Goal: Task Accomplishment & Management: Manage account settings

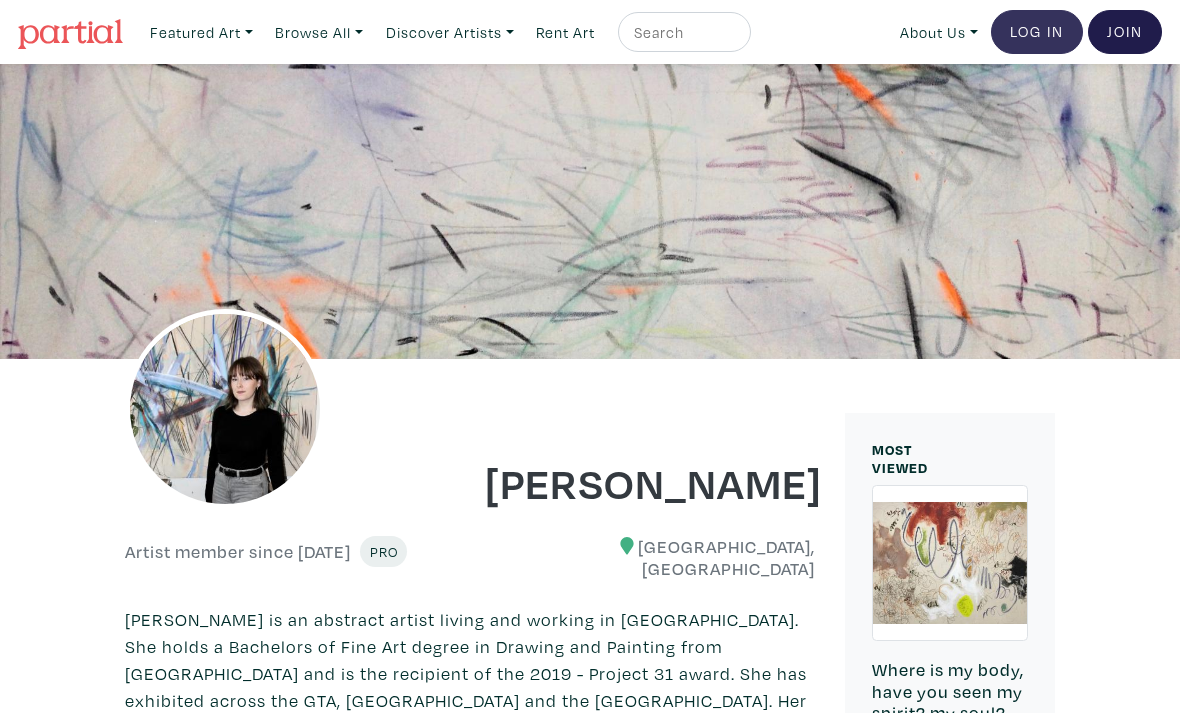
click at [1039, 39] on link "Log In" at bounding box center [1037, 32] width 92 height 44
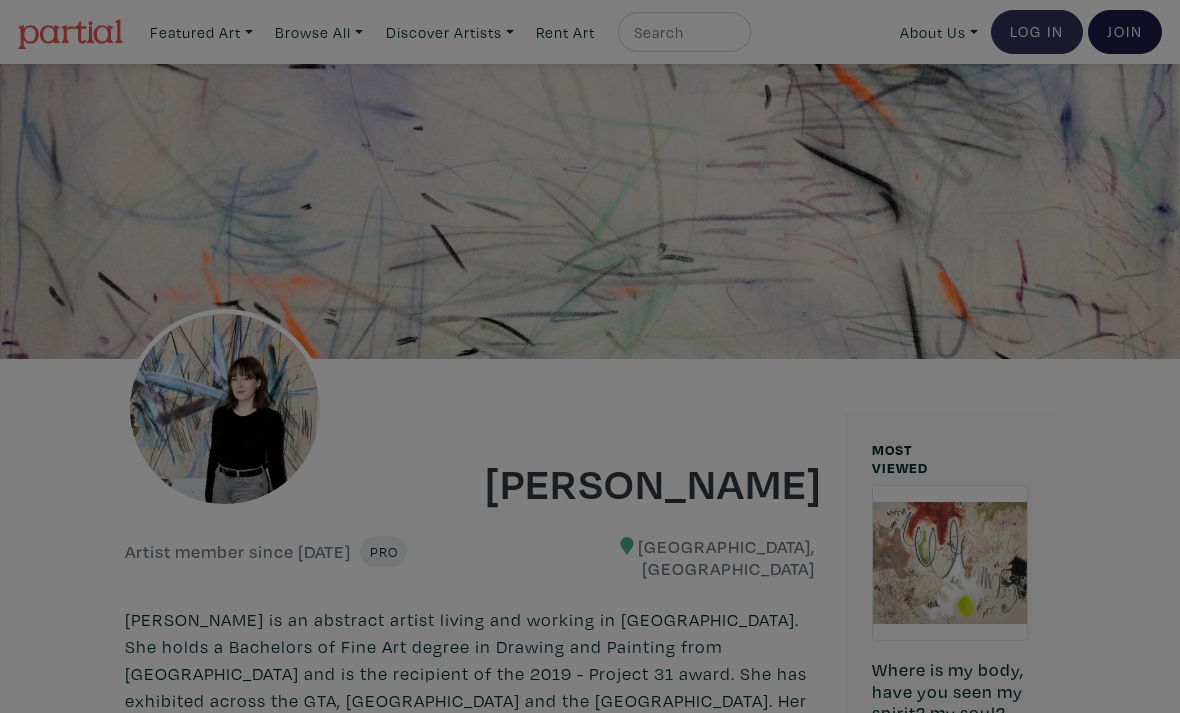
click at [0, 0] on div "× 664c6a6d6e3476504e6b79362f4172494552756f694733386b666278545363695a485979654c4…" at bounding box center [0, 0] width 0 height 0
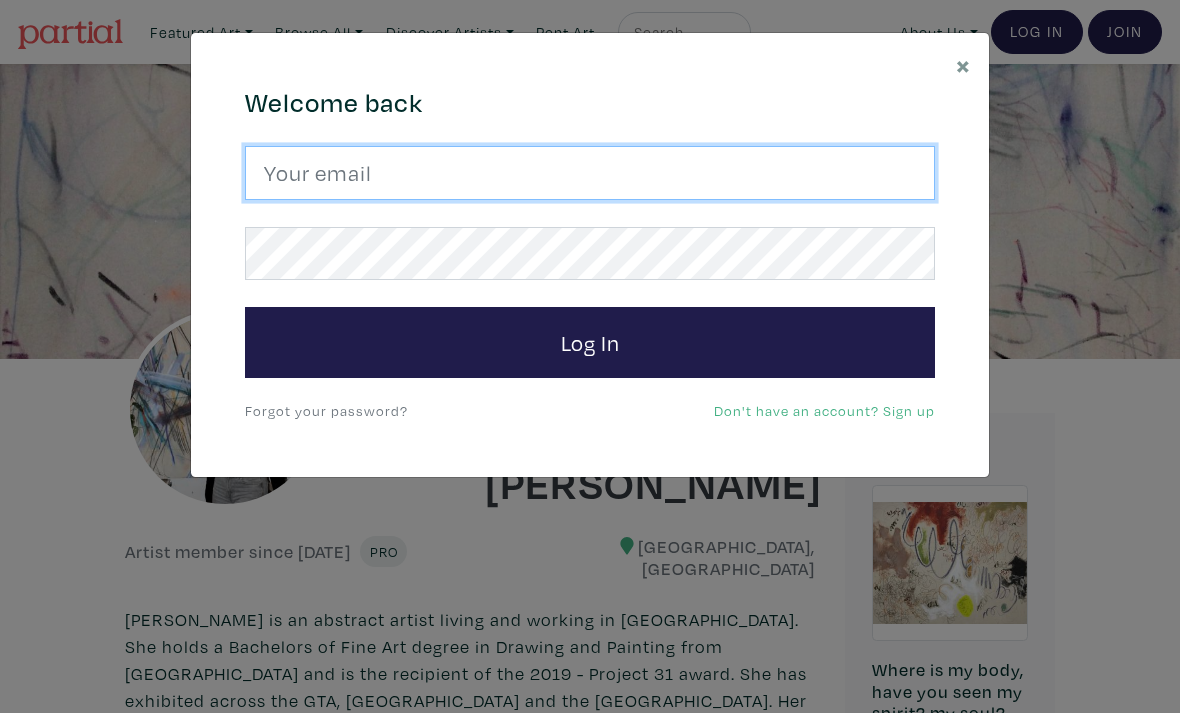
click at [585, 176] on input "email" at bounding box center [590, 173] width 690 height 54
type input "ritchie.mash@hotmail.com"
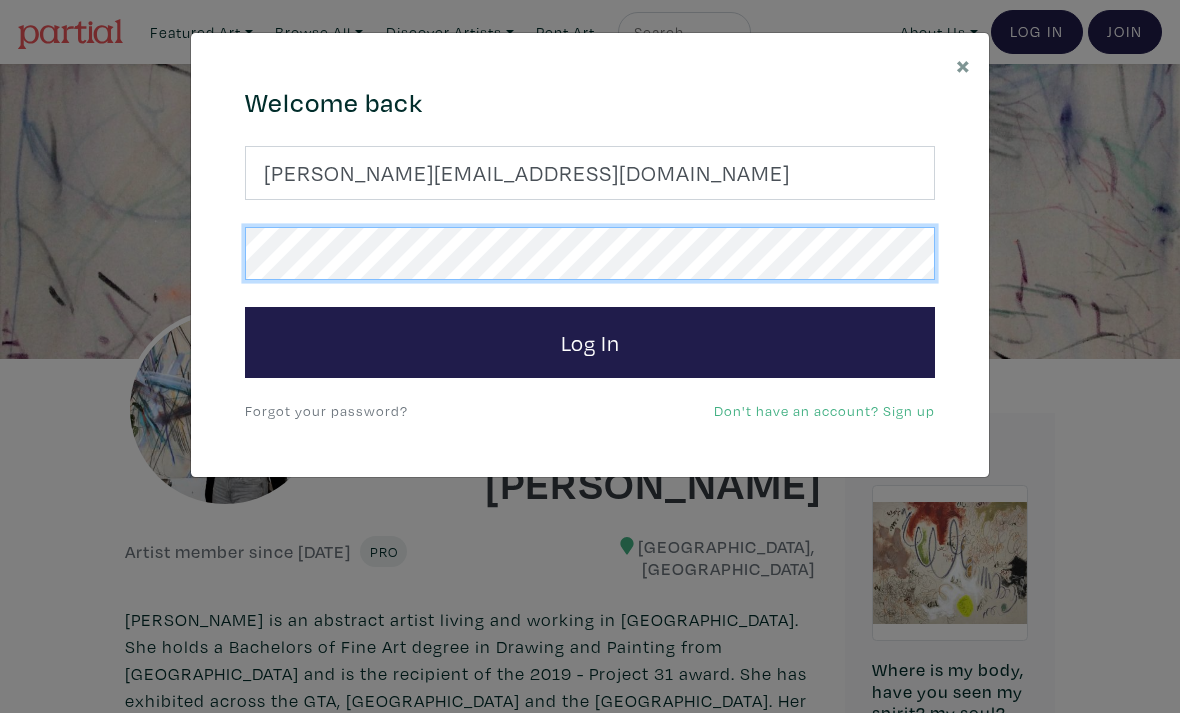
click at [590, 341] on button "Log In" at bounding box center [590, 343] width 690 height 72
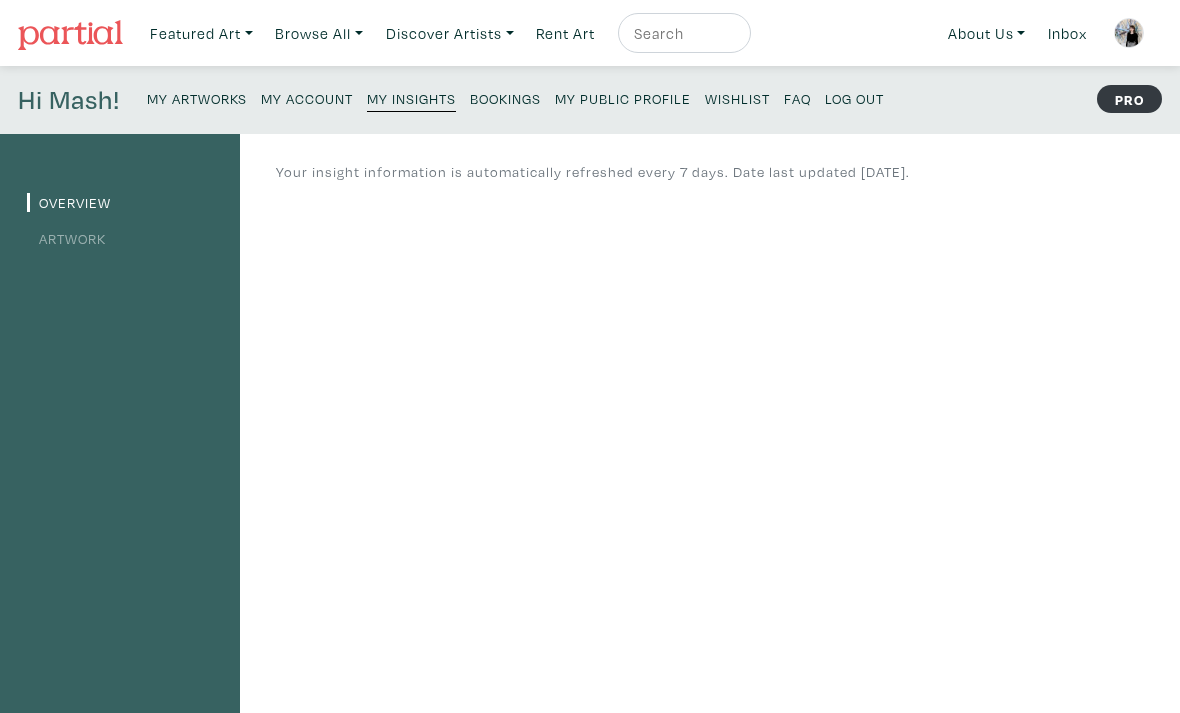
click at [637, 96] on small "My Public Profile" at bounding box center [623, 98] width 136 height 19
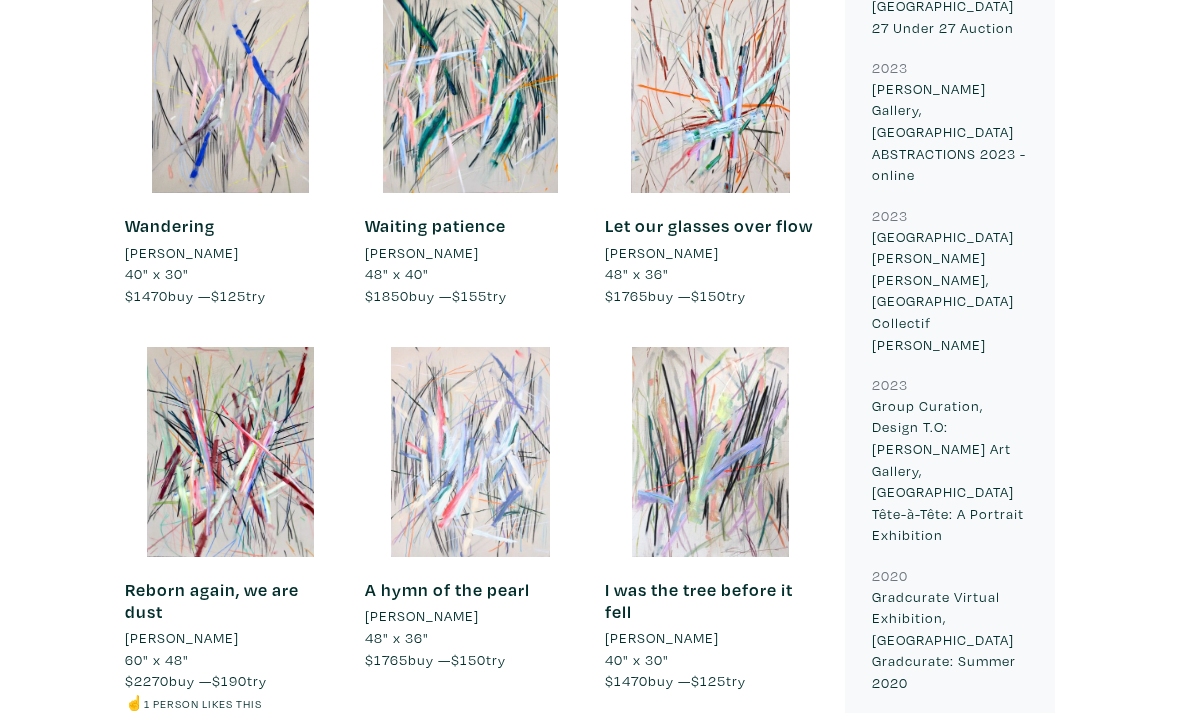
scroll to position [1667, 0]
click at [460, 484] on div at bounding box center [470, 452] width 210 height 210
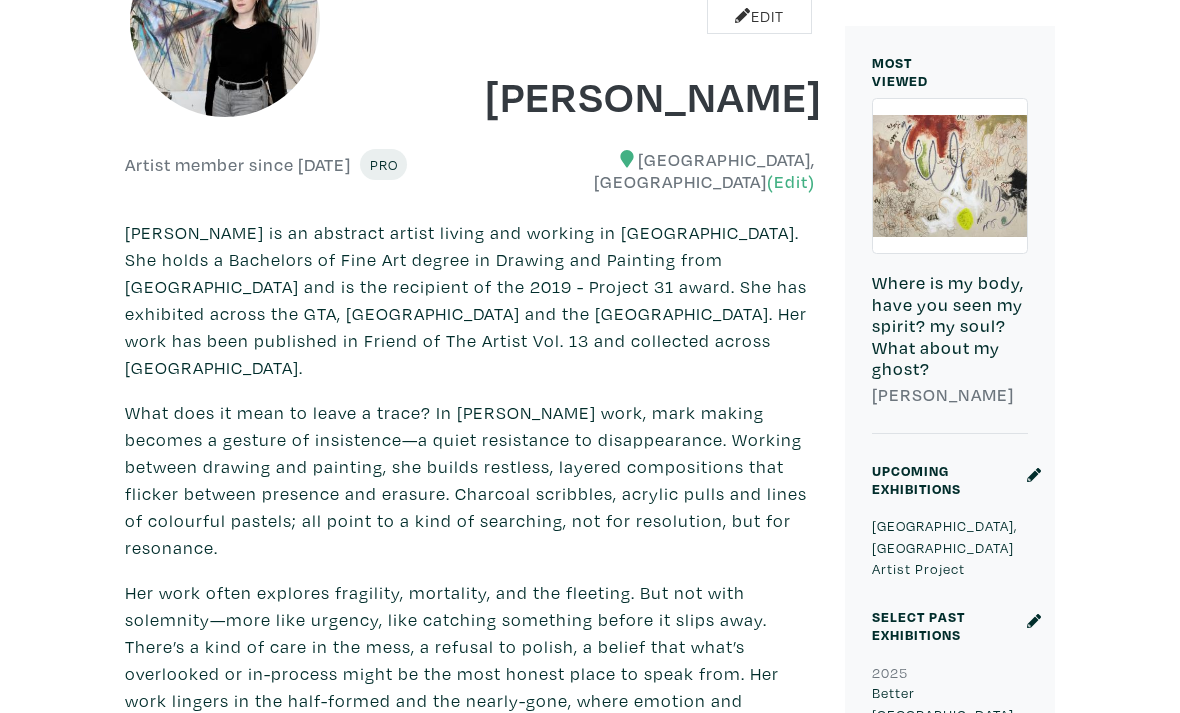
scroll to position [0, 0]
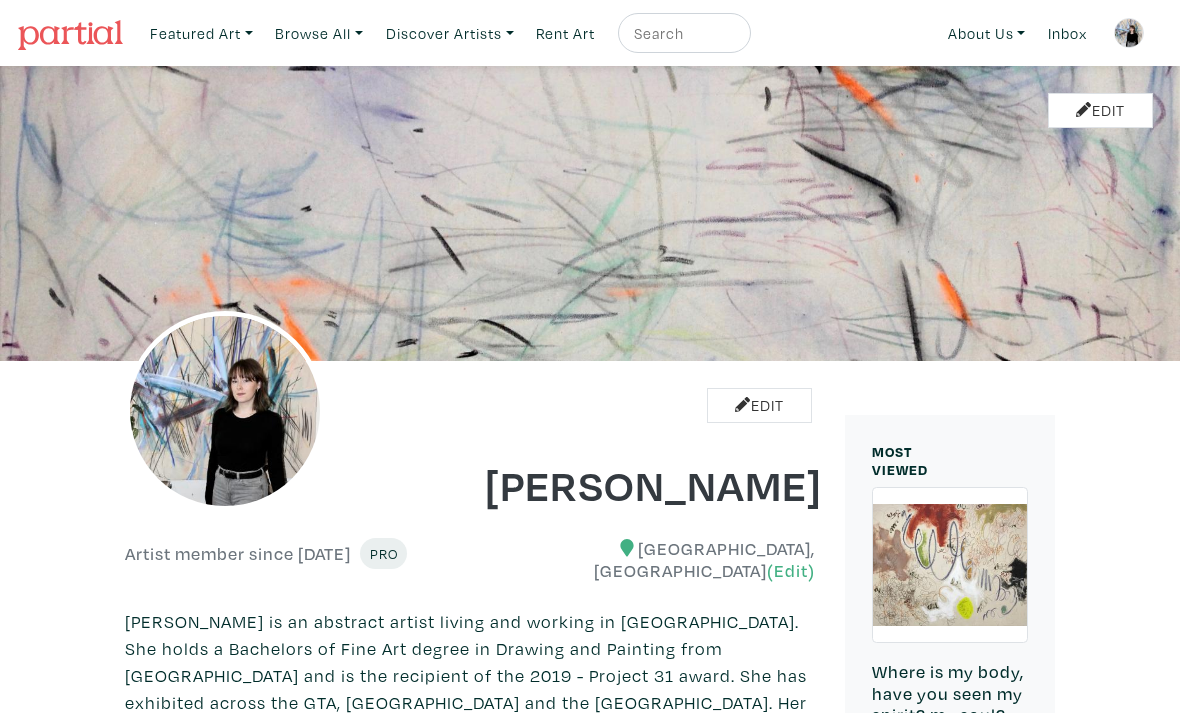
click at [1135, 35] on img at bounding box center [1129, 33] width 30 height 30
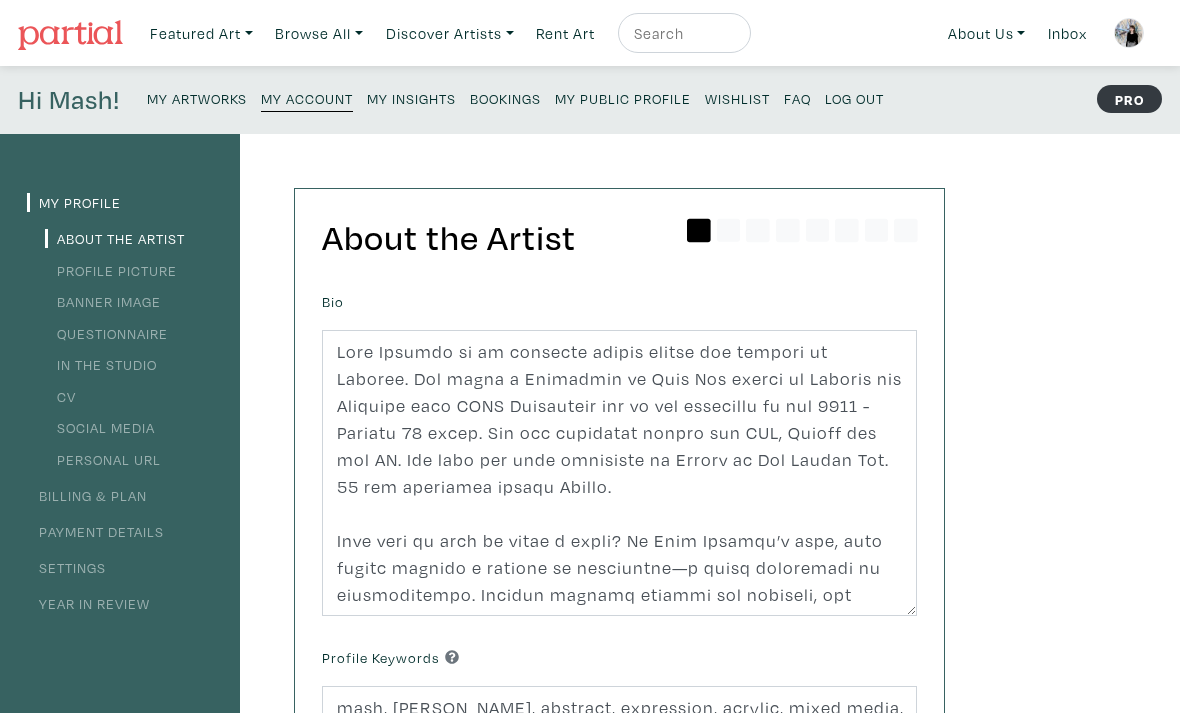
click at [189, 98] on small "My Artworks" at bounding box center [197, 98] width 100 height 19
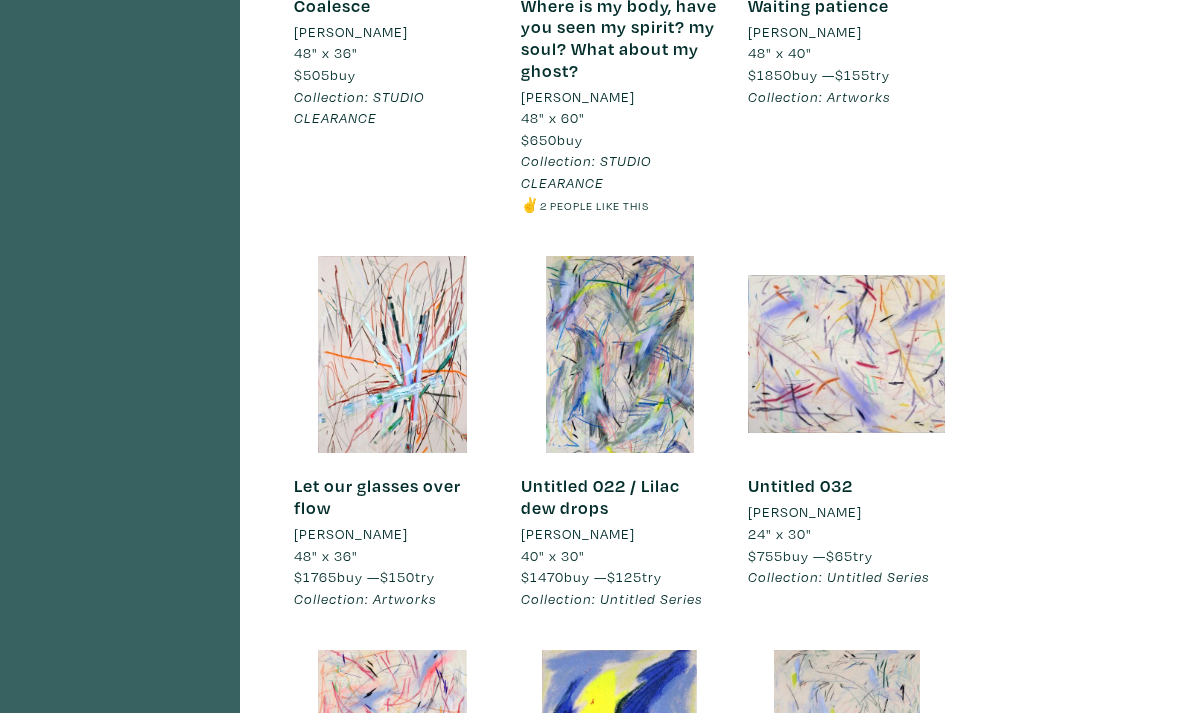
scroll to position [1264, 0]
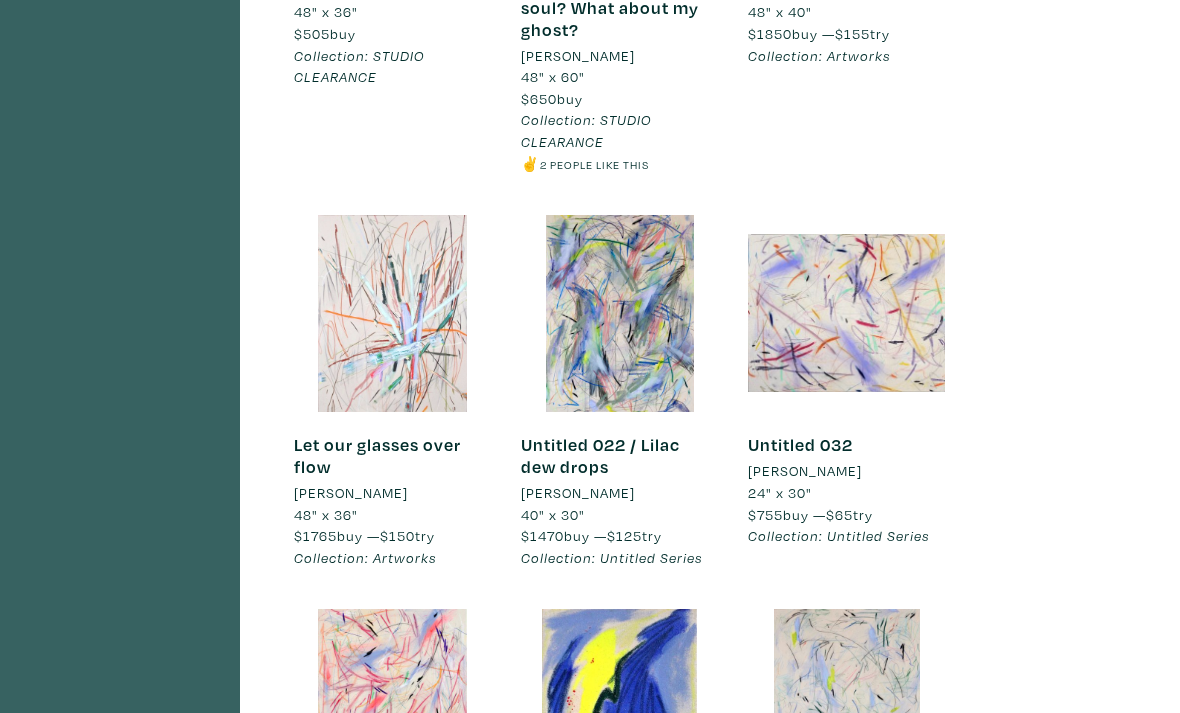
click at [371, 345] on div at bounding box center [392, 313] width 197 height 197
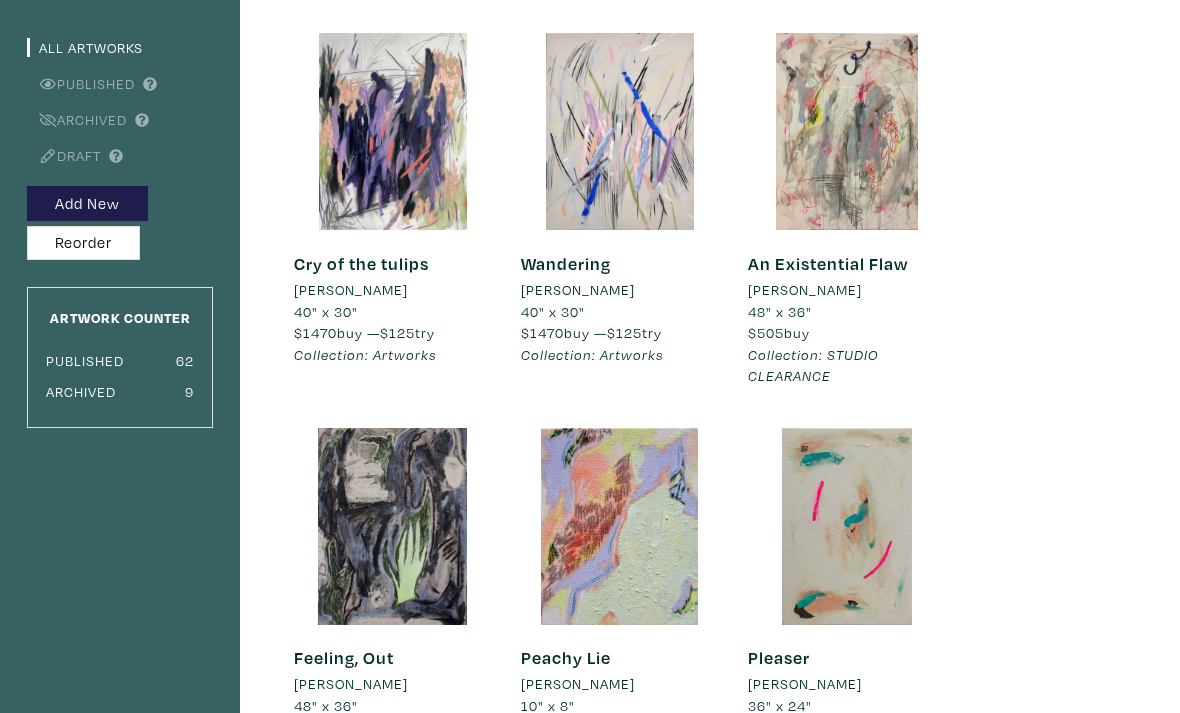
scroll to position [0, 0]
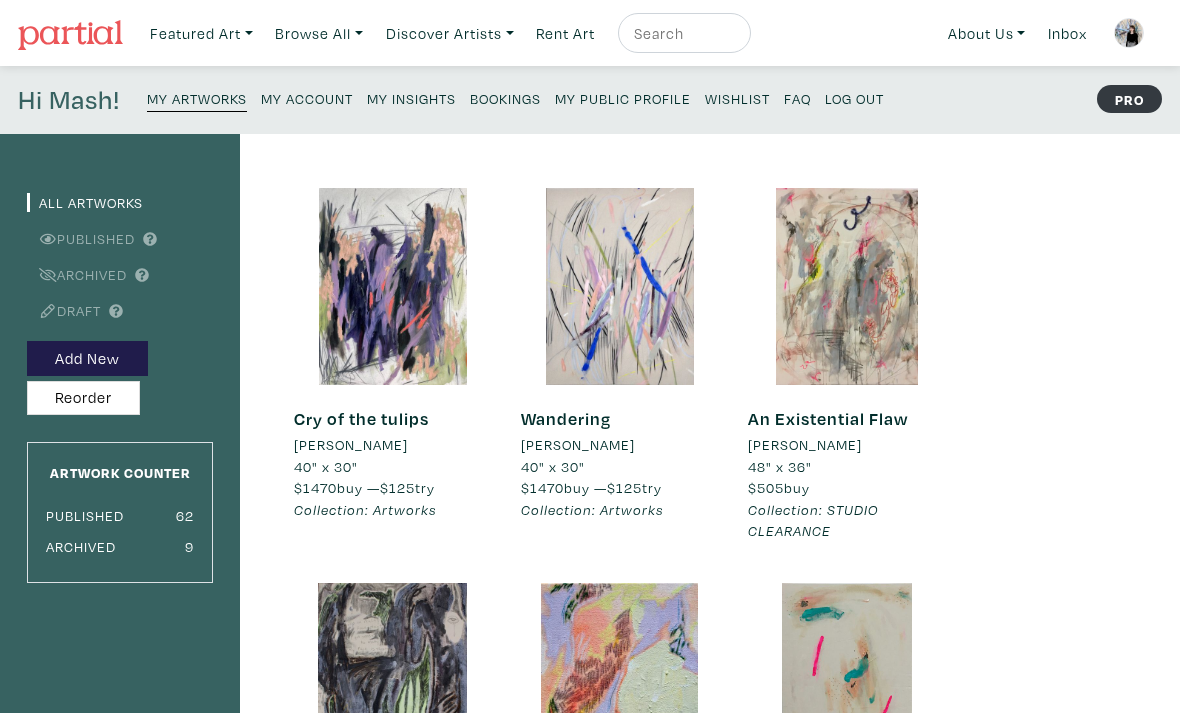
click at [1127, 36] on img at bounding box center [1129, 33] width 30 height 30
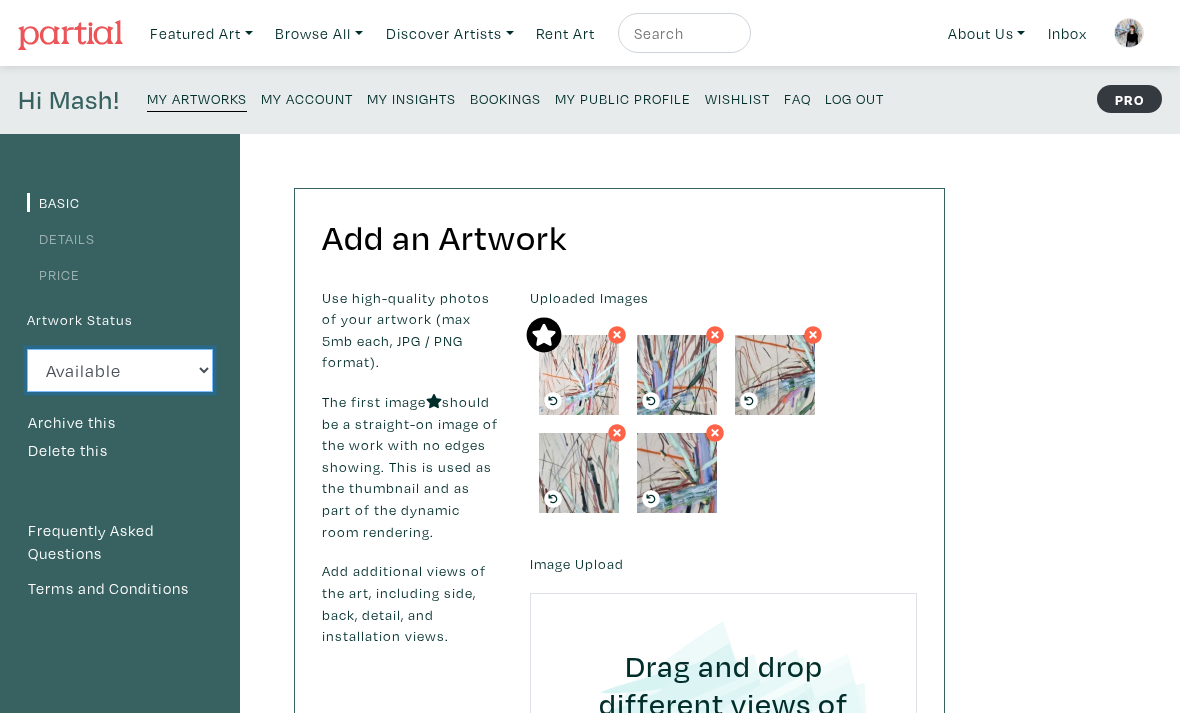
click at [138, 379] on select "Available Sold Rented Unavailable (other reason)" at bounding box center [120, 370] width 186 height 43
select select "0"
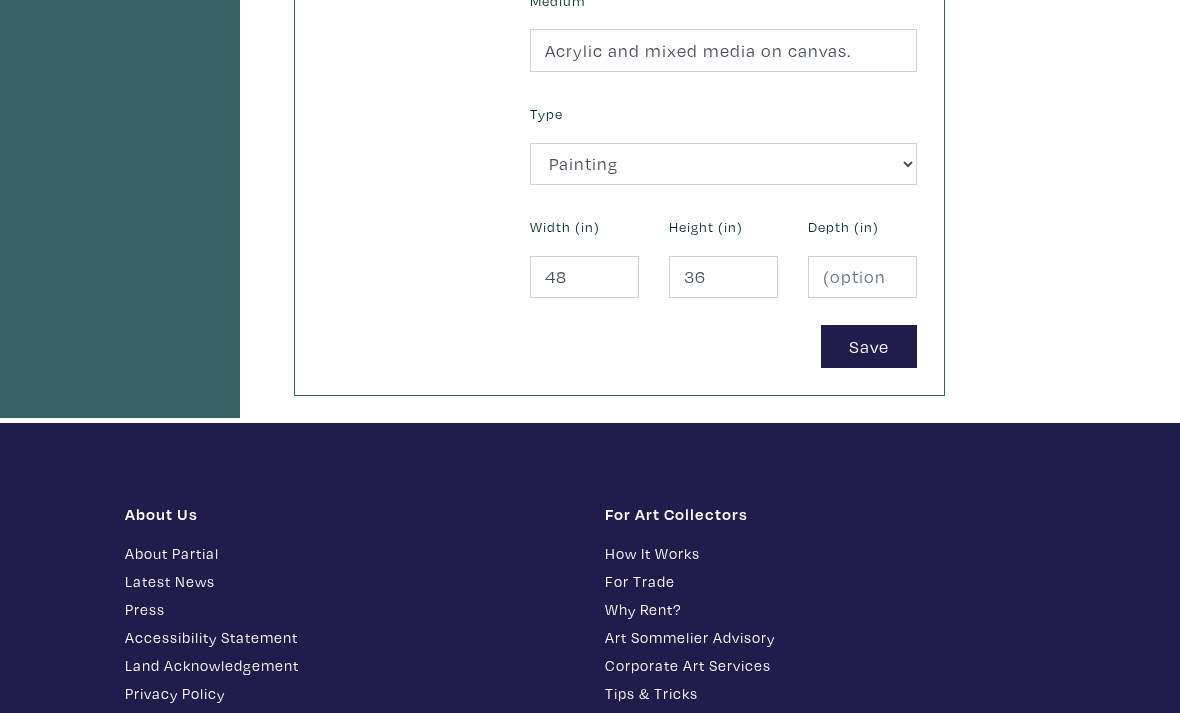
scroll to position [1092, 0]
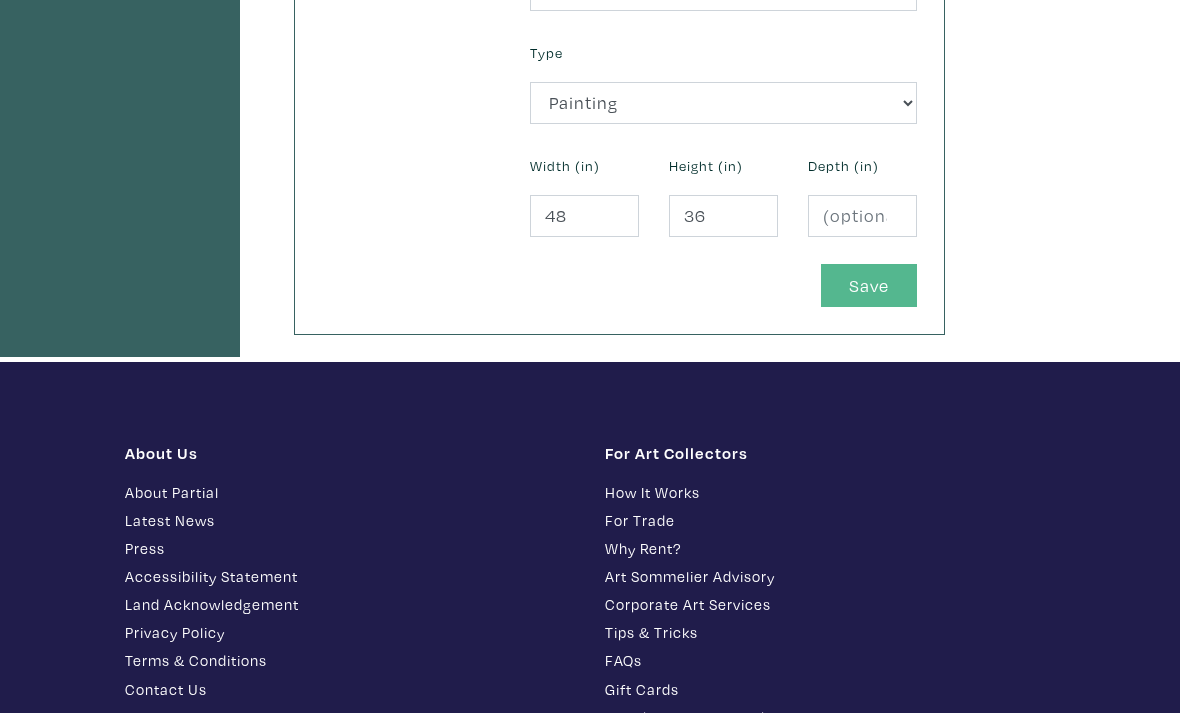
click at [876, 299] on button "Save" at bounding box center [869, 285] width 96 height 43
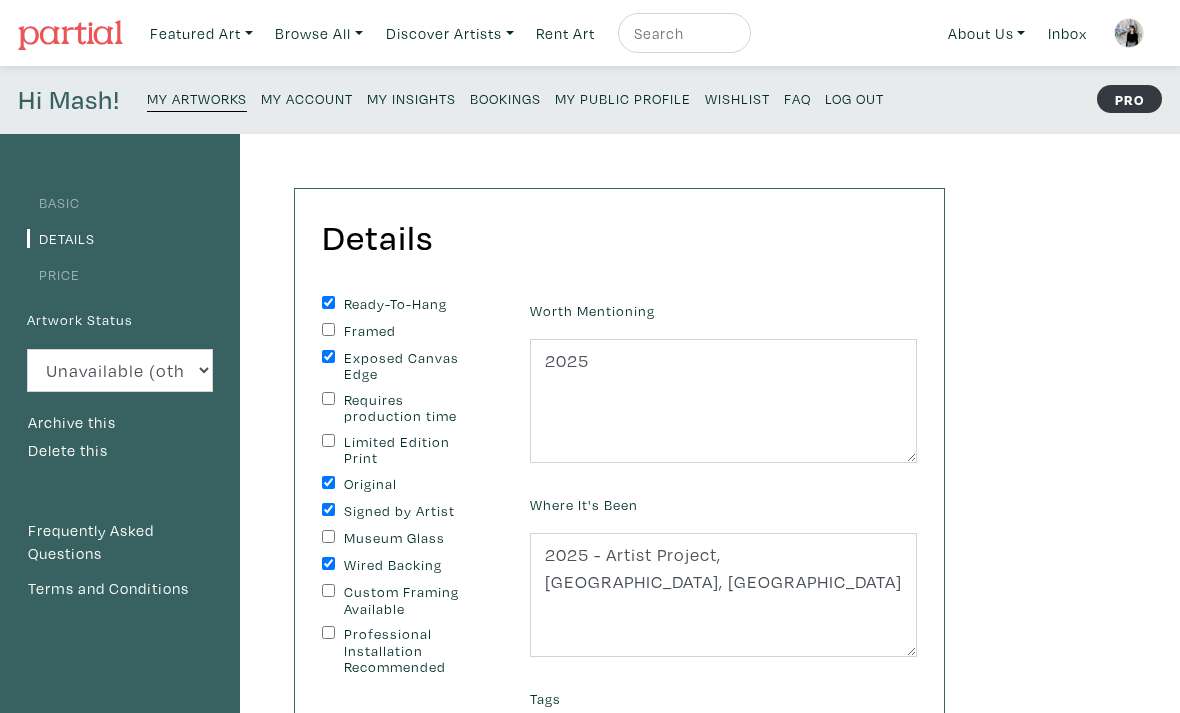
click at [205, 101] on small "My Artworks" at bounding box center [197, 98] width 100 height 19
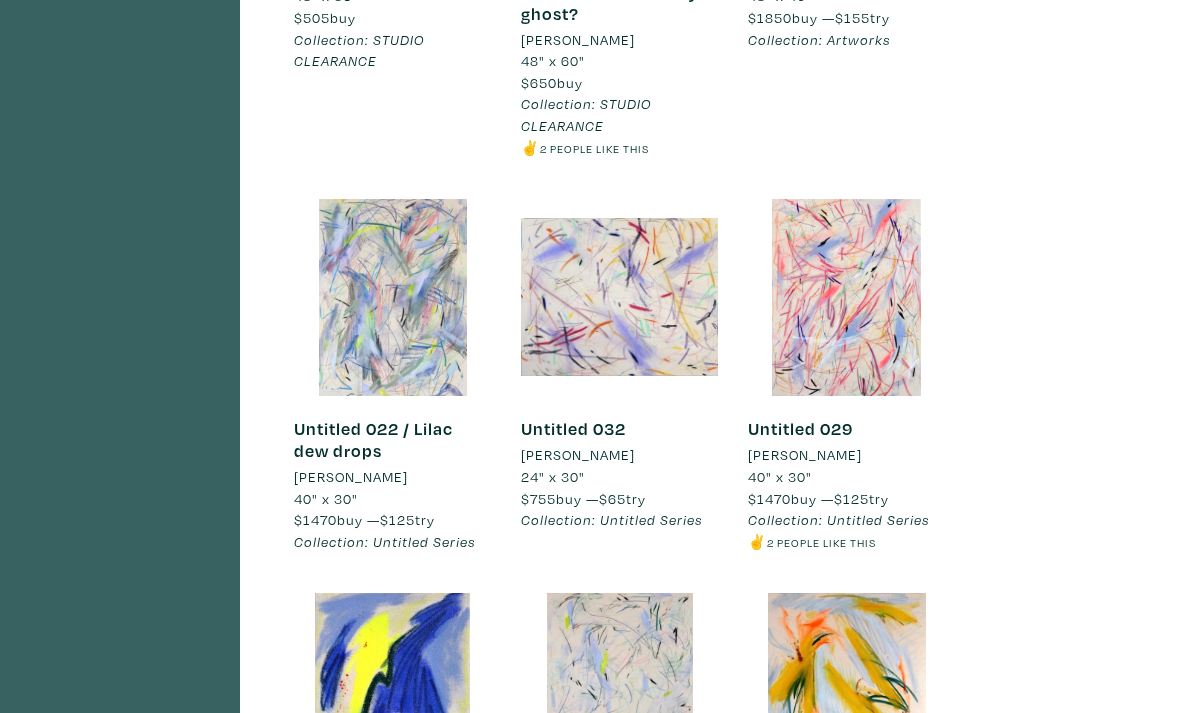
scroll to position [1280, 0]
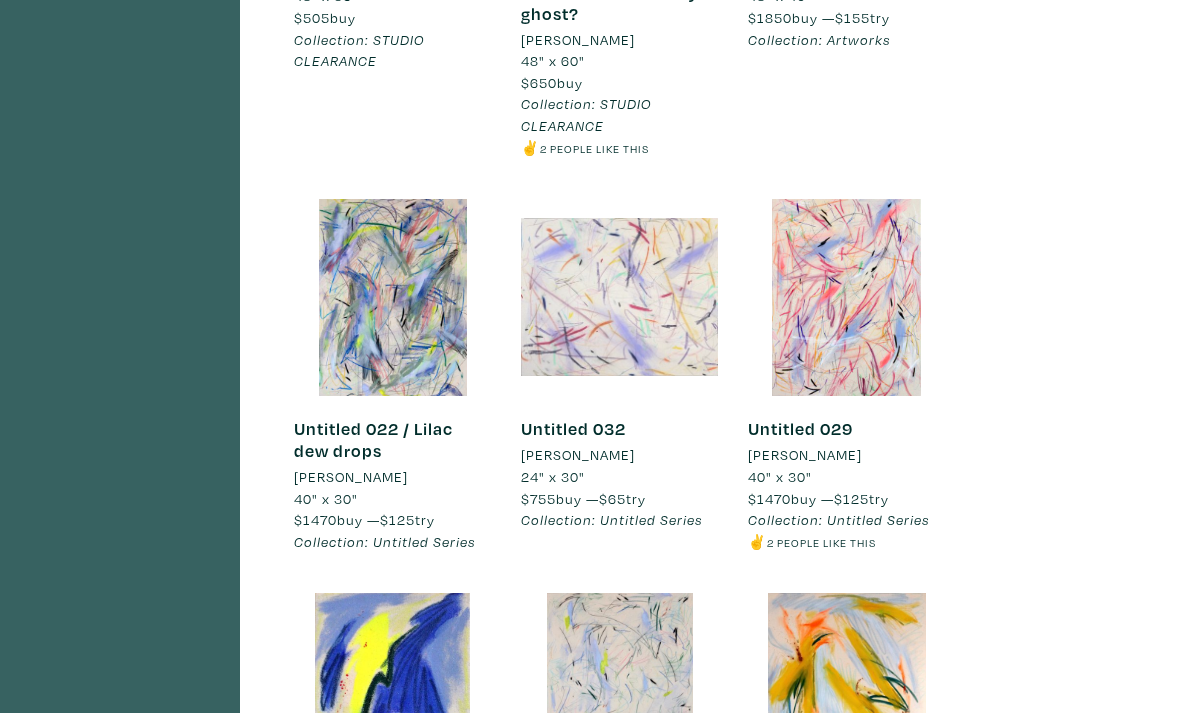
click at [636, 277] on div at bounding box center [619, 297] width 197 height 197
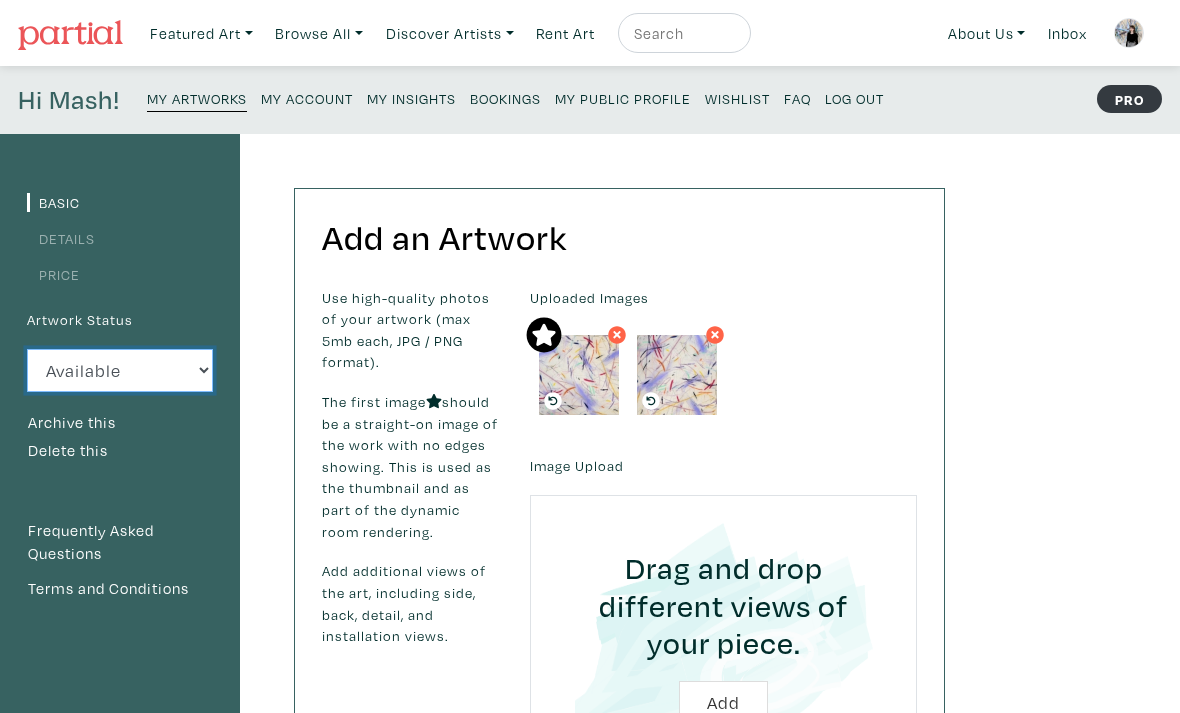
click at [96, 375] on select "Available Sold Rented Unavailable (other reason)" at bounding box center [120, 370] width 186 height 43
select select "0"
click at [77, 242] on link "Details" at bounding box center [61, 238] width 68 height 19
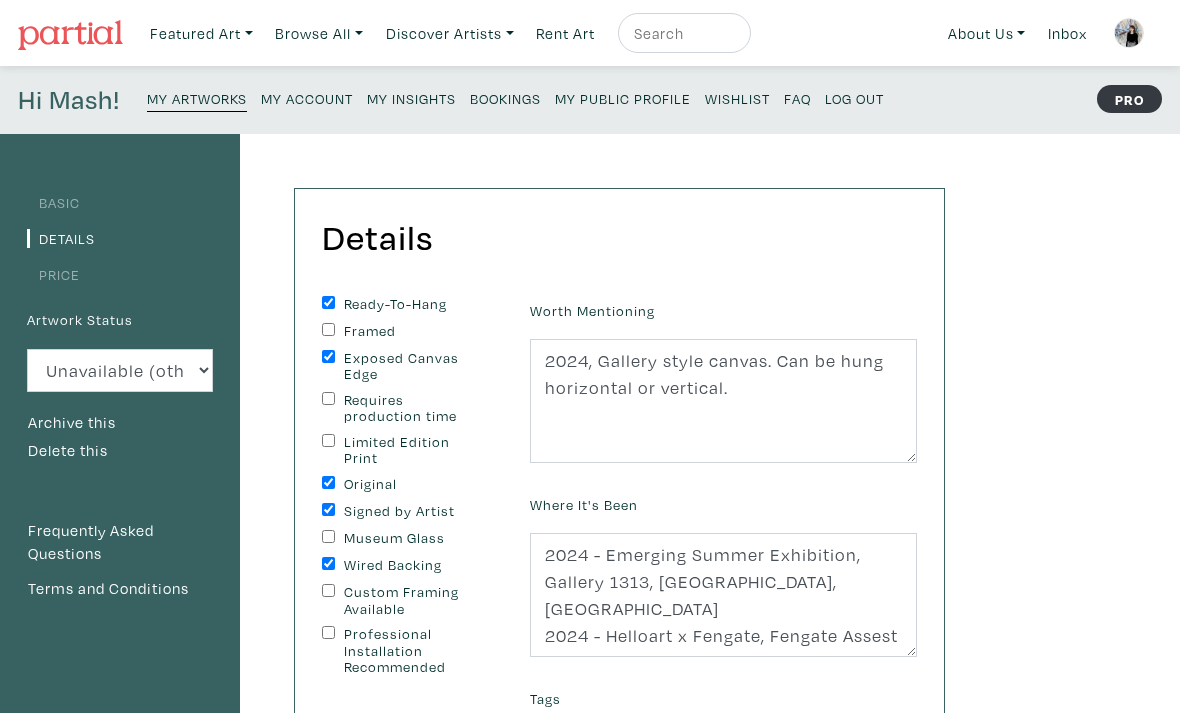
scroll to position [18, 0]
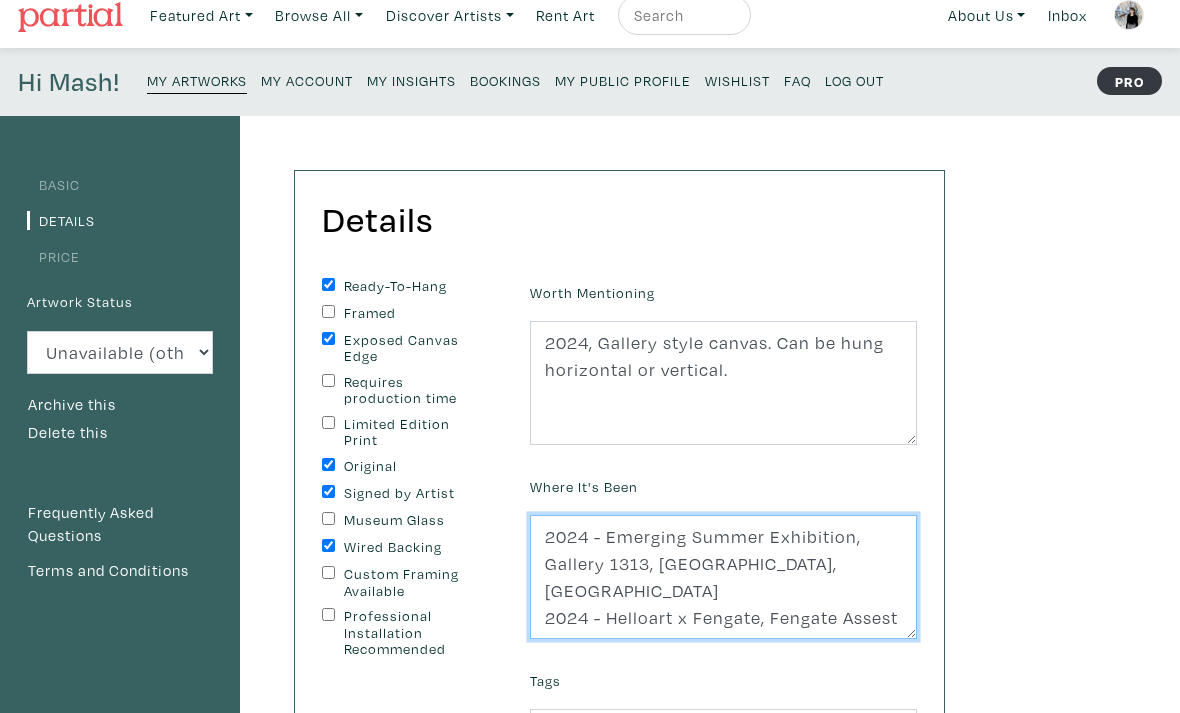
click at [803, 614] on textarea "2024 - Emerging Summer Exhibition, Gallery 1313, [GEOGRAPHIC_DATA], [GEOGRAPHIC…" at bounding box center [723, 577] width 387 height 124
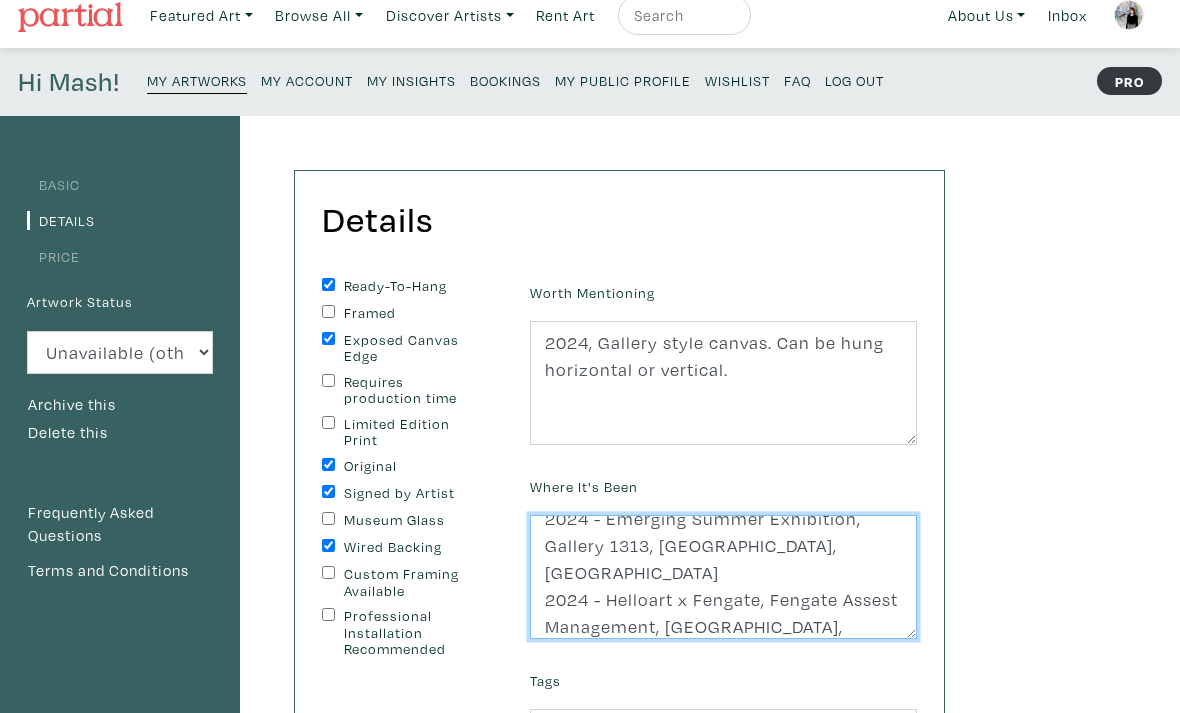
scroll to position [0, 0]
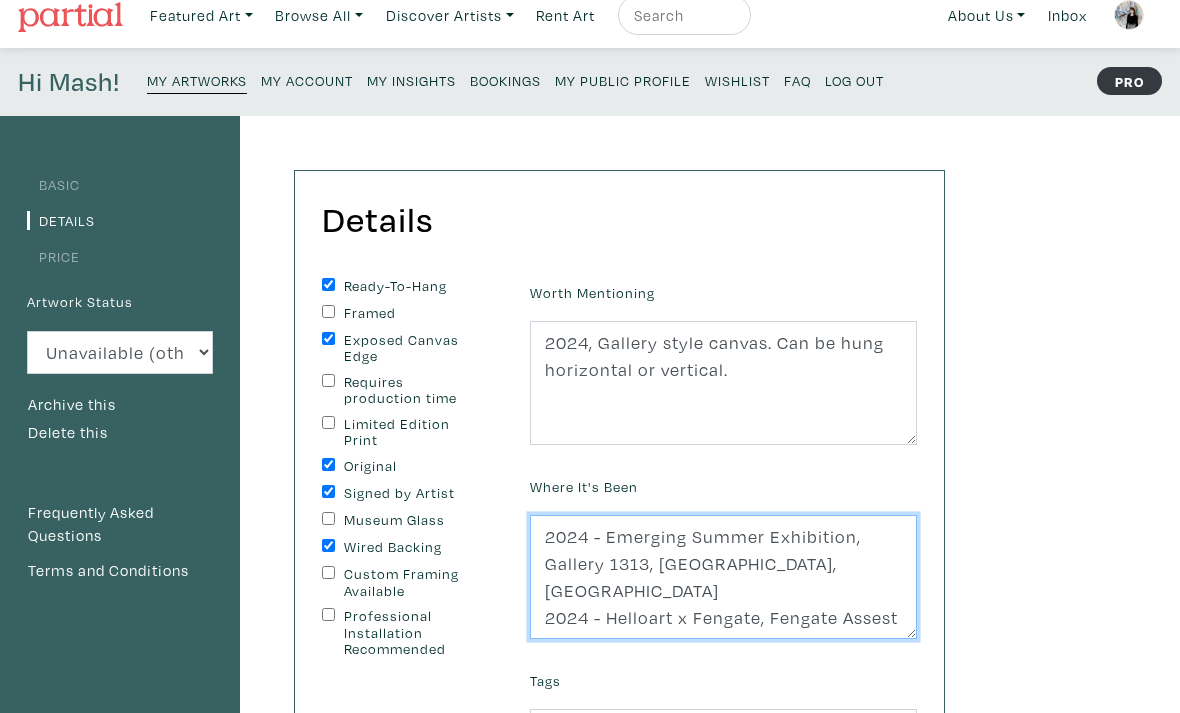
click at [539, 538] on textarea "2024 - Emerging Summer Exhibition, Gallery 1313, [GEOGRAPHIC_DATA], [GEOGRAPHIC…" at bounding box center [723, 577] width 387 height 124
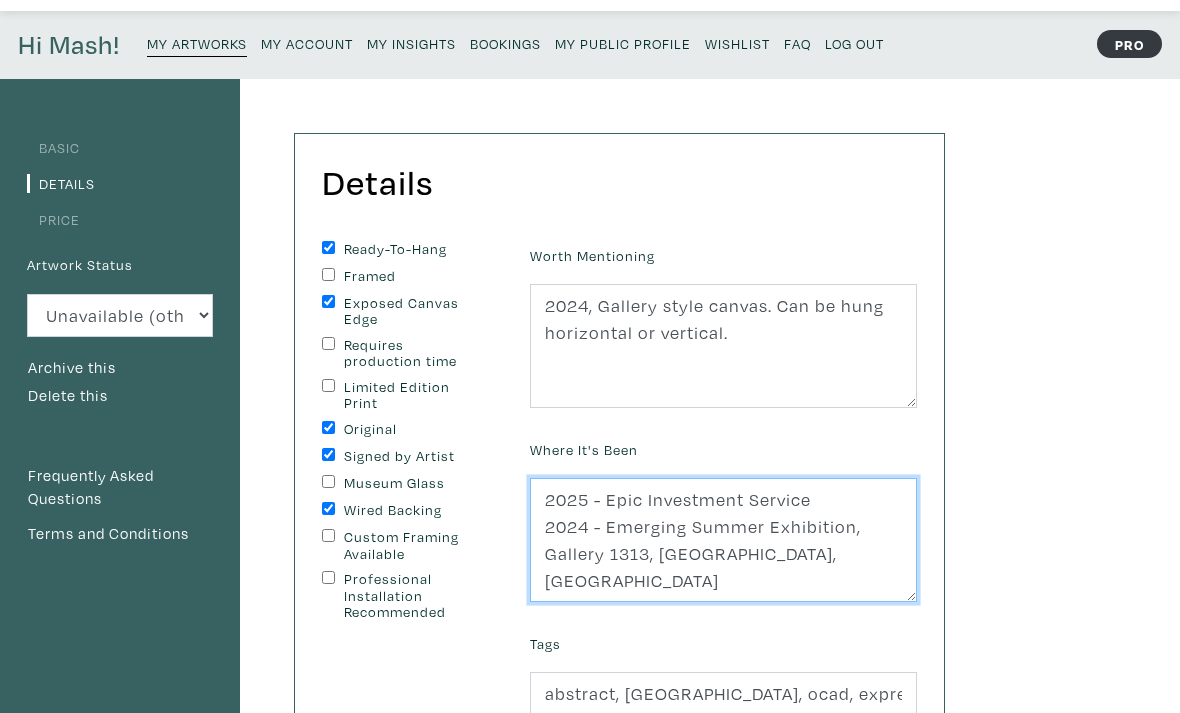
scroll to position [56, 0]
click at [697, 577] on textarea "2024 - Emerging Summer Exhibition, Gallery 1313, [GEOGRAPHIC_DATA], [GEOGRAPHIC…" at bounding box center [723, 539] width 387 height 124
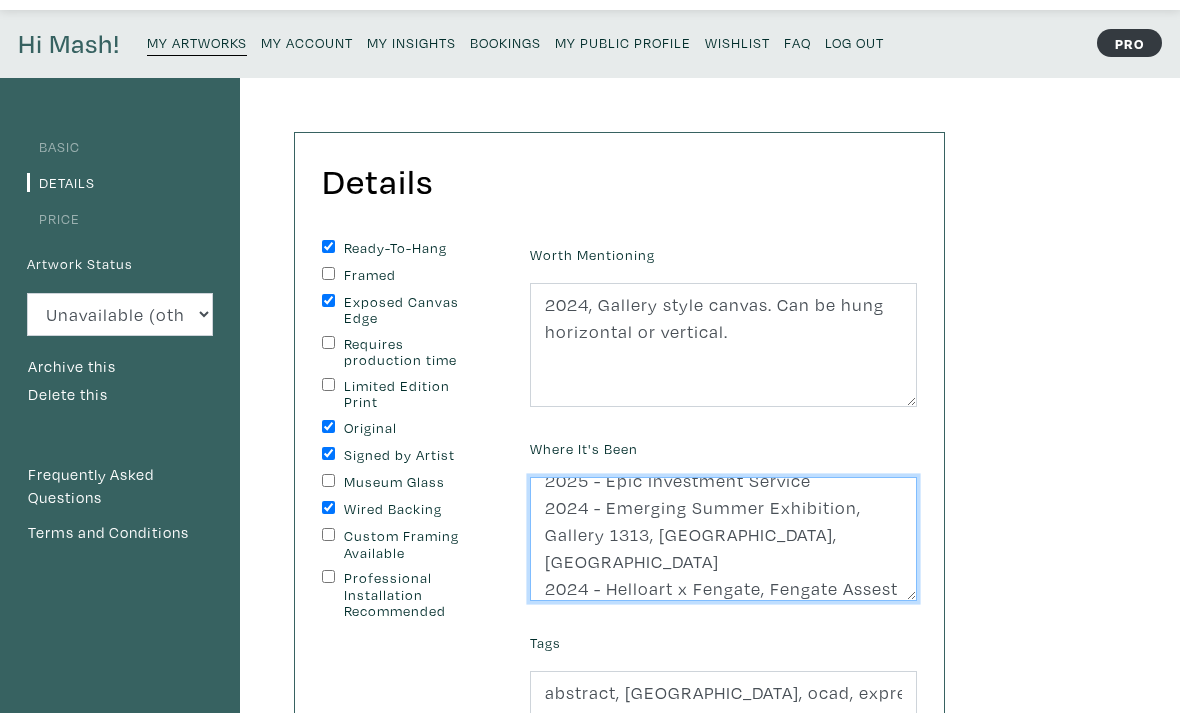
scroll to position [9, 0]
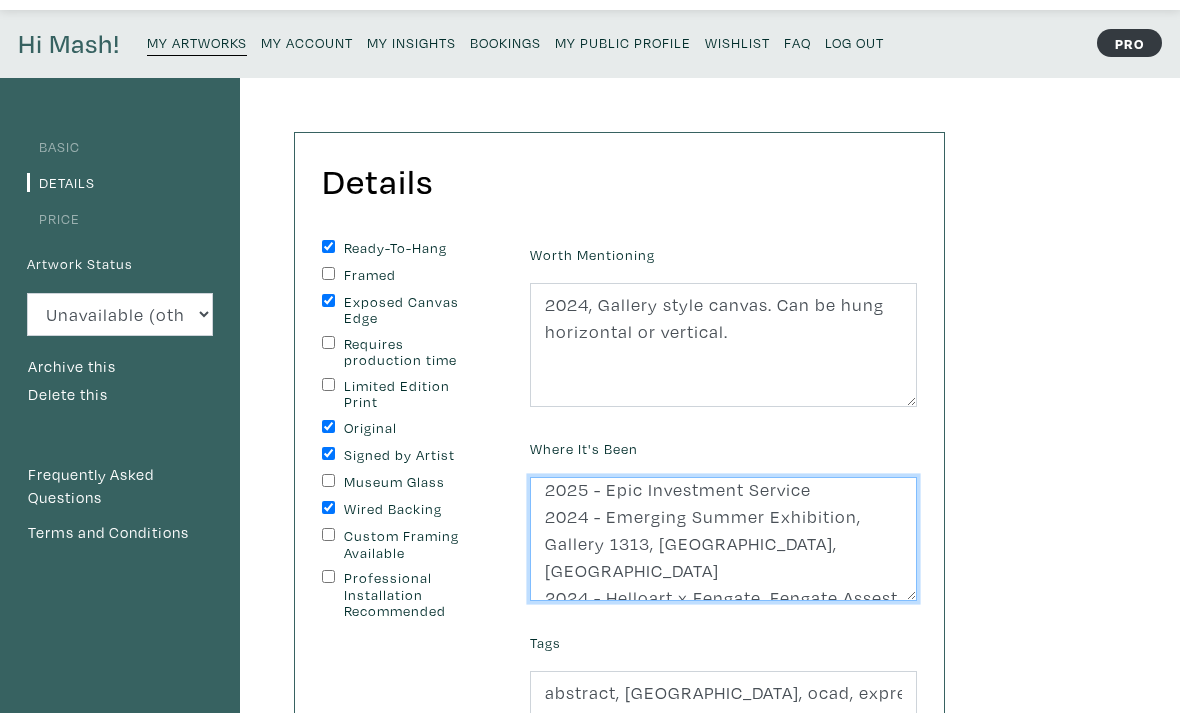
click at [604, 485] on textarea "2024 - Emerging Summer Exhibition, Gallery 1313, [GEOGRAPHIC_DATA], [GEOGRAPHIC…" at bounding box center [723, 539] width 387 height 124
click at [889, 478] on textarea "2024 - Emerging Summer Exhibition, Gallery 1313, Toronto, ON 2024 - Helloart x …" at bounding box center [723, 539] width 387 height 124
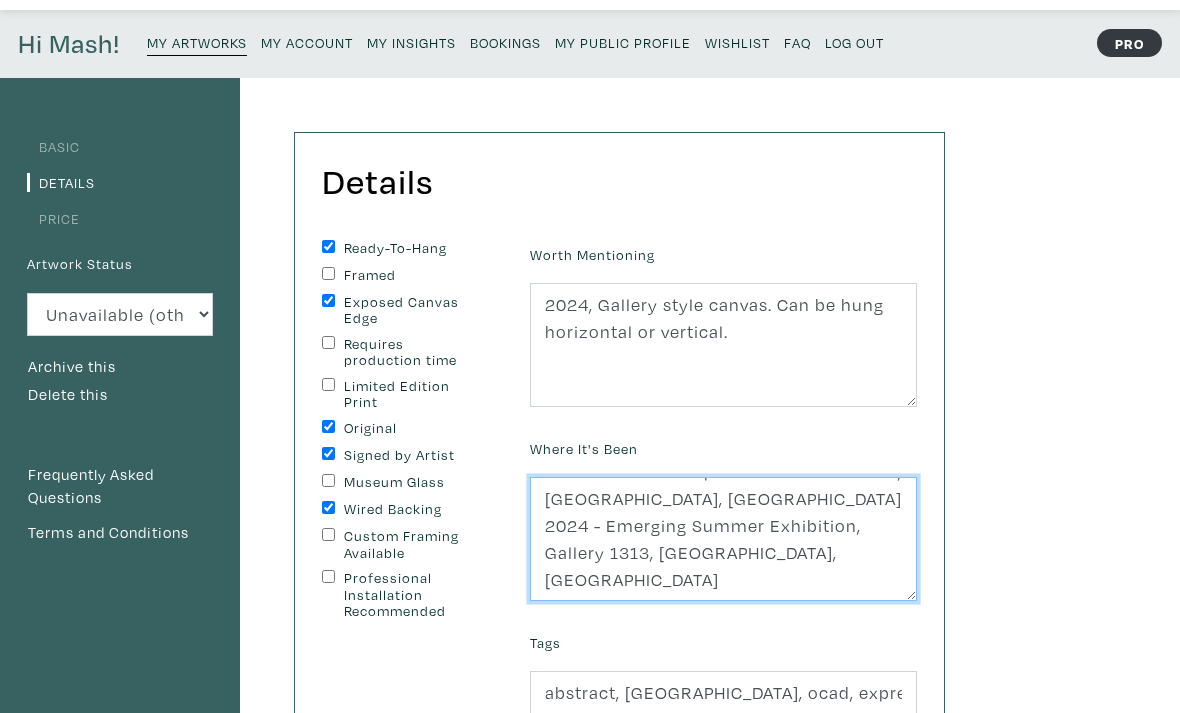
scroll to position [0, 0]
drag, startPoint x: 753, startPoint y: 497, endPoint x: 507, endPoint y: 440, distance: 252.5
click at [507, 440] on form "Ready-To-Hang Framed Exposed Canvas Edge Requires production time Limited Editi…" at bounding box center [619, 568] width 625 height 657
type textarea "2025 - Helloart x Epic Investment Service, Richmond Hill, ON 2024 - Emerging Su…"
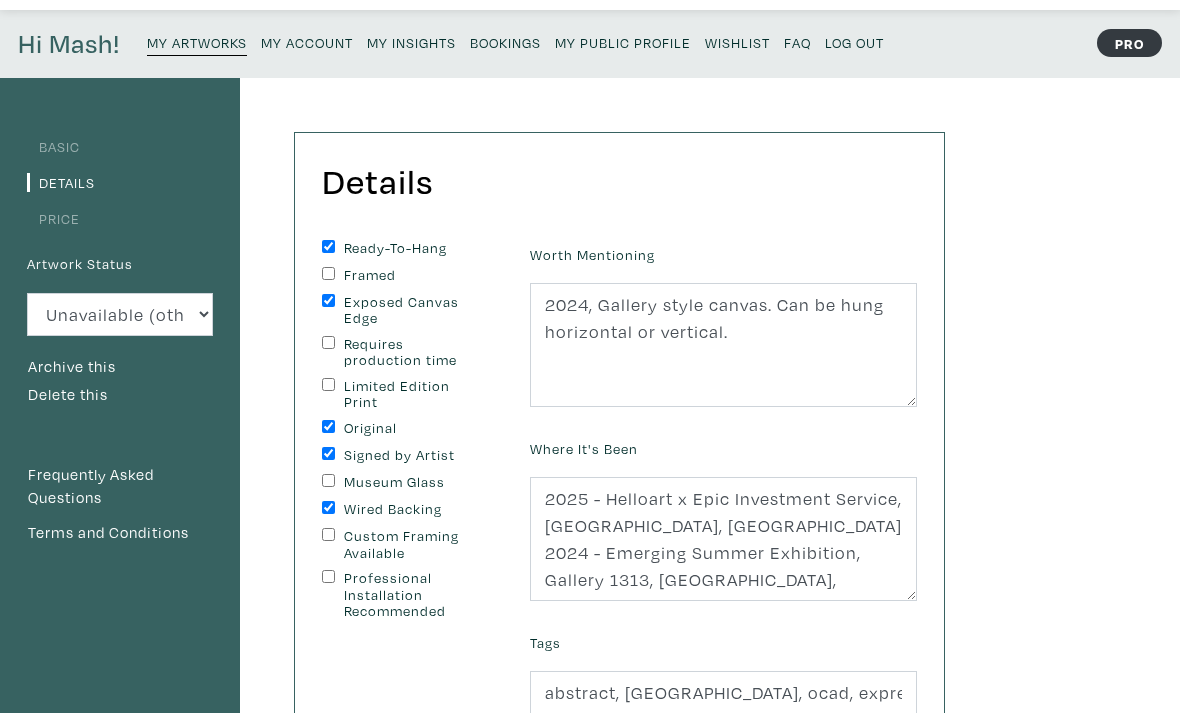
click at [855, 436] on div "Where It's Been 2024 - Emerging Summer Exhibition, Gallery 1313, Toronto, ON 20…" at bounding box center [723, 517] width 417 height 167
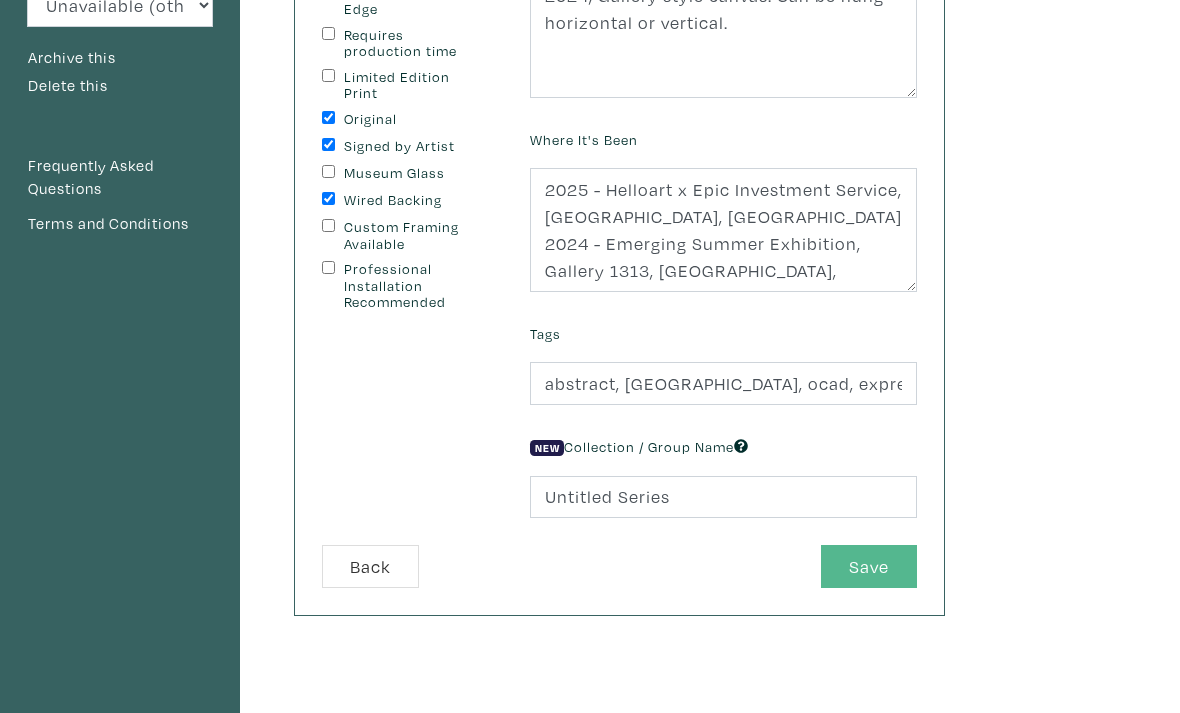
scroll to position [365, 0]
click at [893, 570] on button "Save" at bounding box center [869, 566] width 96 height 43
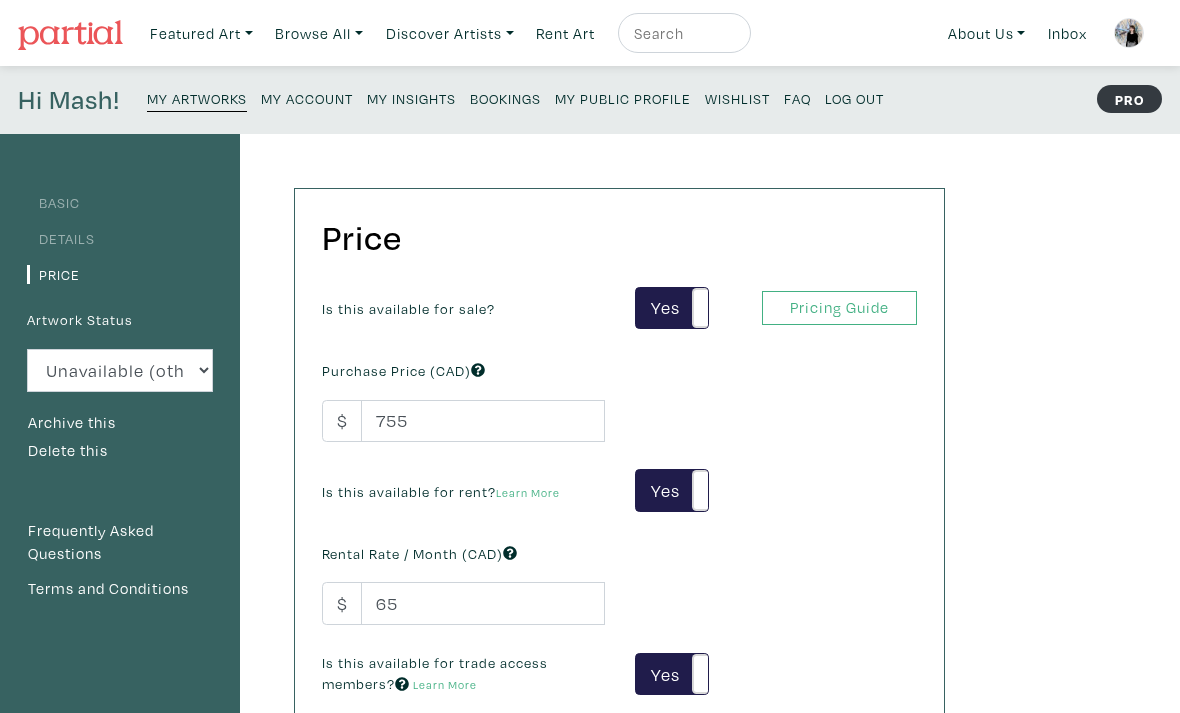
click at [226, 99] on small "My Artworks" at bounding box center [197, 98] width 100 height 19
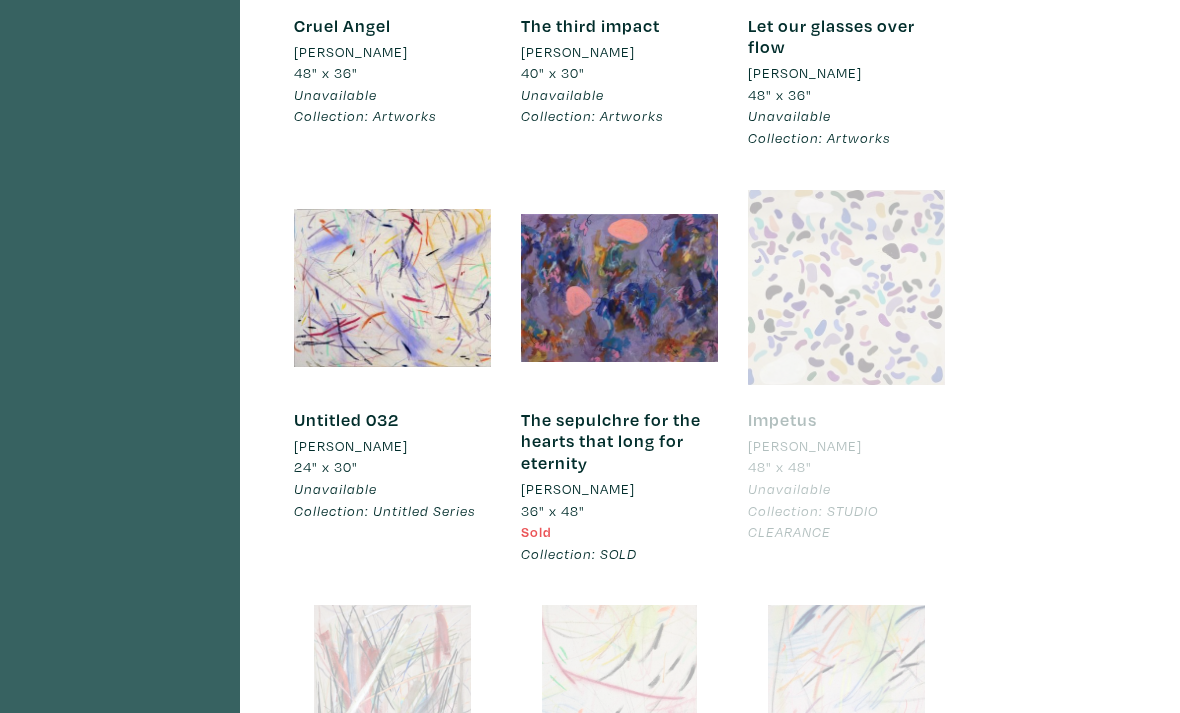
scroll to position [7174, 0]
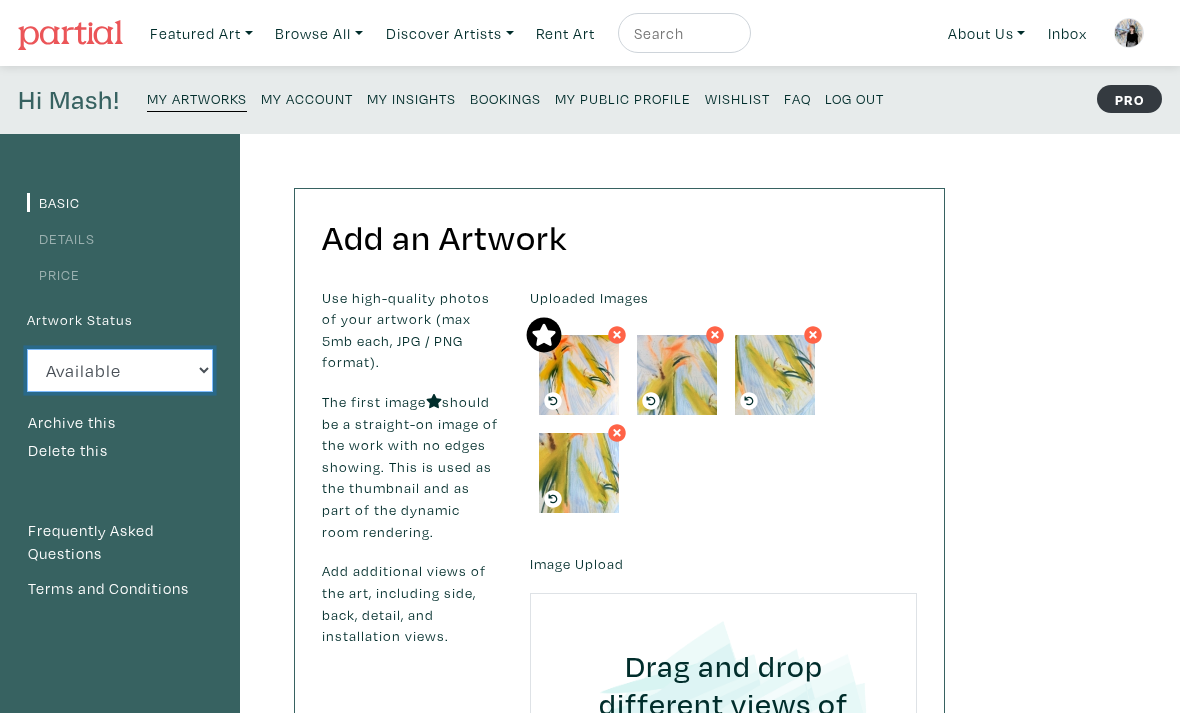
click at [139, 380] on select "Available Sold Rented Unavailable (other reason)" at bounding box center [120, 370] width 186 height 43
select select "0"
click at [85, 244] on link "Details" at bounding box center [61, 238] width 68 height 19
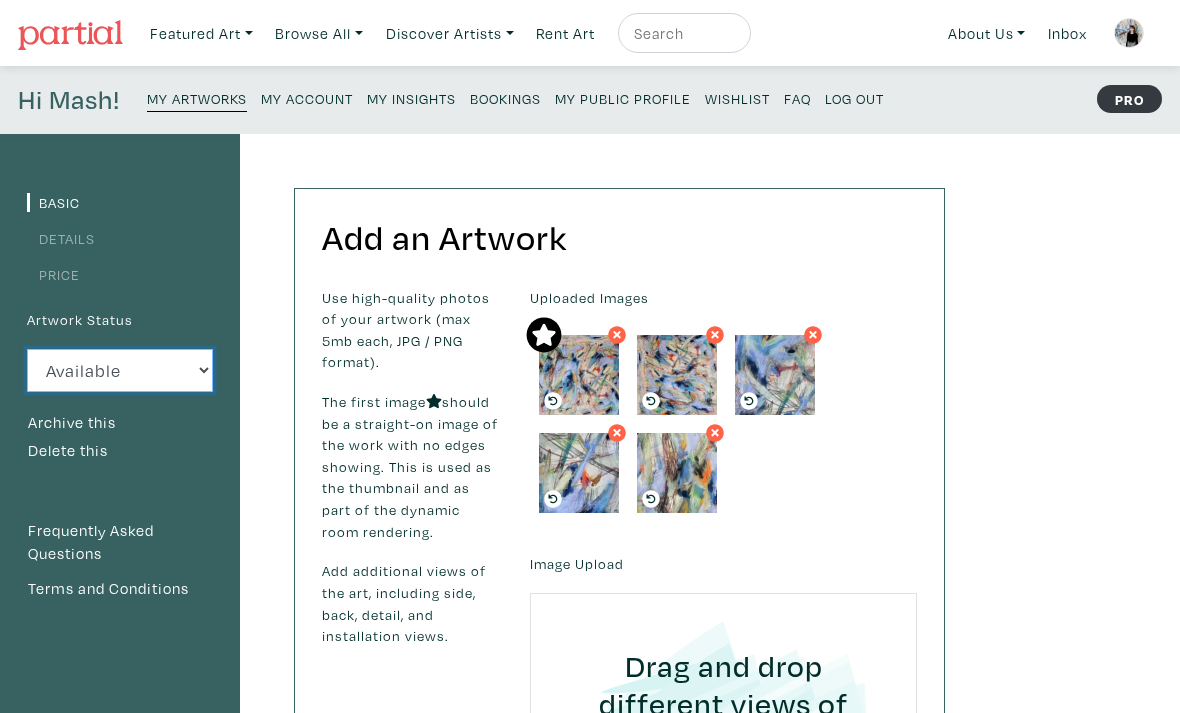
click at [151, 361] on select "Available Sold Rented Unavailable (other reason)" at bounding box center [120, 370] width 186 height 43
select select "0"
click at [76, 232] on link "Details" at bounding box center [61, 238] width 68 height 19
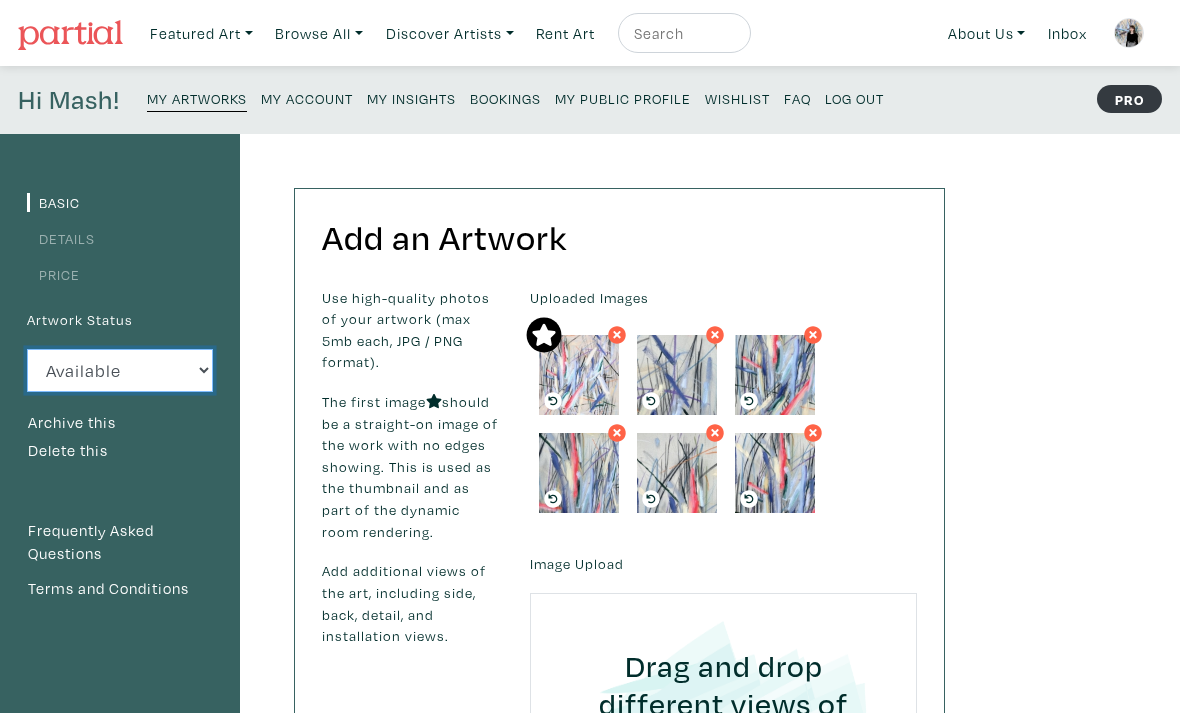
click at [173, 364] on select "Available Sold Rented Unavailable (other reason)" at bounding box center [120, 370] width 186 height 43
select select "0"
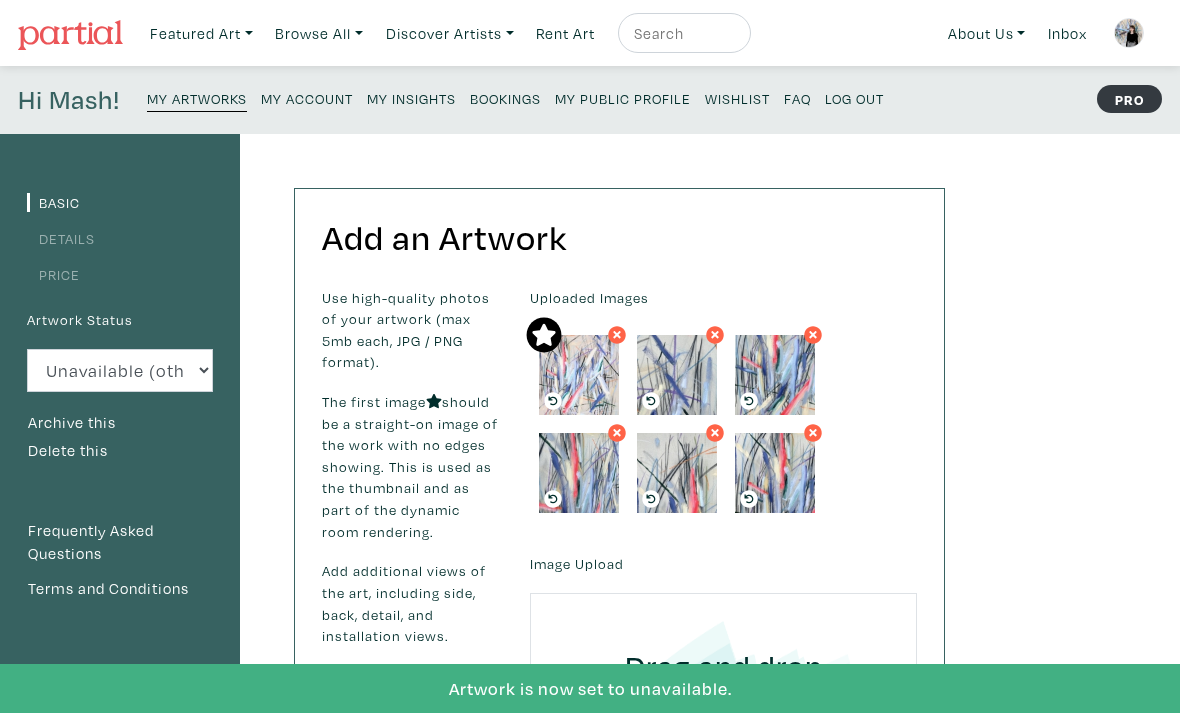
click at [65, 238] on link "Details" at bounding box center [61, 238] width 68 height 19
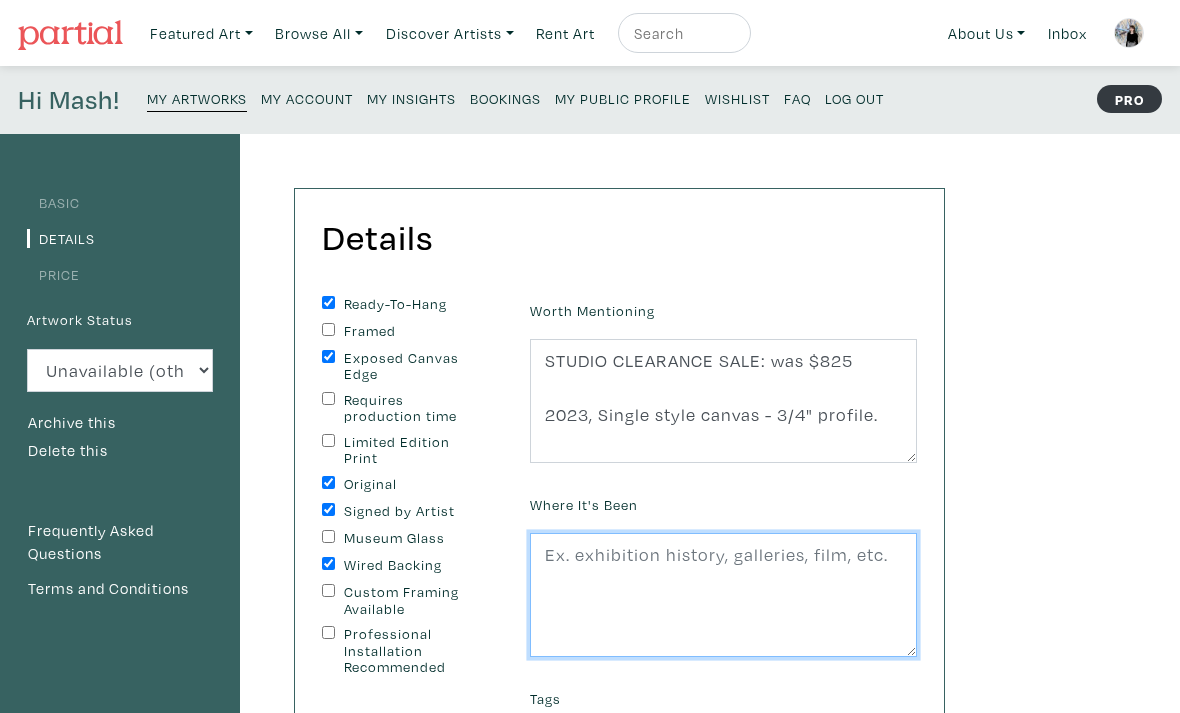
click at [570, 570] on textarea at bounding box center [723, 595] width 387 height 124
paste textarea "2025 - Helloart x Epic Investment Service, Richmond Hill, ON"
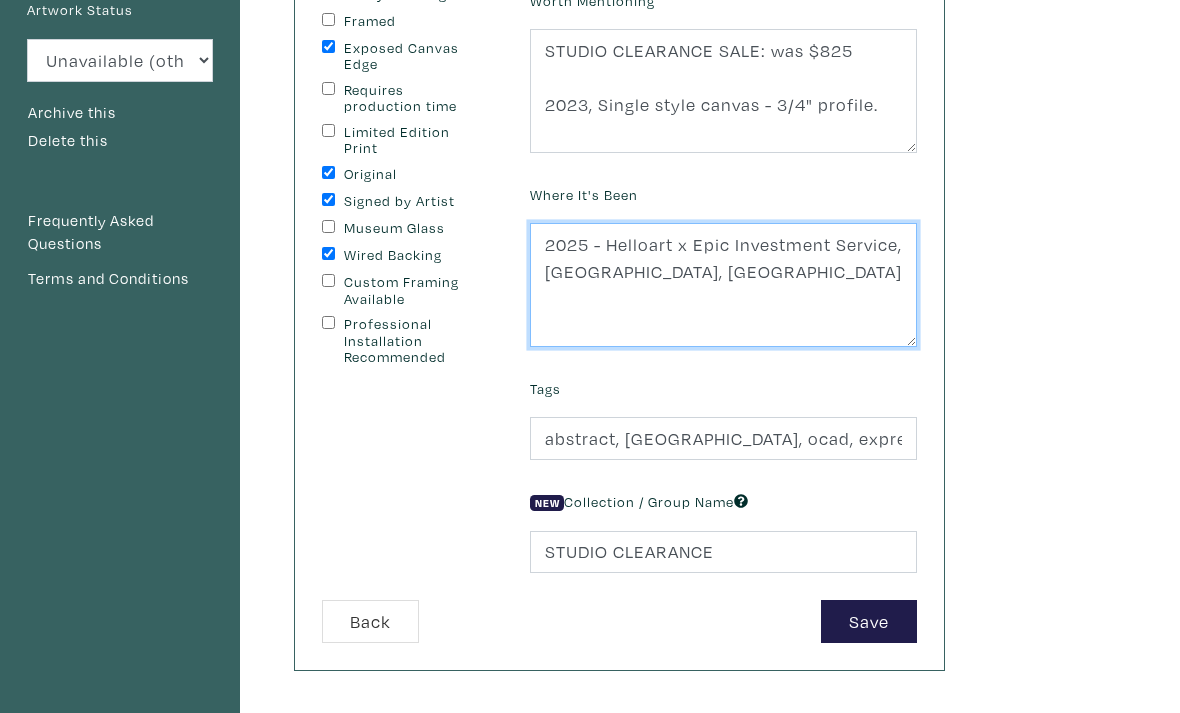
scroll to position [315, 0]
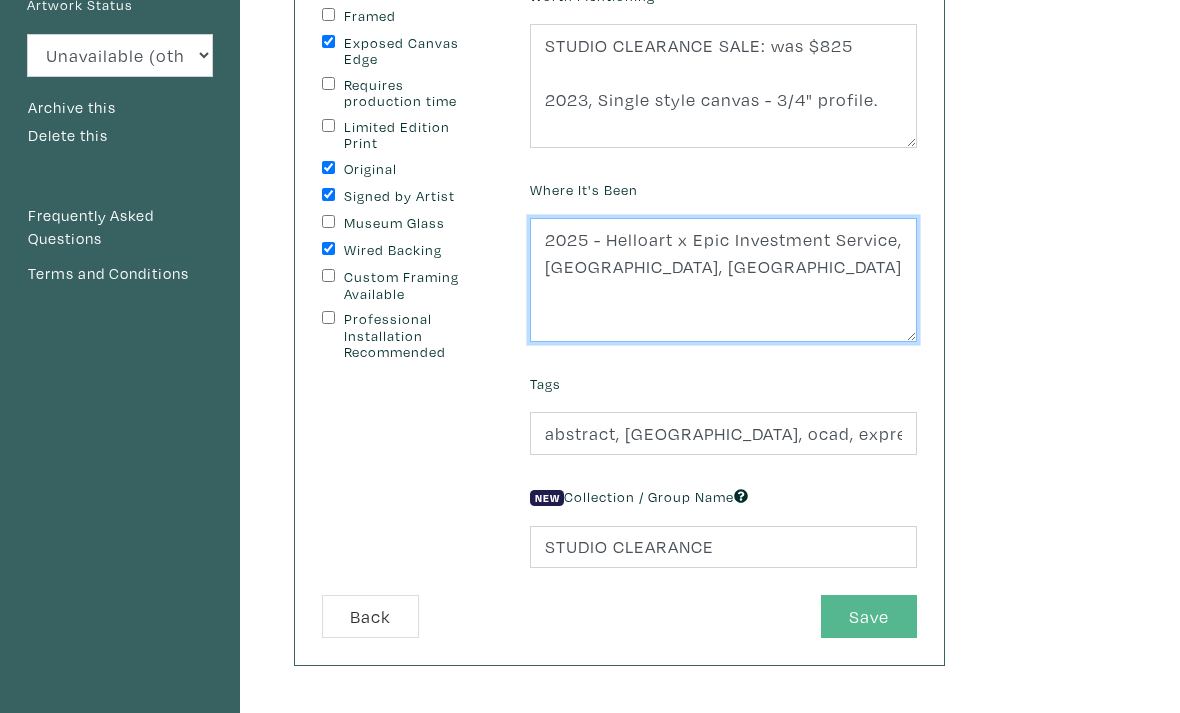
type textarea "2025 - Helloart x Epic Investment Service, Richmond Hill, ON"
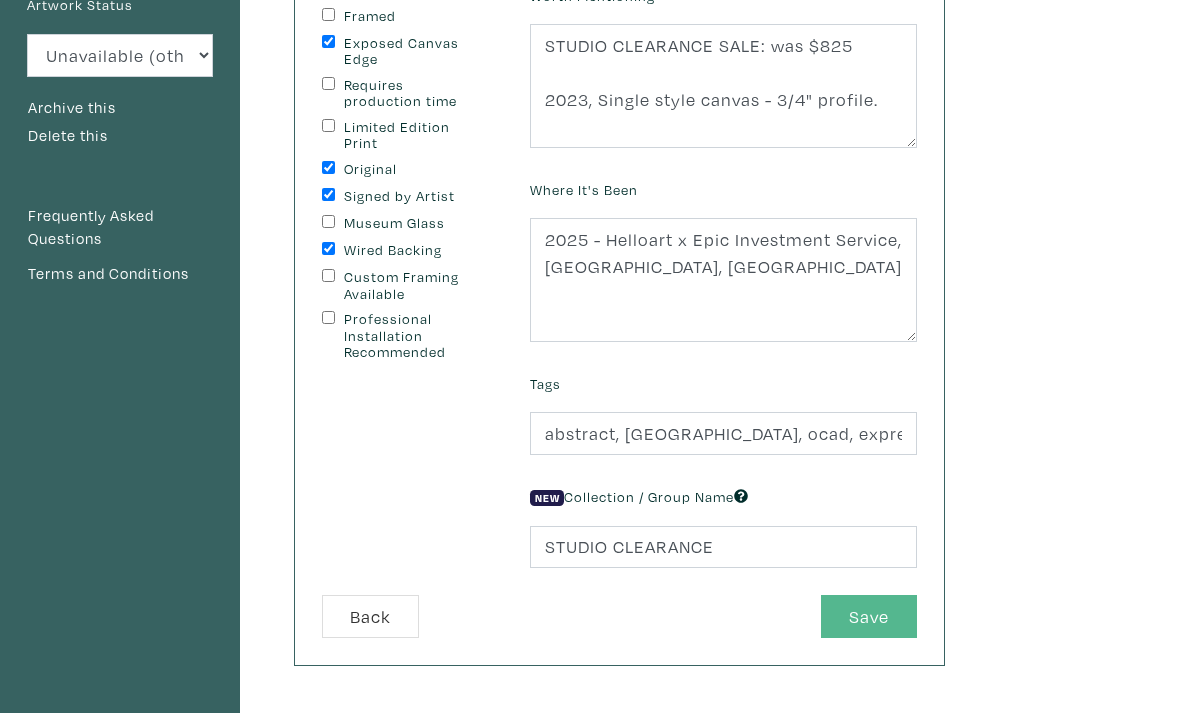
click at [881, 622] on button "Save" at bounding box center [869, 616] width 96 height 43
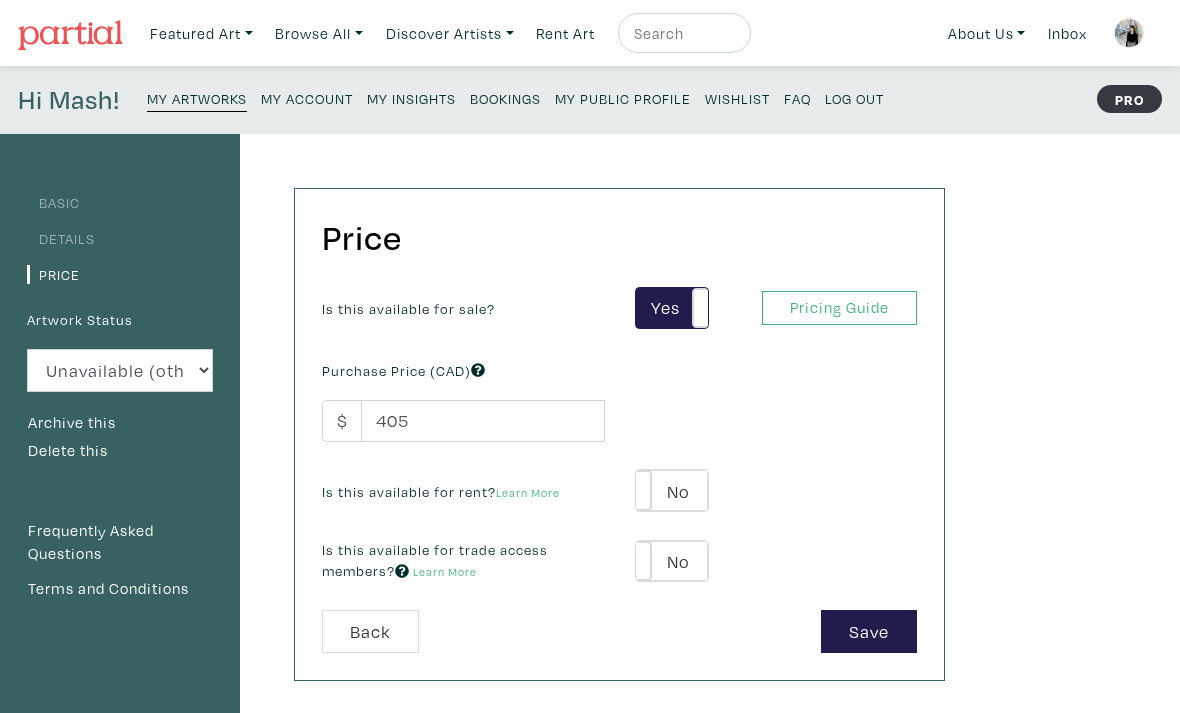
click at [43, 210] on link "Basic" at bounding box center [53, 202] width 53 height 19
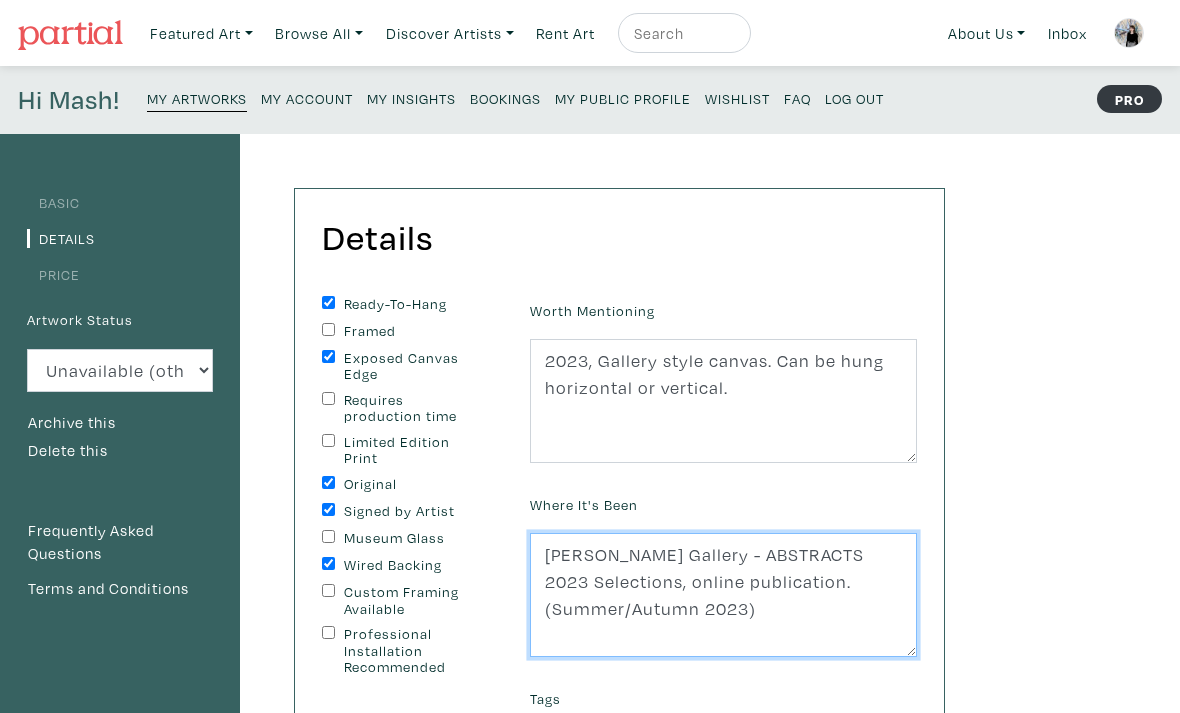
click at [706, 588] on textarea "John B. Aird Gallery - ABSTRACTS 2023 Selections, online publication. (Summer/A…" at bounding box center [723, 595] width 387 height 124
click at [825, 624] on textarea "John B. Aird Gallery - ABSTRACTS 2023 Selections, online publication. (Summer/A…" at bounding box center [723, 595] width 387 height 124
click at [538, 547] on textarea "John B. Aird Gallery - ABSTRACTS 2023 Selections, online publication. (Summer/A…" at bounding box center [723, 595] width 387 height 124
click at [775, 610] on textarea "John B. Aird Gallery - ABSTRACTS 2023 Selections, online publication. (Summer/A…" at bounding box center [723, 595] width 387 height 124
click at [545, 554] on textarea "John B. Aird Gallery - ABSTRACTS 2023 Selections, online publication. (Summer/A…" at bounding box center [723, 595] width 387 height 124
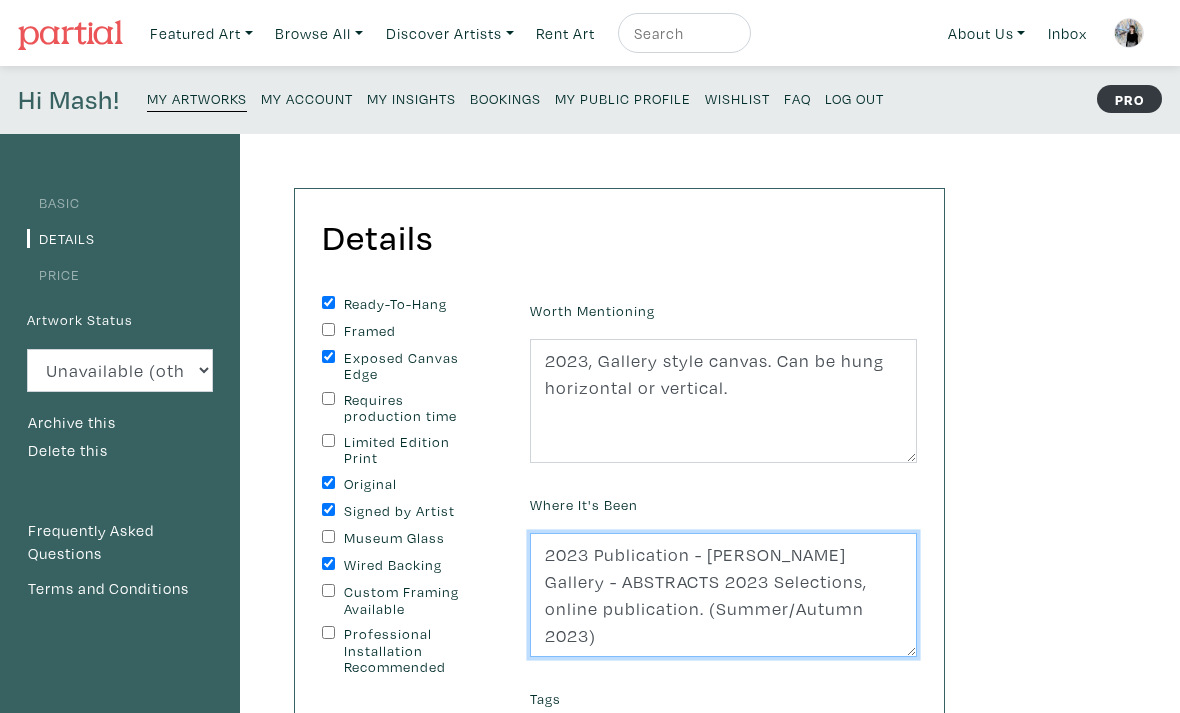
paste textarea "2025 - Helloart x Epic Investment Service, [GEOGRAPHIC_DATA], [GEOGRAPHIC_DATA]"
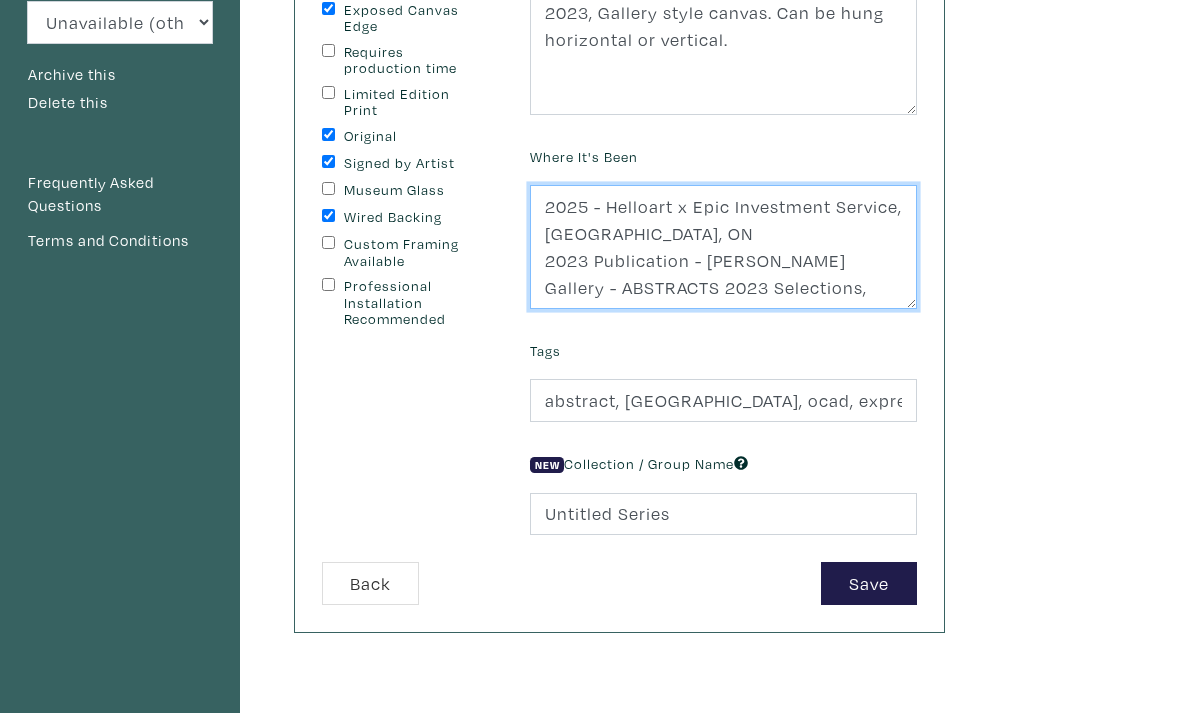
scroll to position [381, 0]
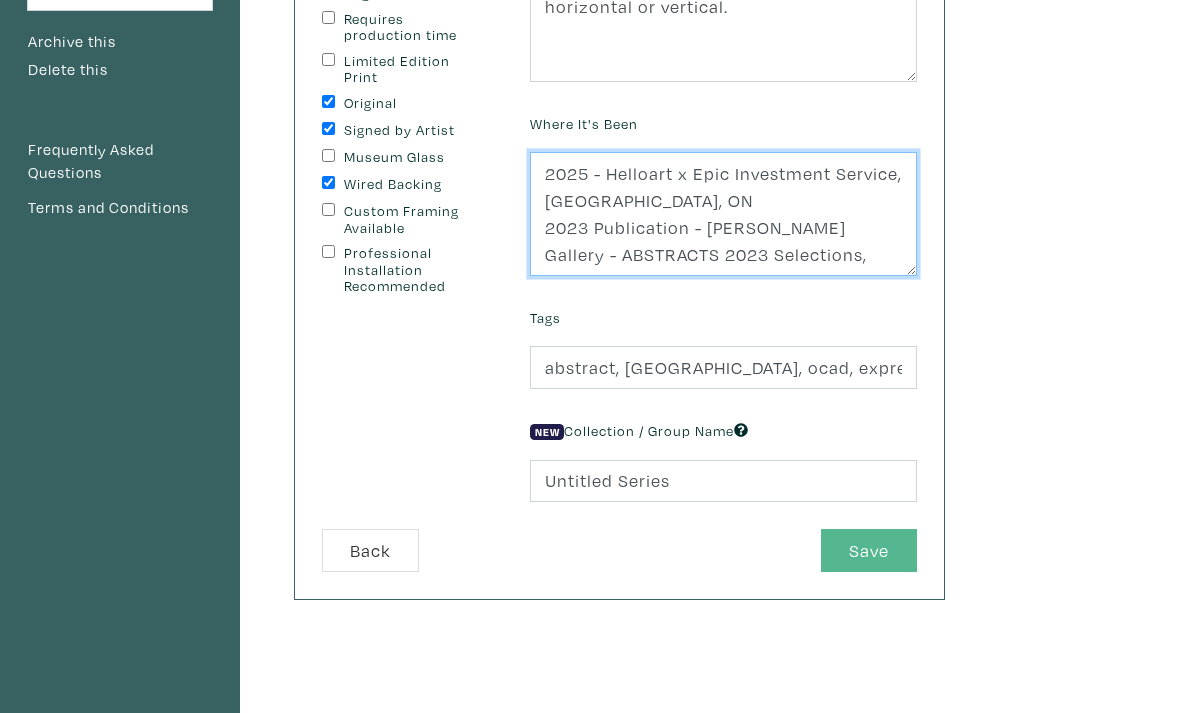
type textarea "2025 - Helloart x Epic Investment Service, Richmond Hill, ON 2023 Publication -…"
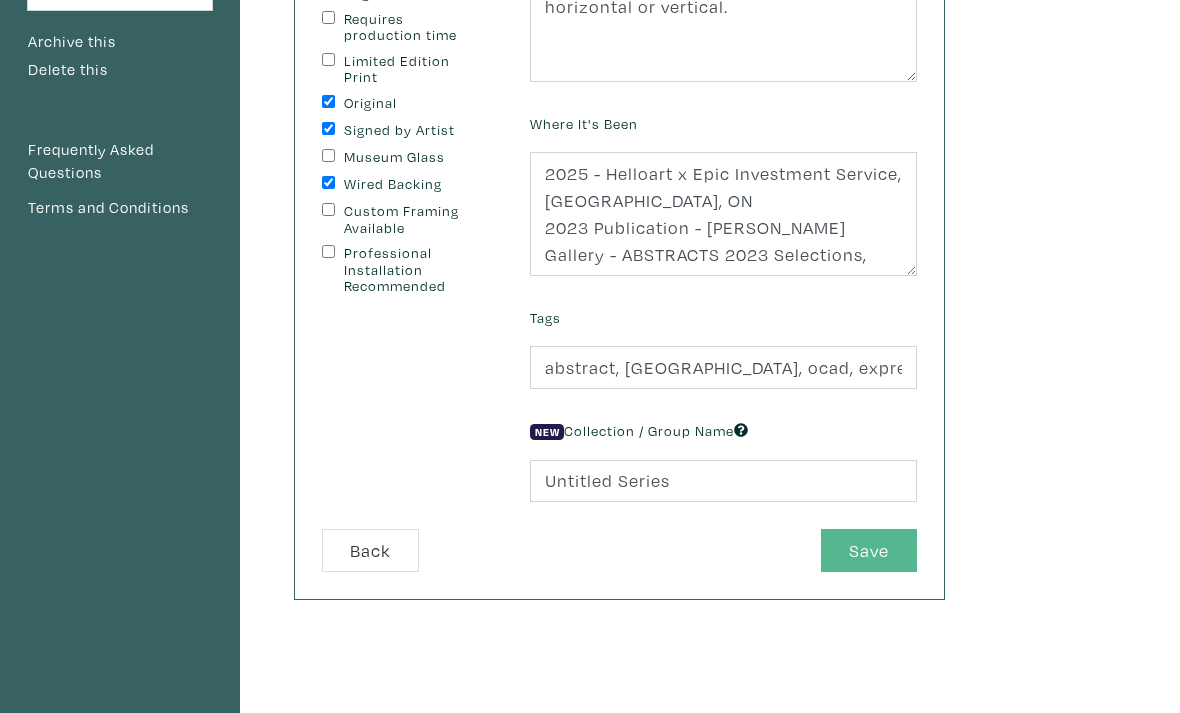
click at [882, 557] on button "Save" at bounding box center [869, 550] width 96 height 43
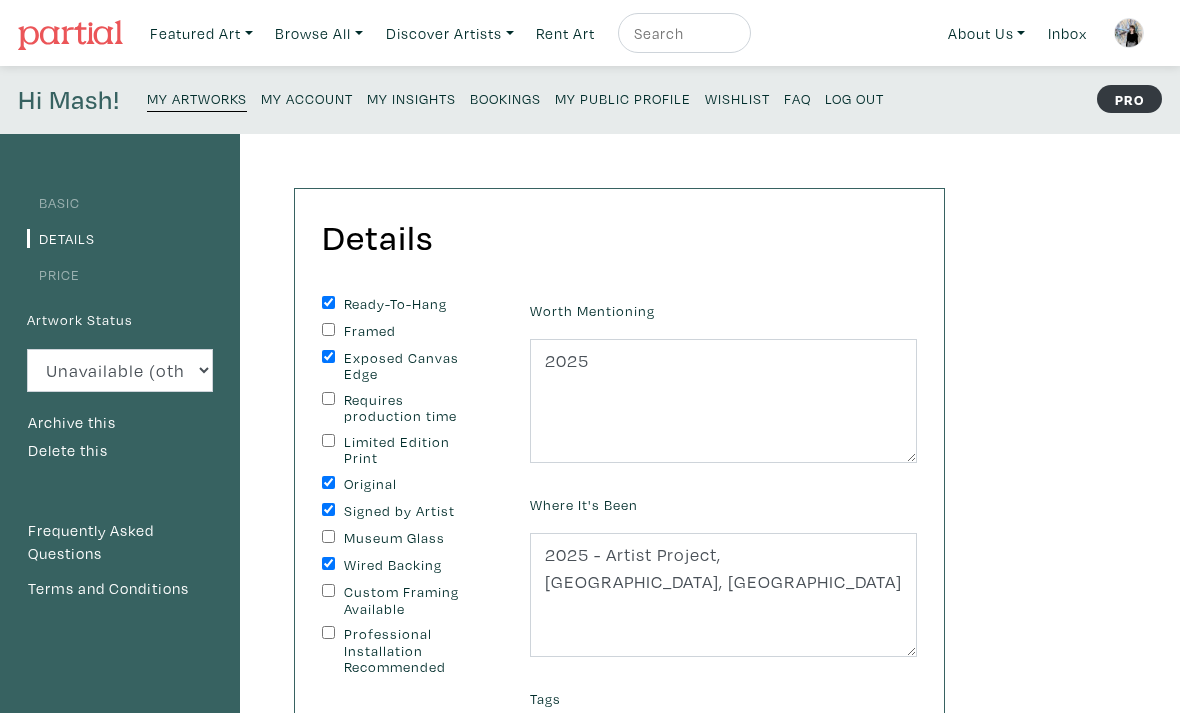
scroll to position [57, 0]
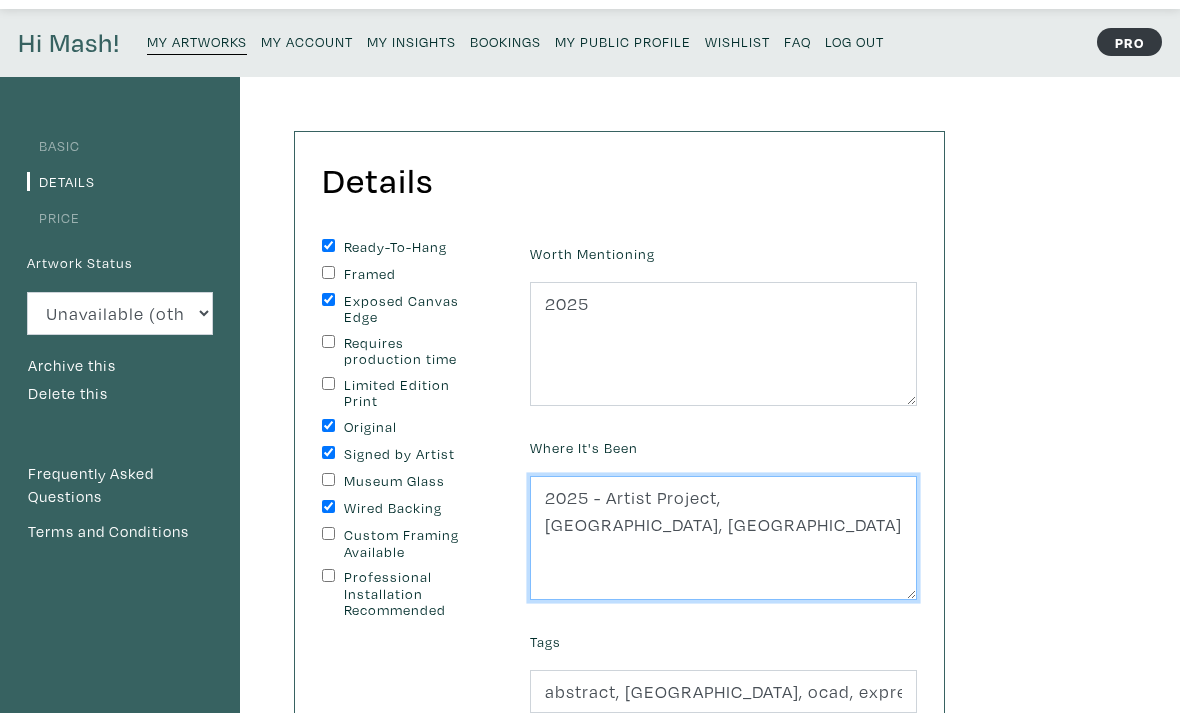
click at [579, 525] on textarea "2025 - Artist Project, Toronto, ON" at bounding box center [723, 538] width 387 height 124
click at [546, 497] on textarea "2025 - Artist Project, Toronto, ON" at bounding box center [723, 538] width 387 height 124
paste textarea "2025 - Helloart x Epic Investment Service, Richmond Hill, ON"
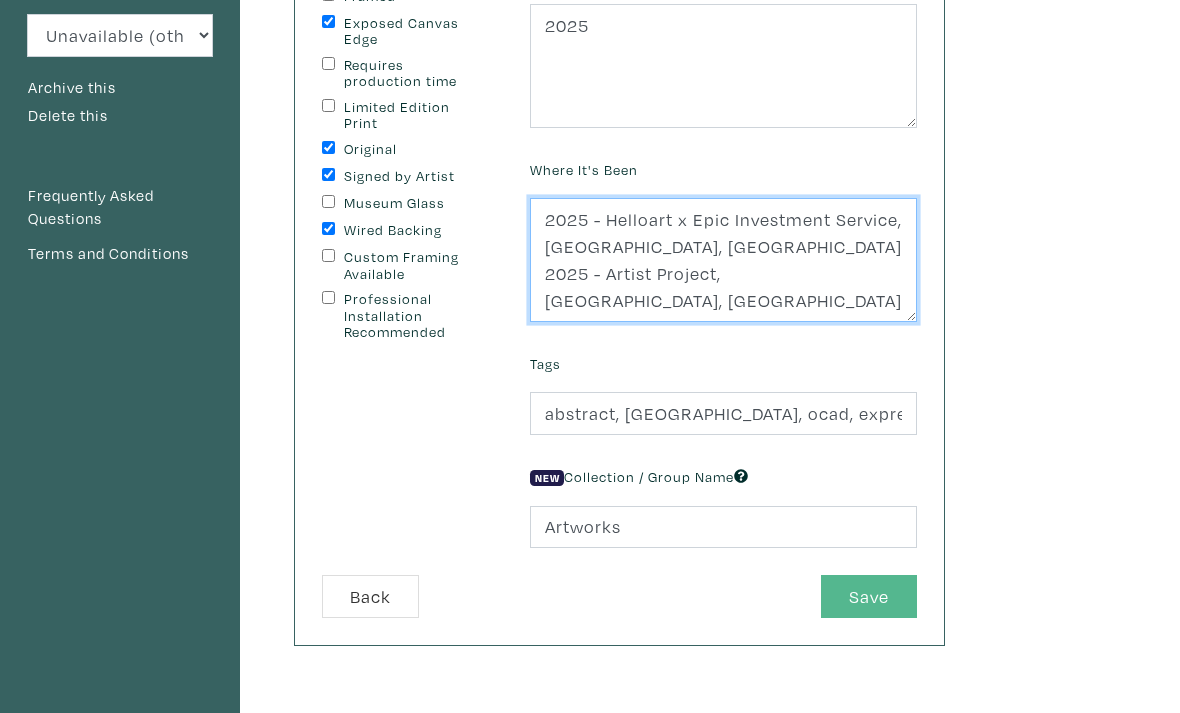
scroll to position [335, 0]
type textarea "2025 - Helloart x Epic Investment Service, Richmond Hill, ON 2025 - Artist Proj…"
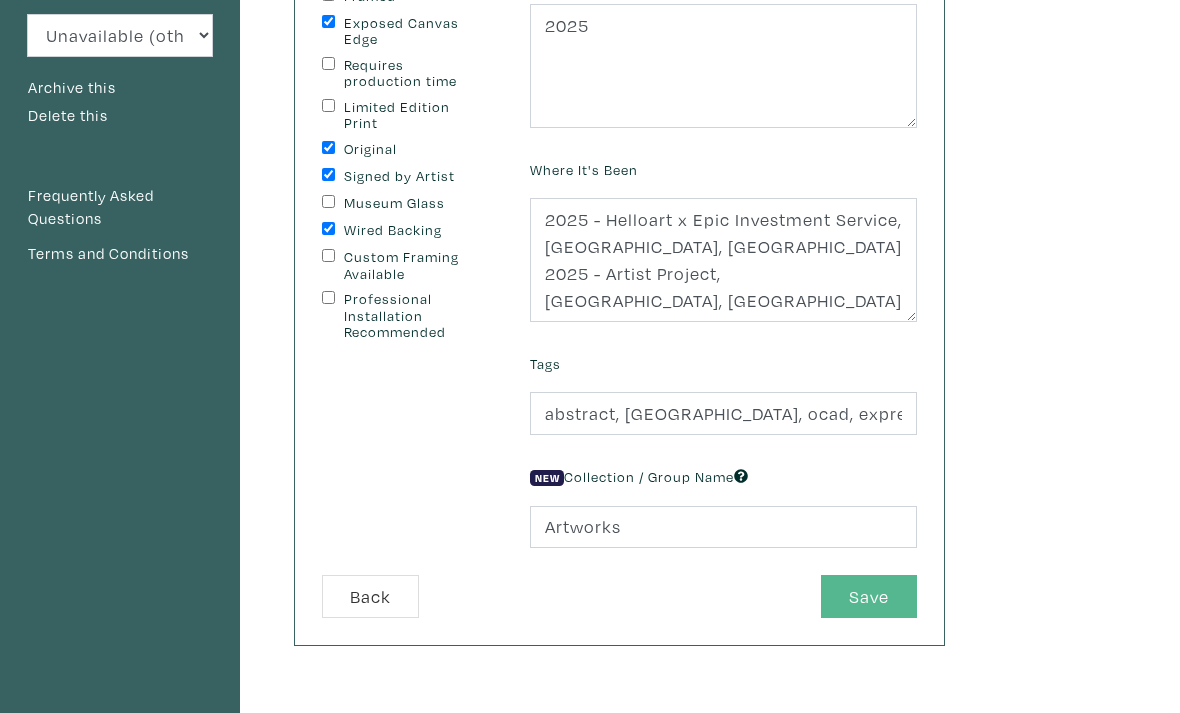
click at [872, 601] on button "Save" at bounding box center [869, 596] width 96 height 43
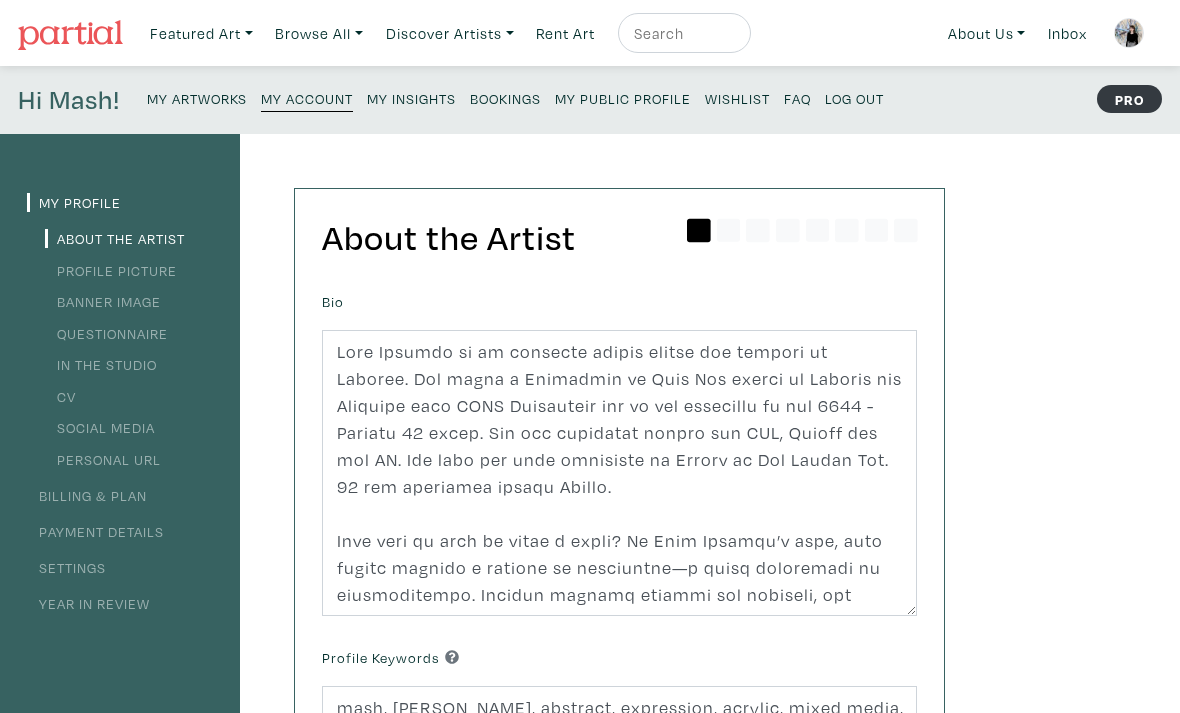
click at [1126, 30] on img at bounding box center [1129, 33] width 30 height 30
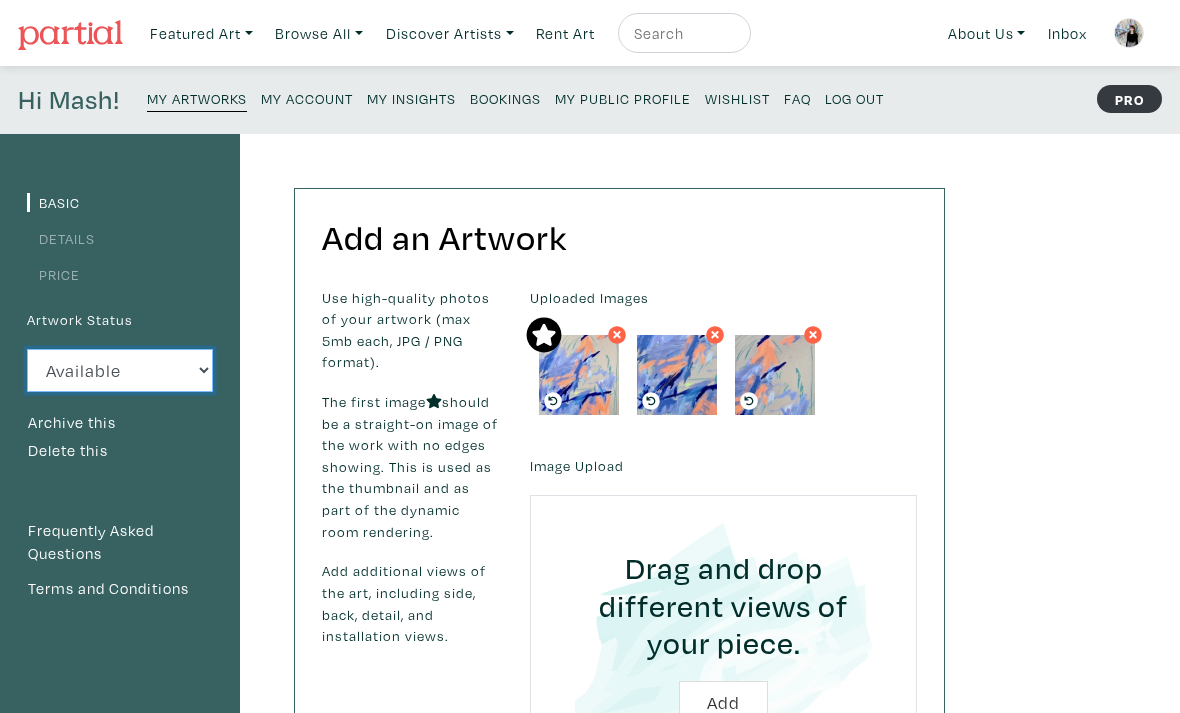
click at [191, 371] on select "Available Sold Rented Unavailable (other reason)" at bounding box center [120, 370] width 186 height 43
select select "0"
click at [86, 238] on link "Details" at bounding box center [61, 238] width 68 height 19
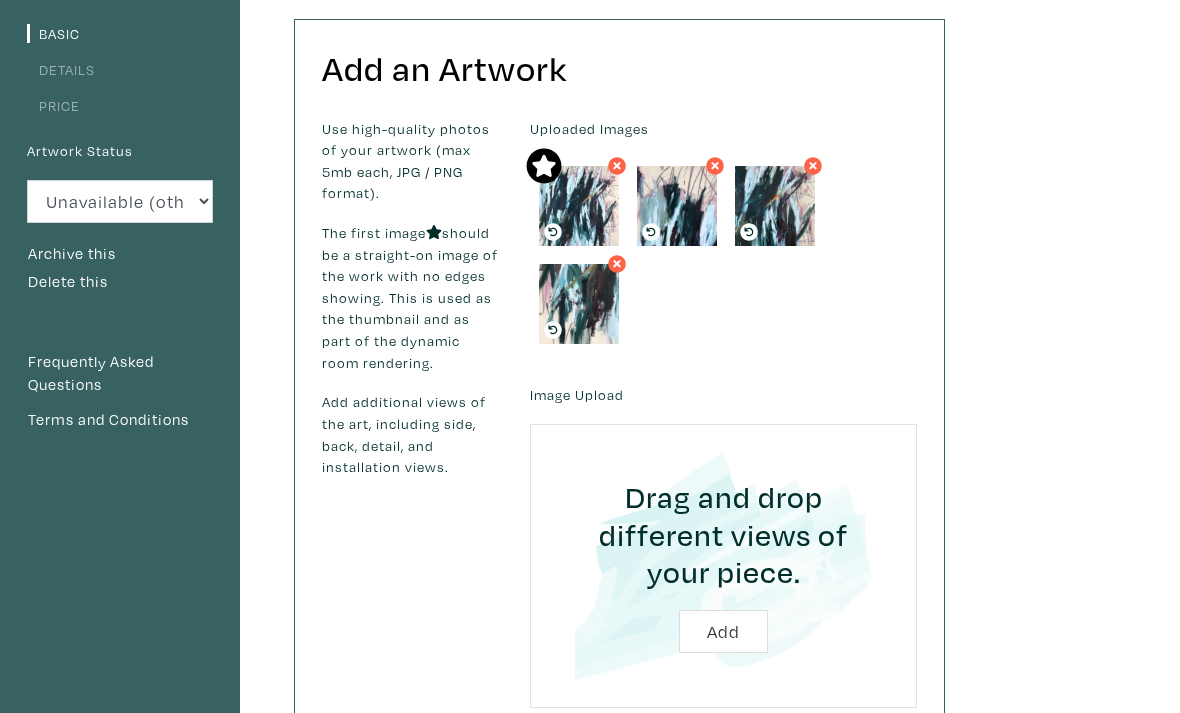
scroll to position [173, 0]
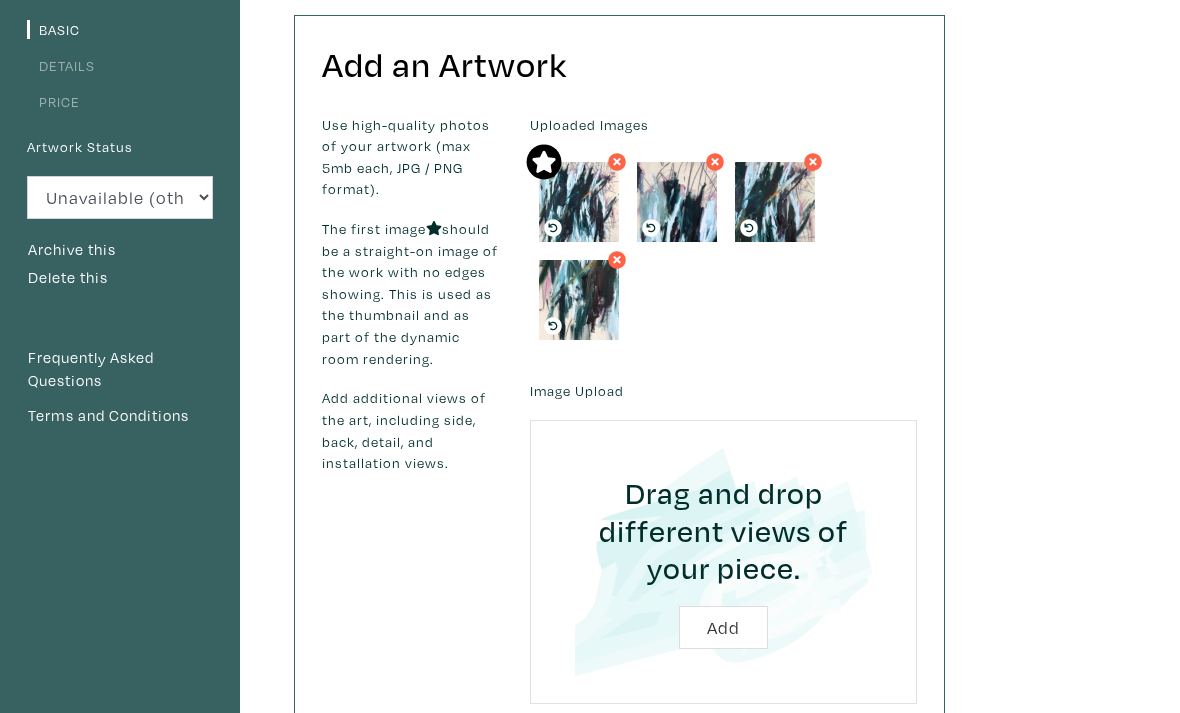
click at [66, 74] on link "Details" at bounding box center [61, 65] width 68 height 19
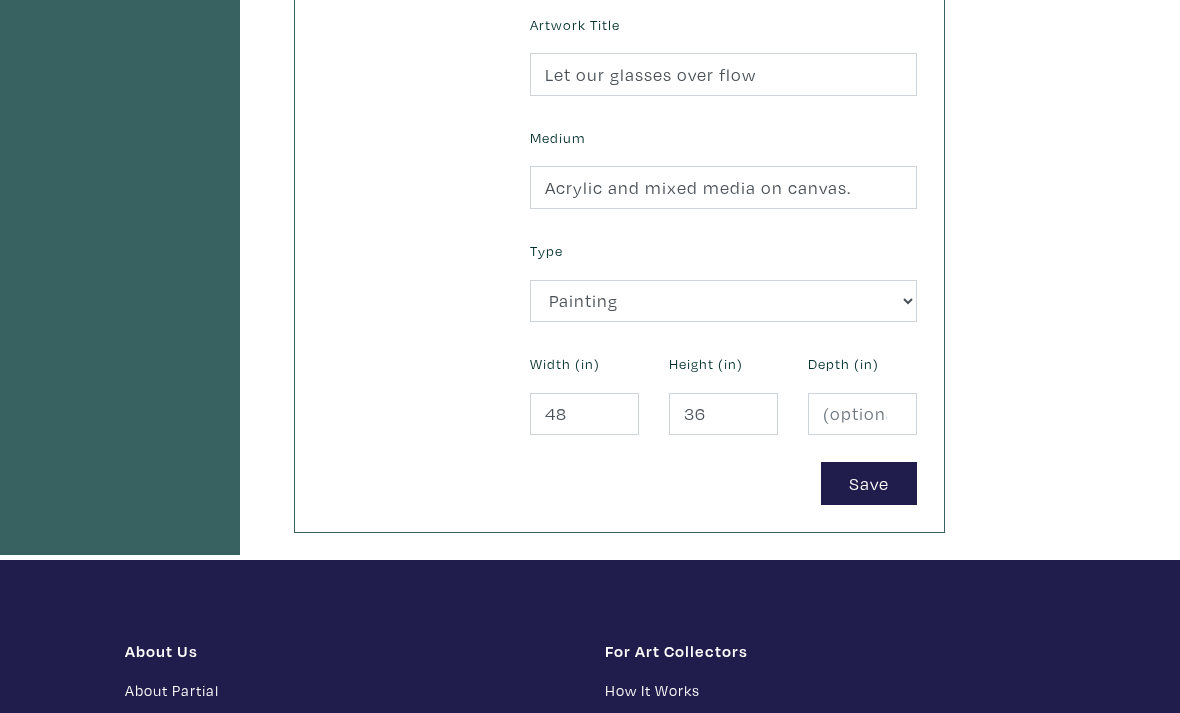
scroll to position [894, 0]
click at [887, 493] on button "Save" at bounding box center [869, 483] width 96 height 43
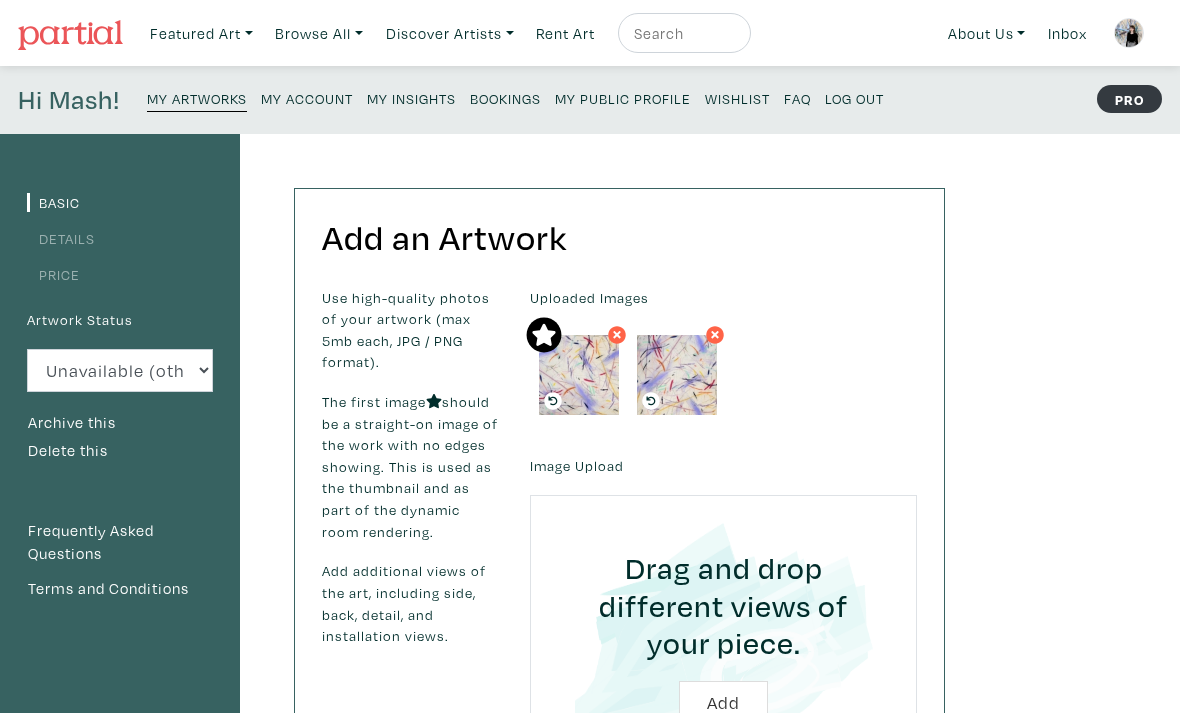
click at [75, 223] on ul "Basic Details Price" at bounding box center [120, 237] width 186 height 99
click at [67, 238] on link "Details" at bounding box center [61, 238] width 68 height 19
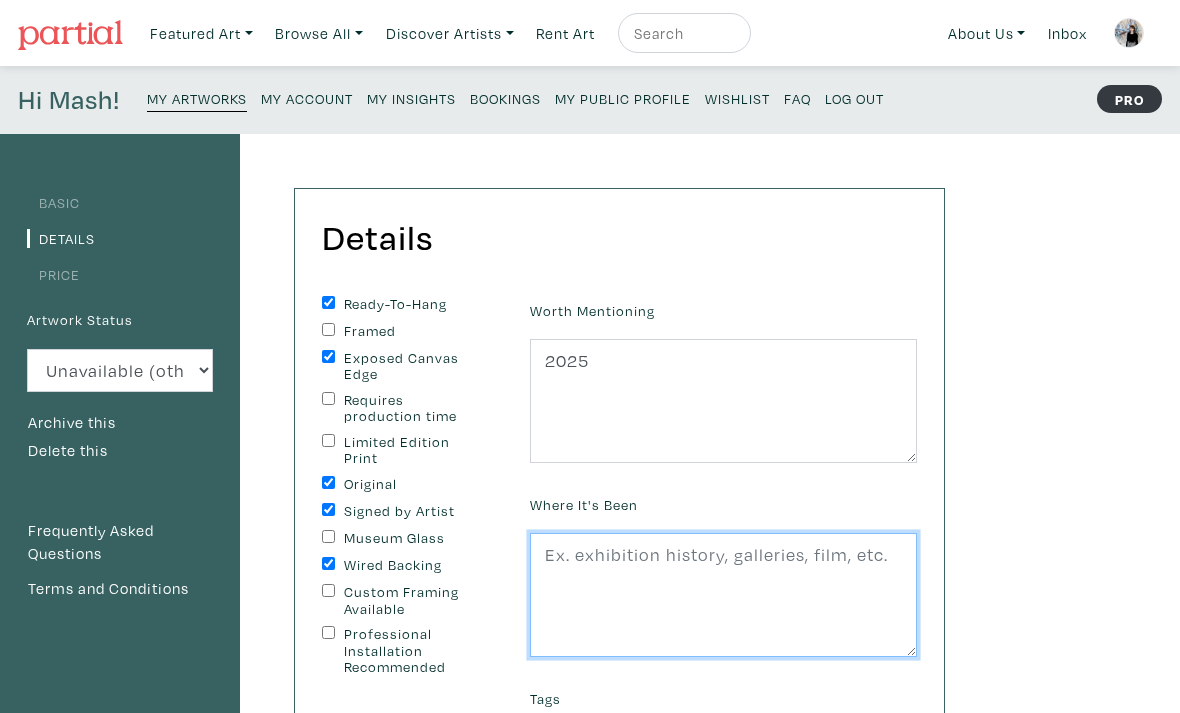
click at [632, 553] on textarea at bounding box center [723, 595] width 387 height 124
paste textarea "2025 - Helloart x Epic Investment Service, [GEOGRAPHIC_DATA], [GEOGRAPHIC_DATA]"
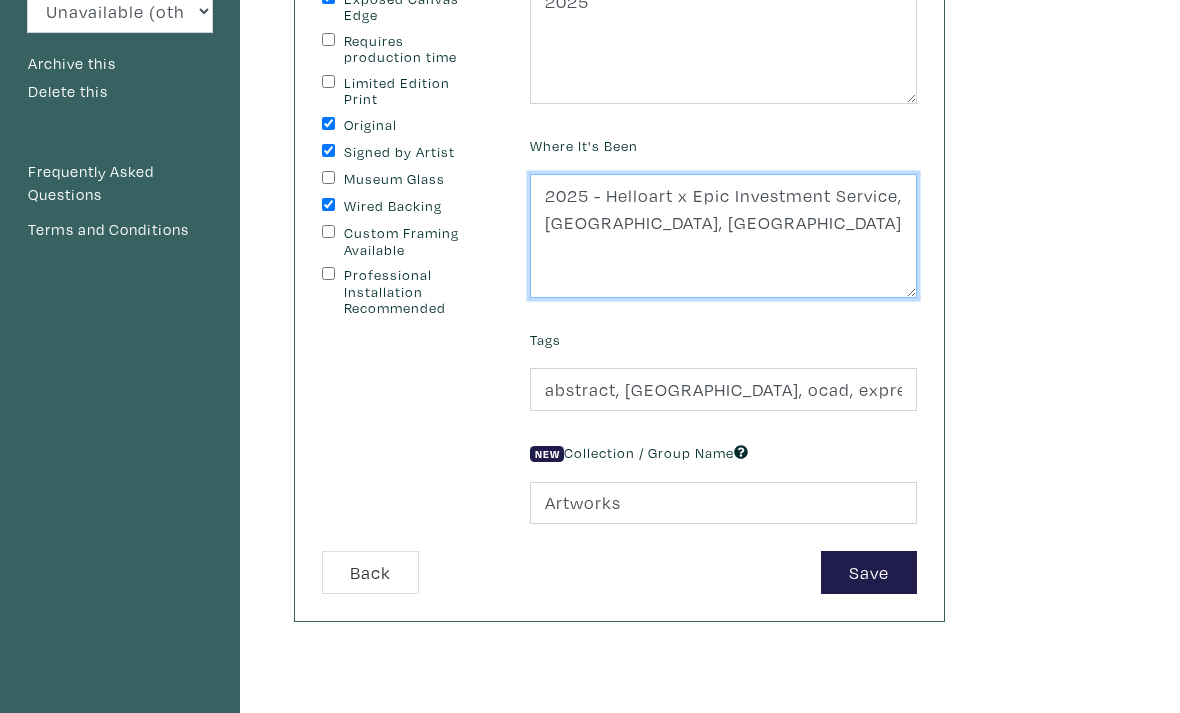
scroll to position [369, 0]
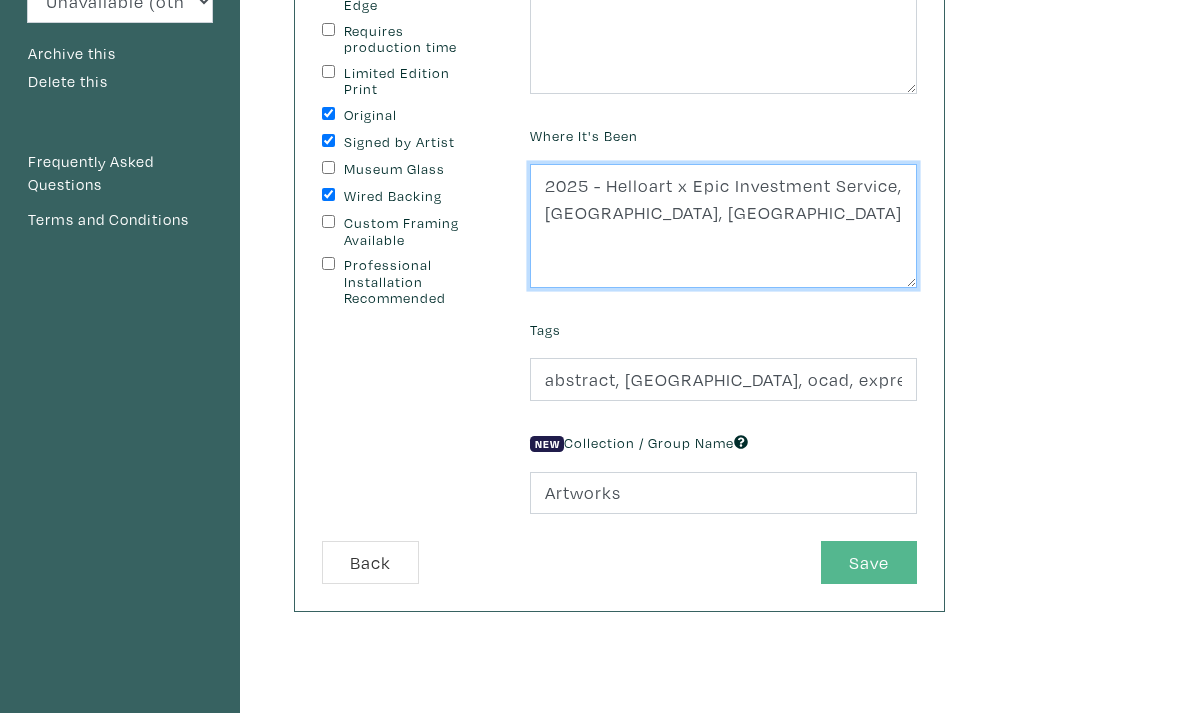
type textarea "2025 - Helloart x Epic Investment Service, [GEOGRAPHIC_DATA], [GEOGRAPHIC_DATA]"
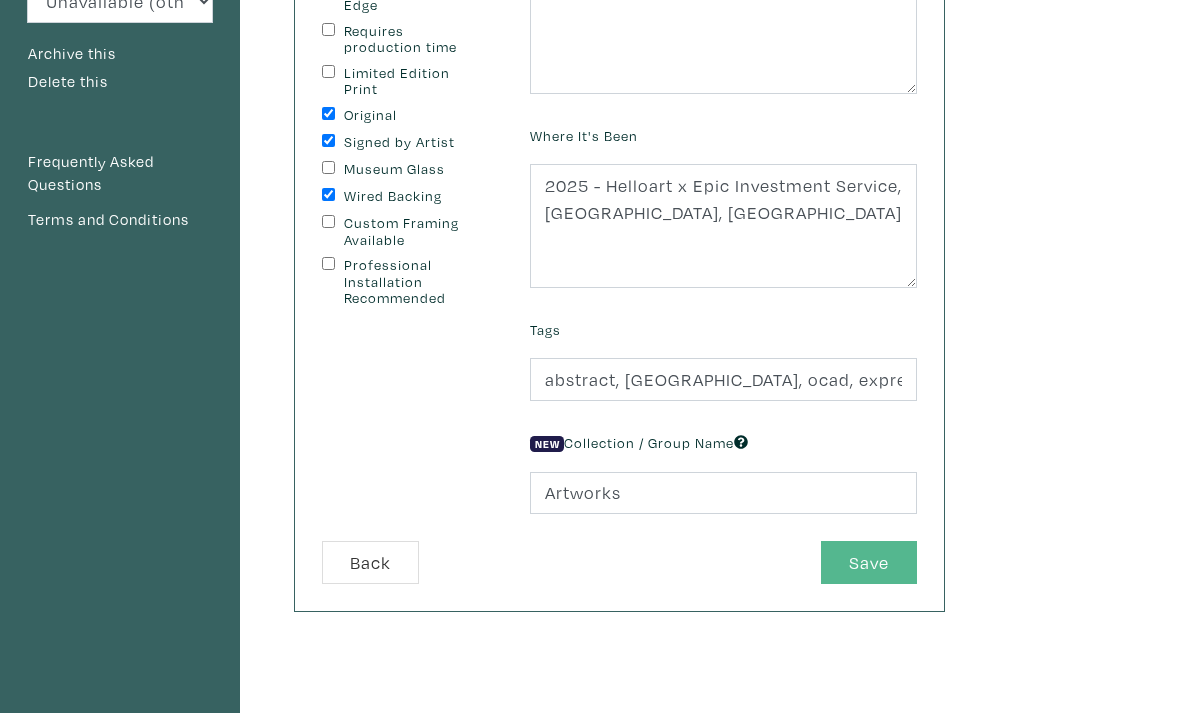
click at [877, 559] on button "Save" at bounding box center [869, 562] width 96 height 43
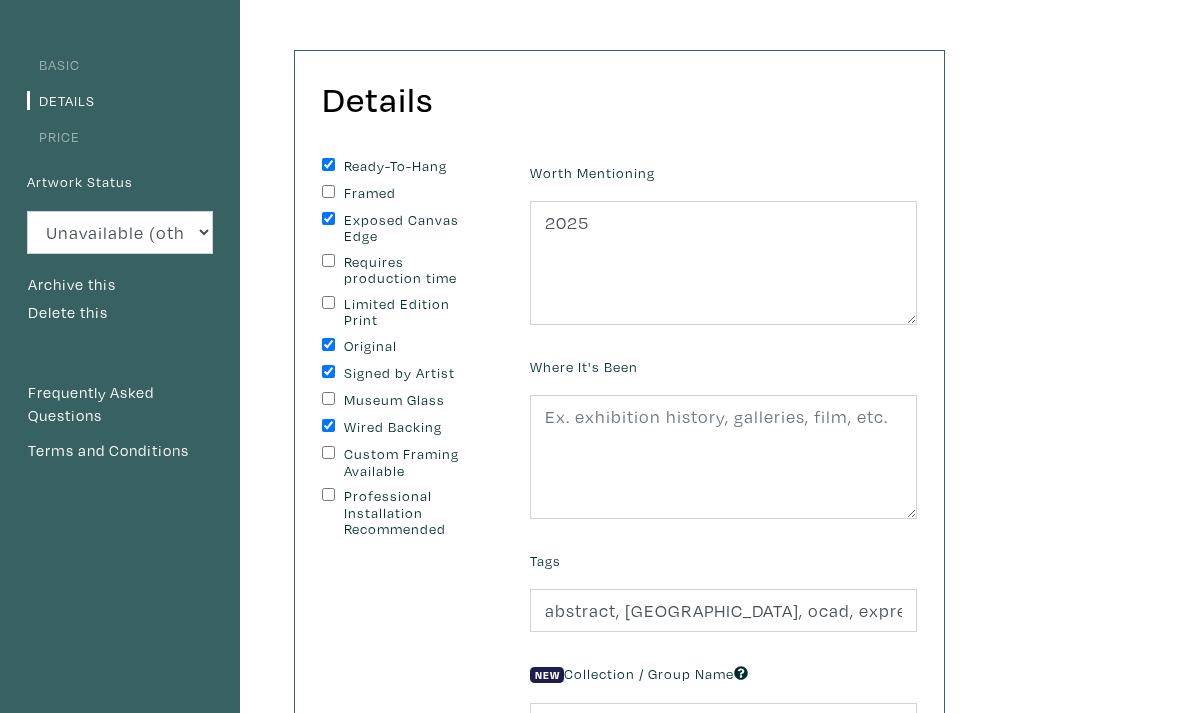
scroll to position [138, 0]
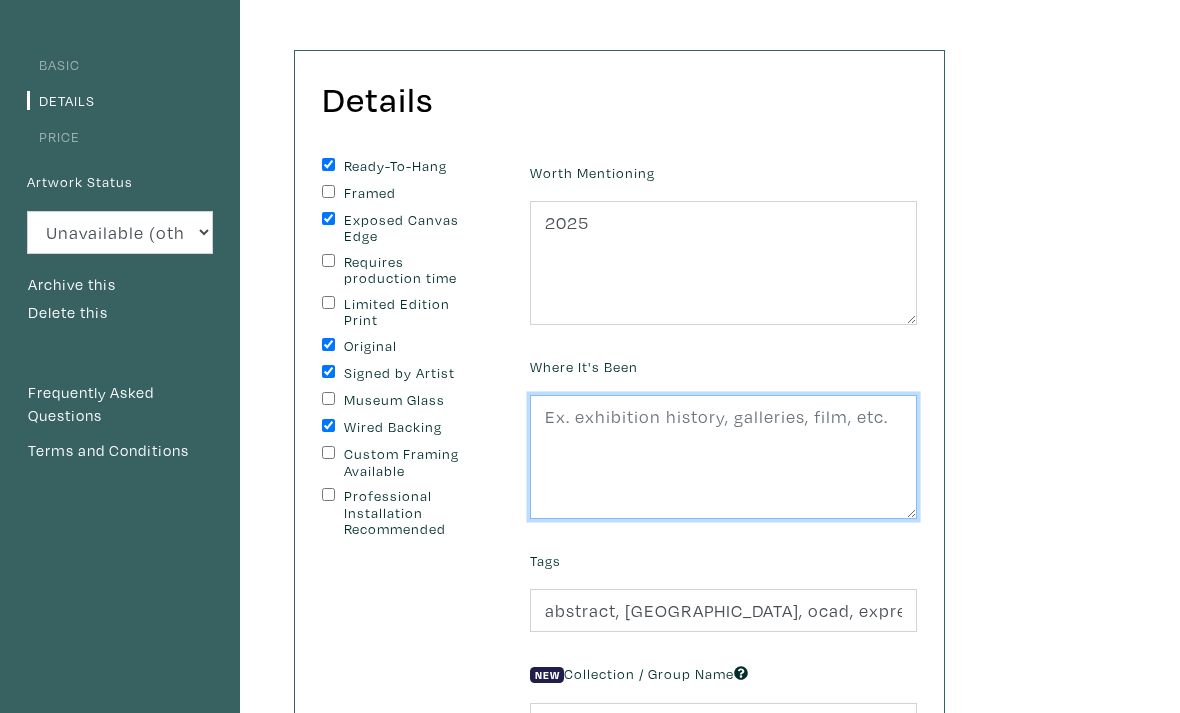
click at [760, 459] on textarea at bounding box center [723, 457] width 387 height 124
paste textarea "2025 - Helloart x Epic Investment Service, Richmond Hill, ON"
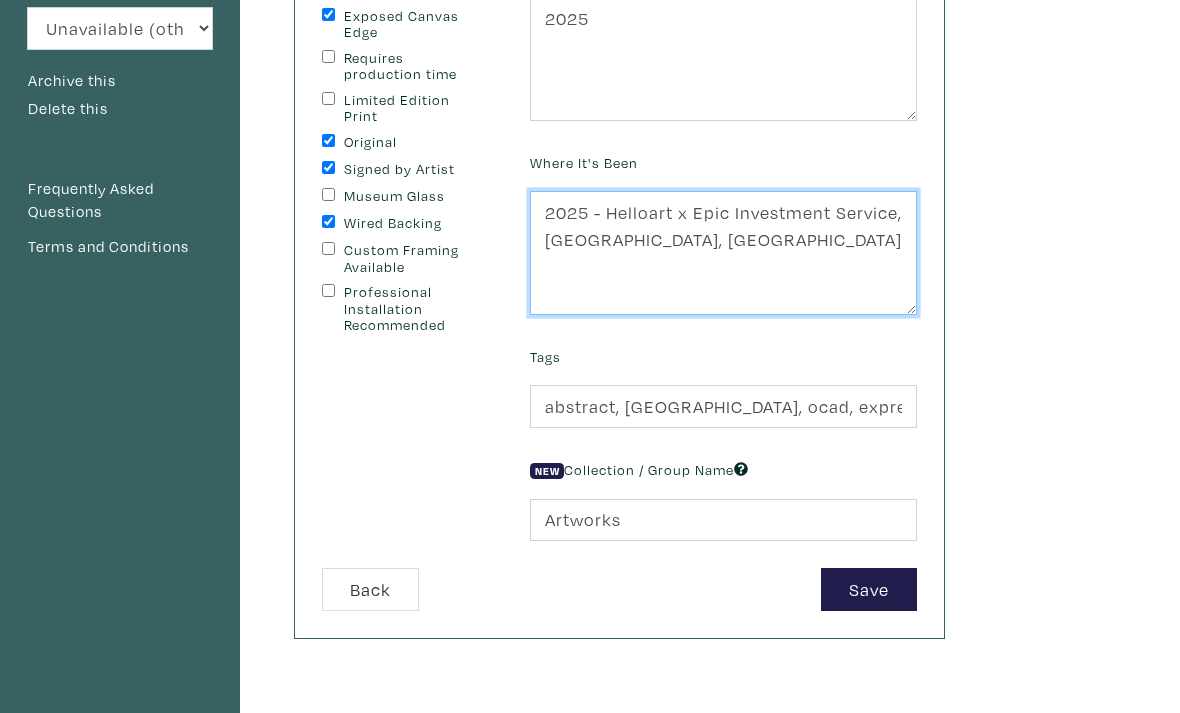
scroll to position [343, 0]
type textarea "2025 - Helloart x Epic Investment Service, Richmond Hill, ON"
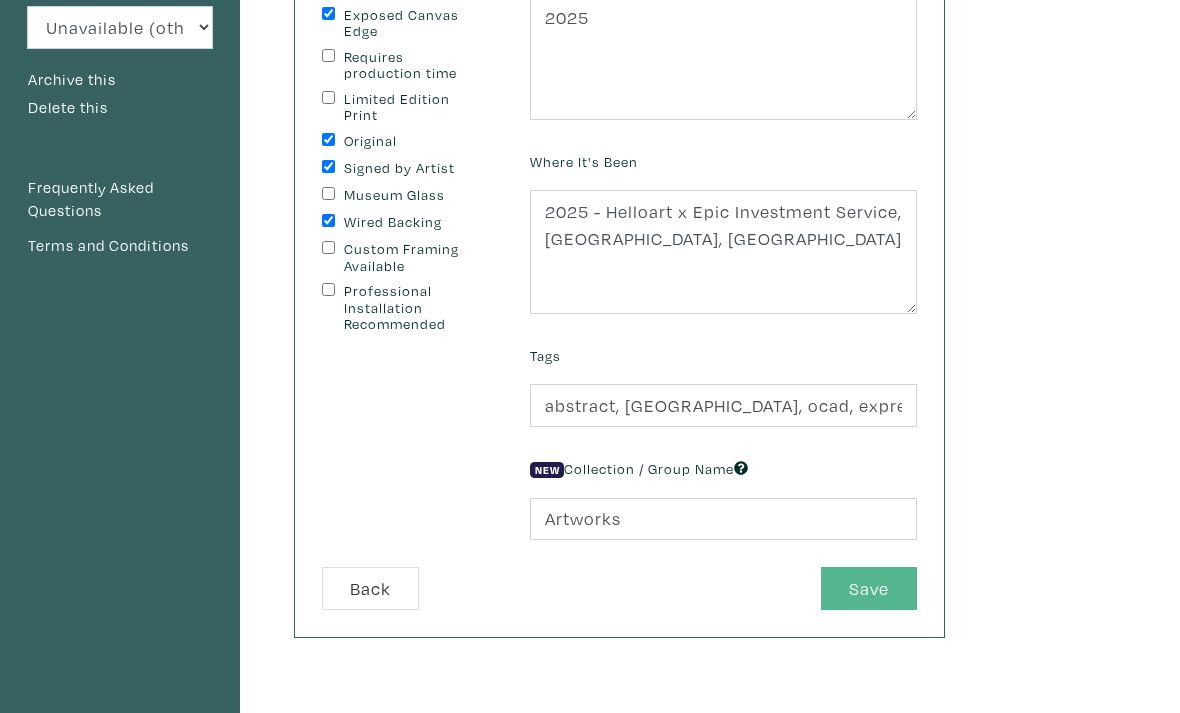
click at [879, 610] on button "Save" at bounding box center [869, 588] width 96 height 43
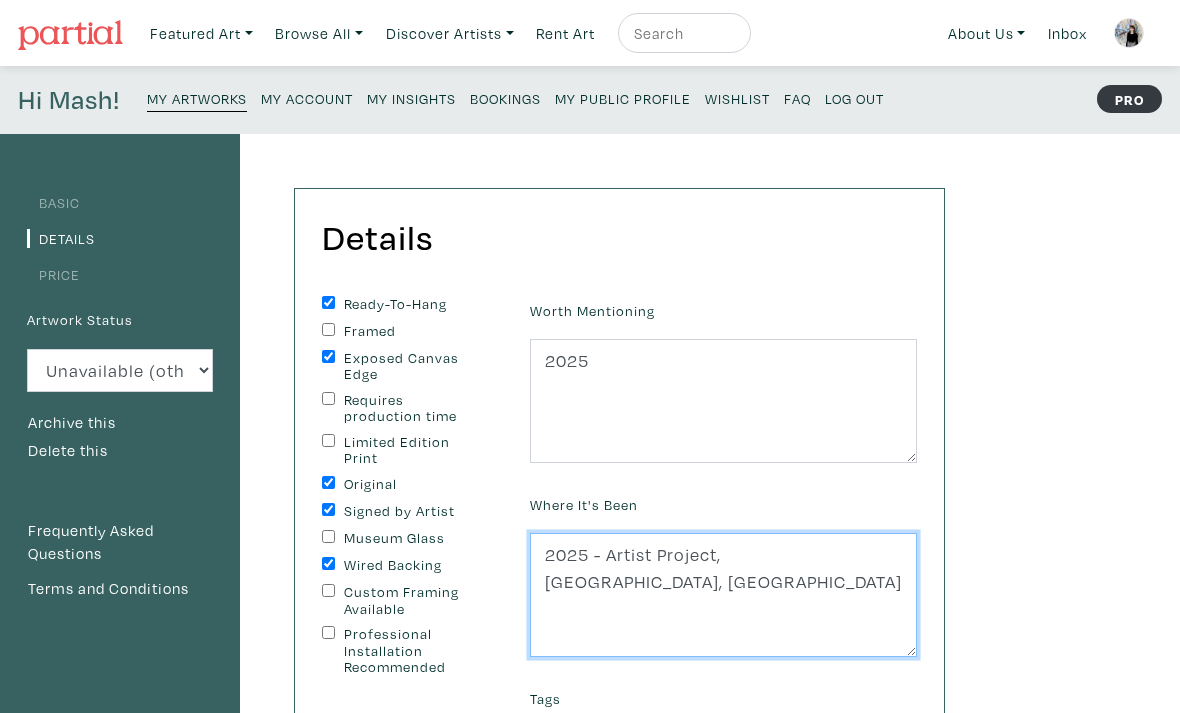
click at [657, 558] on textarea "2025 - Artist Project, [GEOGRAPHIC_DATA], [GEOGRAPHIC_DATA]" at bounding box center [723, 595] width 387 height 124
click at [547, 544] on textarea "2025 - Artist Project, [GEOGRAPHIC_DATA], [GEOGRAPHIC_DATA]" at bounding box center [723, 595] width 387 height 124
paste textarea "2025 - Helloart x Epic Investment Service, [GEOGRAPHIC_DATA], [GEOGRAPHIC_DATA]"
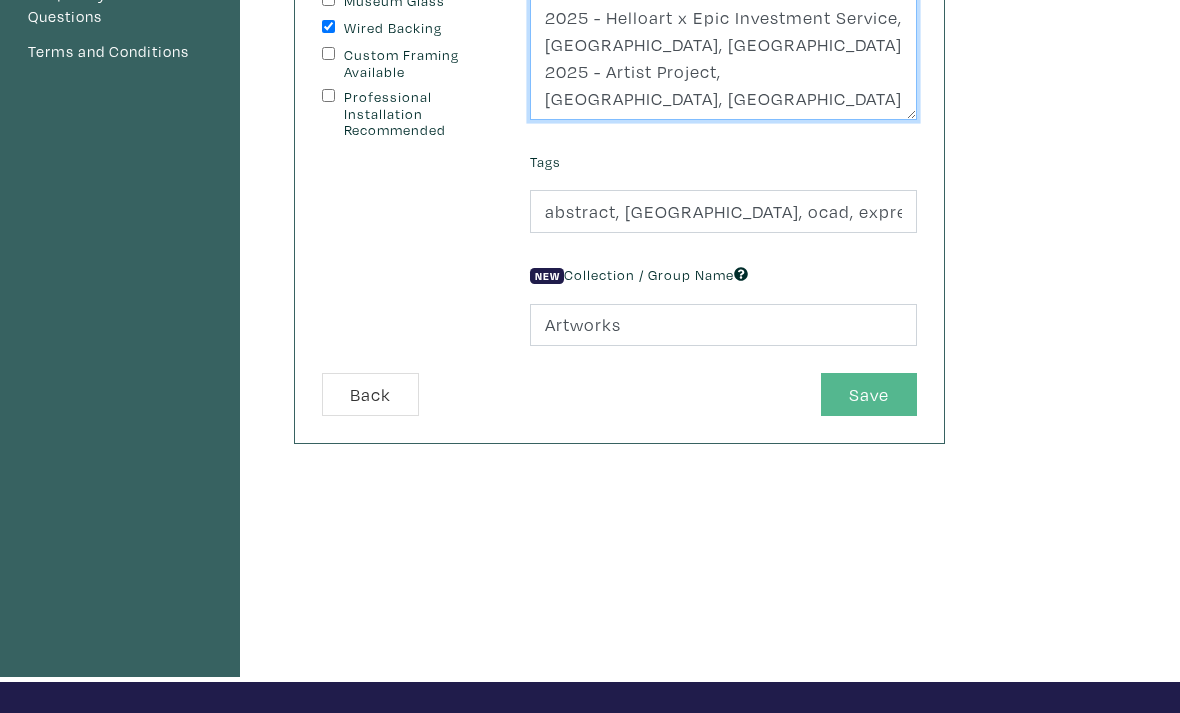
type textarea "2025 - Helloart x Epic Investment Service, Richmond Hill, ON 2025 - Artist Proj…"
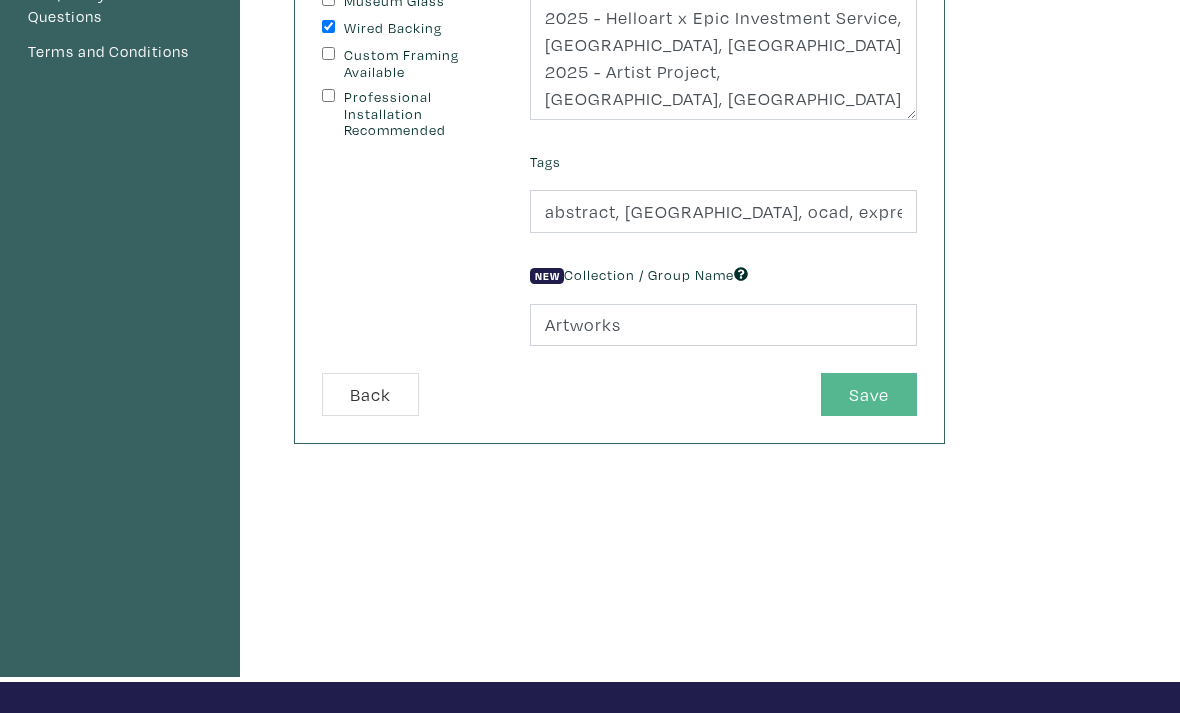
click at [856, 401] on button "Save" at bounding box center [869, 395] width 96 height 43
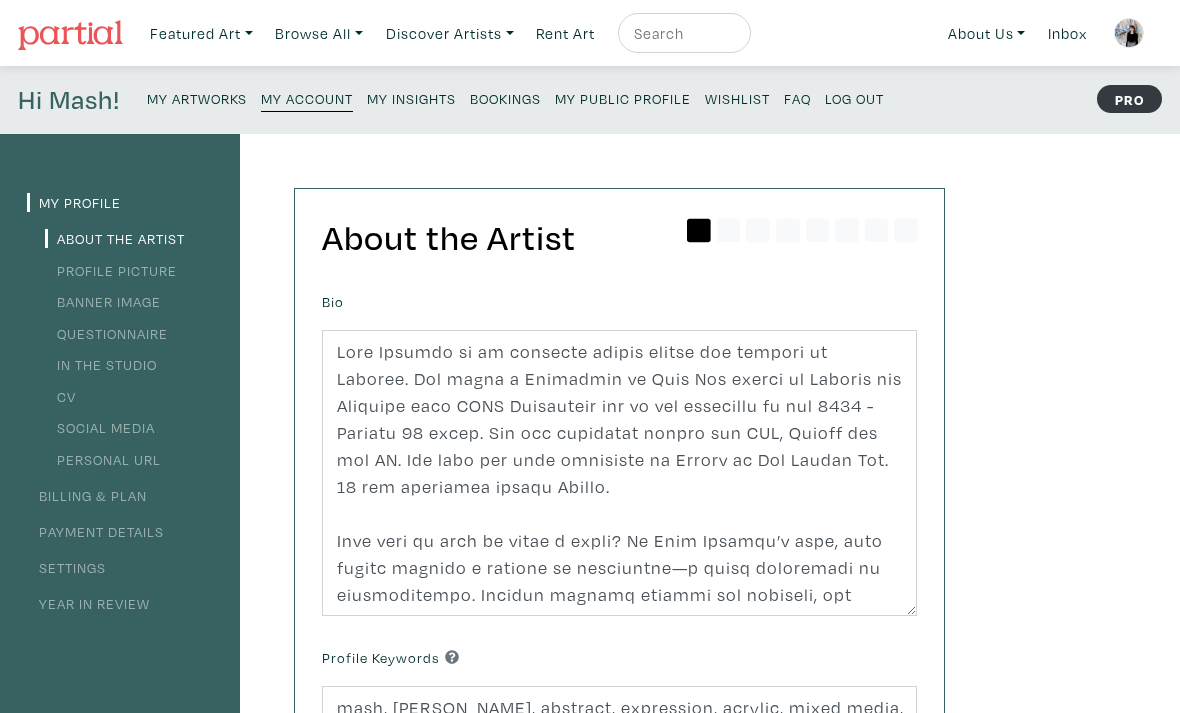
click at [213, 93] on small "My Artworks" at bounding box center [197, 98] width 100 height 19
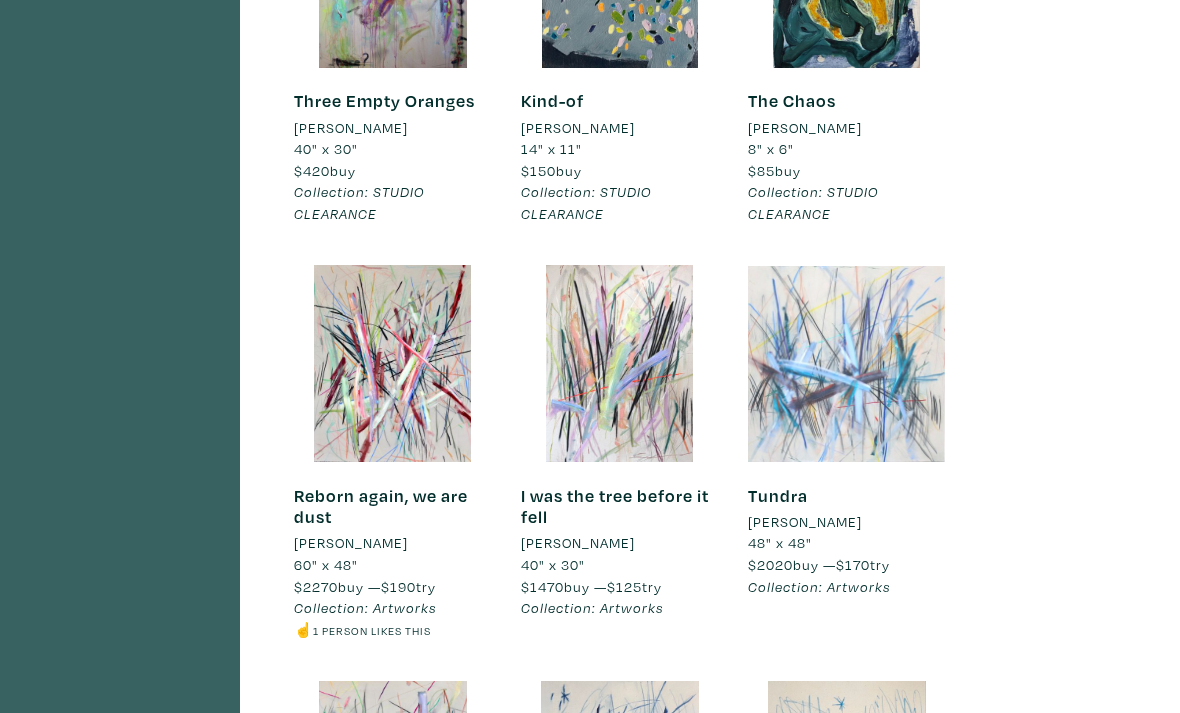
scroll to position [4977, 0]
click at [835, 331] on div at bounding box center [846, 363] width 197 height 197
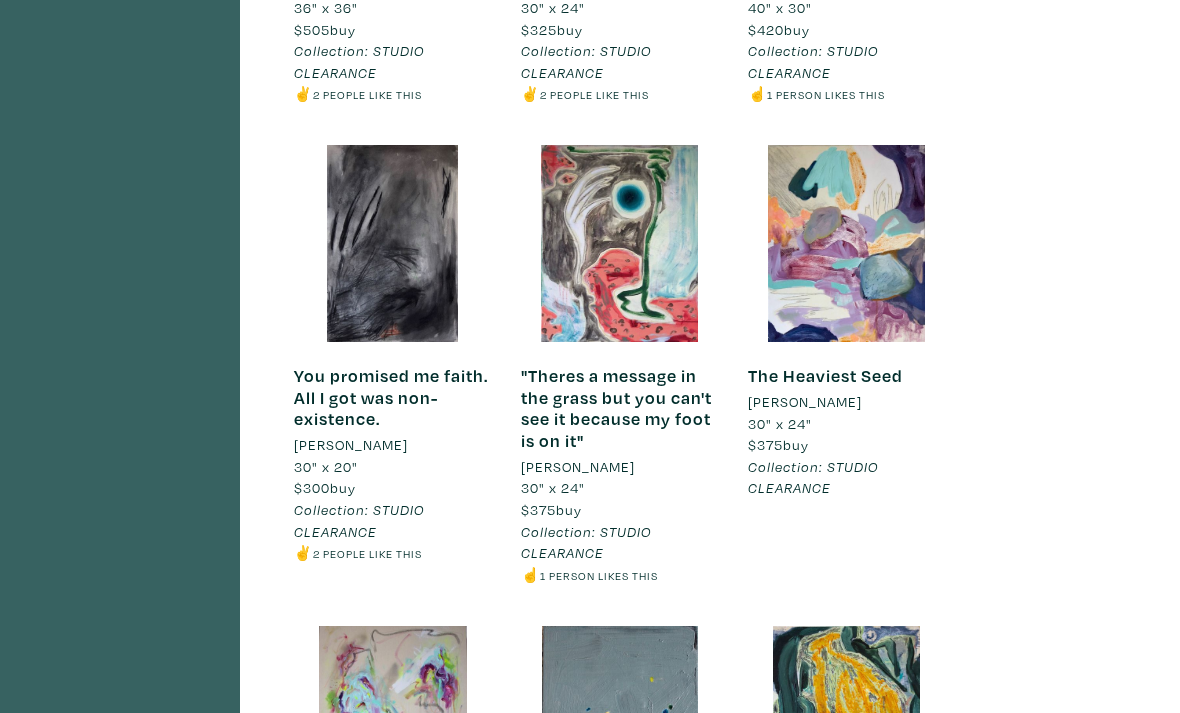
scroll to position [3908, 0]
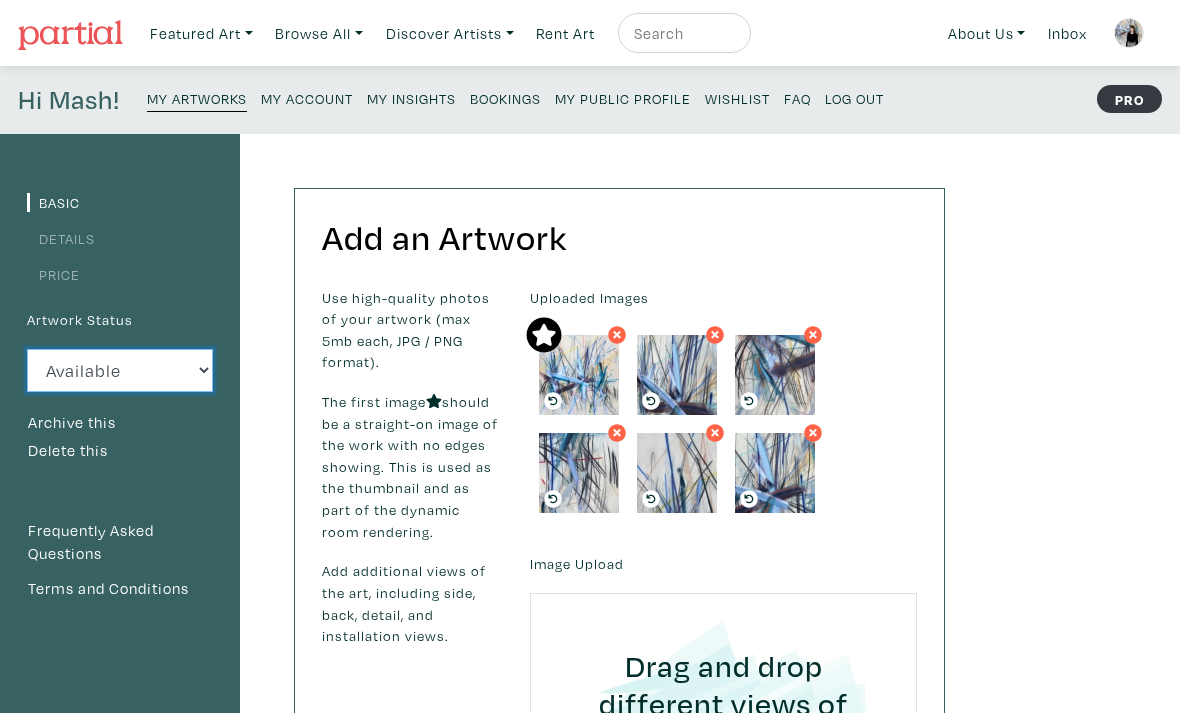
click at [82, 359] on select "Available Sold Rented Unavailable (other reason)" at bounding box center [120, 370] width 186 height 43
select select "0"
click at [62, 244] on link "Details" at bounding box center [61, 238] width 68 height 19
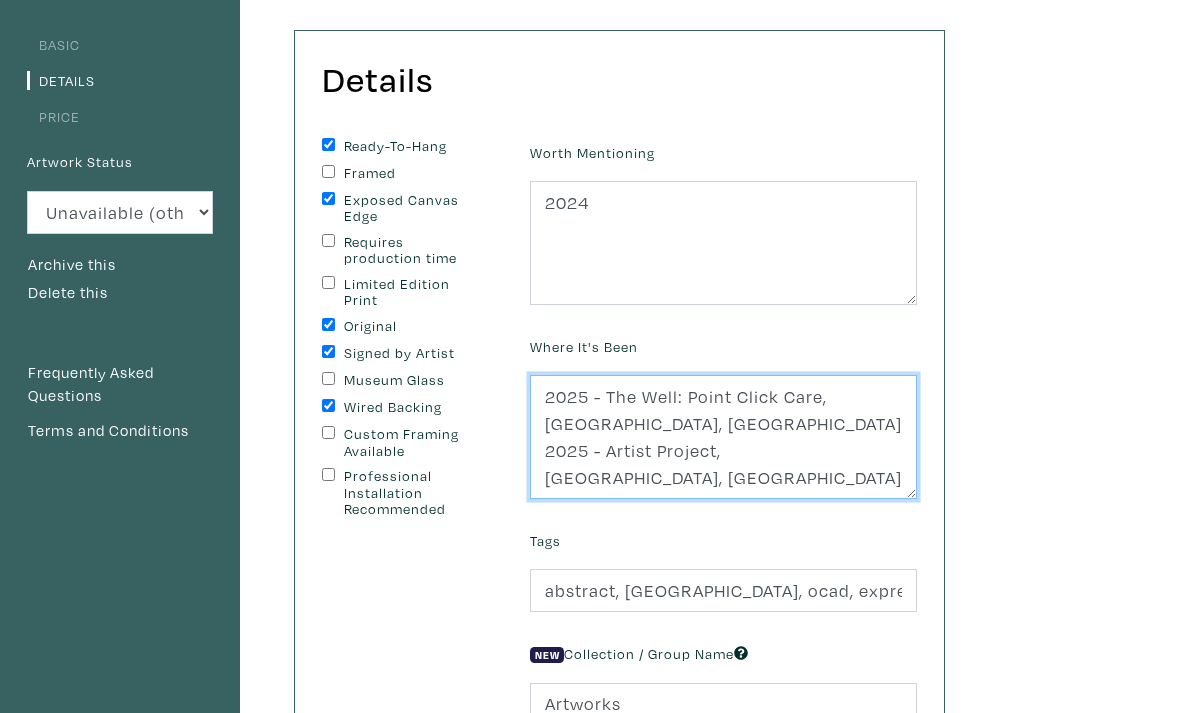
scroll to position [158, 0]
click at [543, 392] on textarea "2025 - The Well: Point Click Care, Toronto, ON 2025 - Artist Project, Toronto, …" at bounding box center [723, 437] width 387 height 124
paste textarea "2025 - Helloart x Epic Investment Service, Richmond Hill, ON"
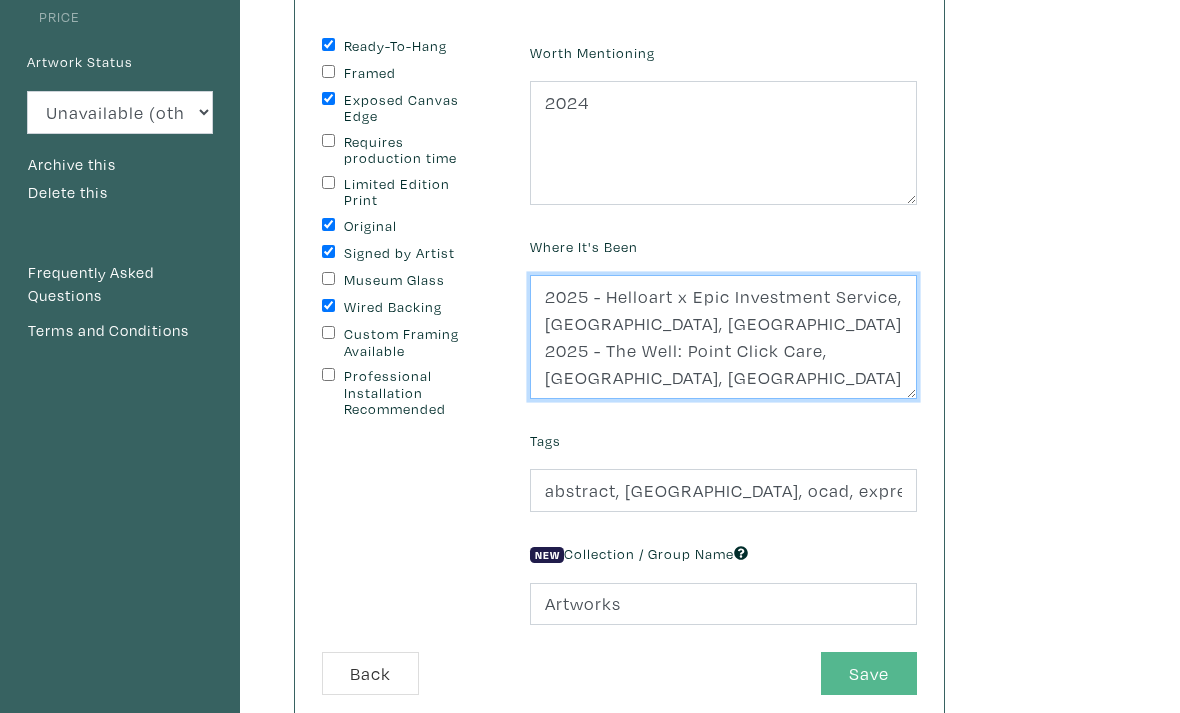
type textarea "2025 - Helloart x Epic Investment Service, Richmond Hill, ON 2025 - The Well: P…"
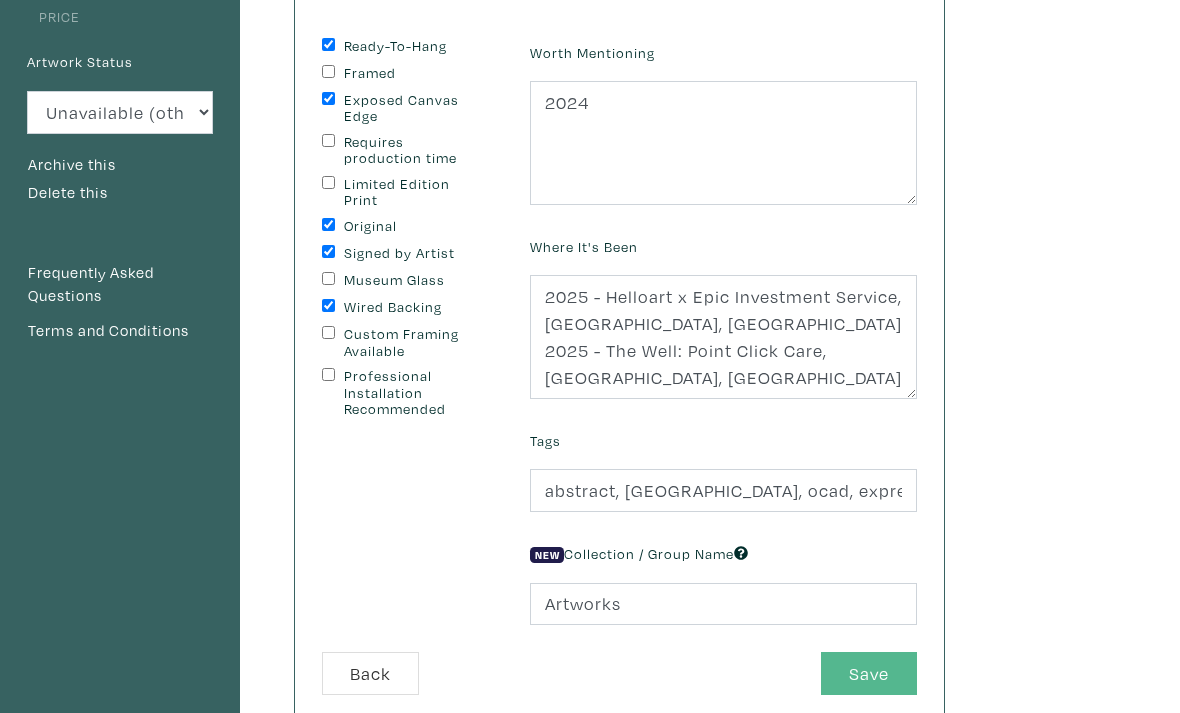
click at [858, 665] on button "Save" at bounding box center [869, 674] width 96 height 43
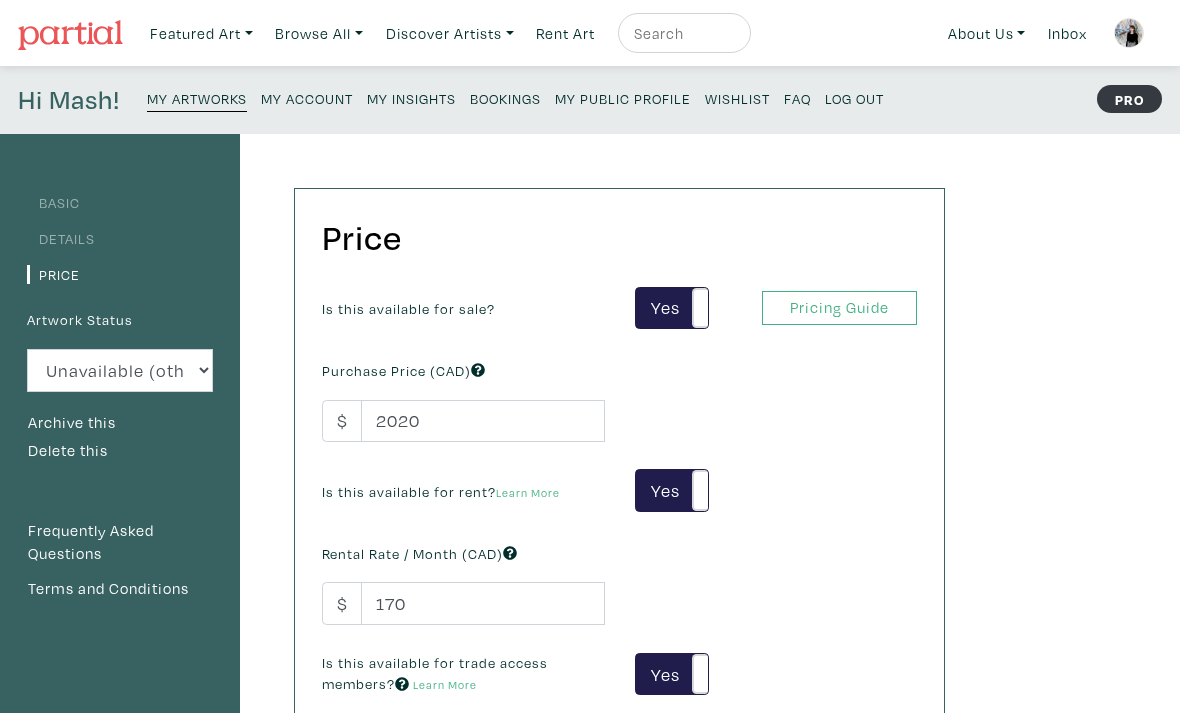
click at [576, 99] on small "My Public Profile" at bounding box center [623, 98] width 136 height 19
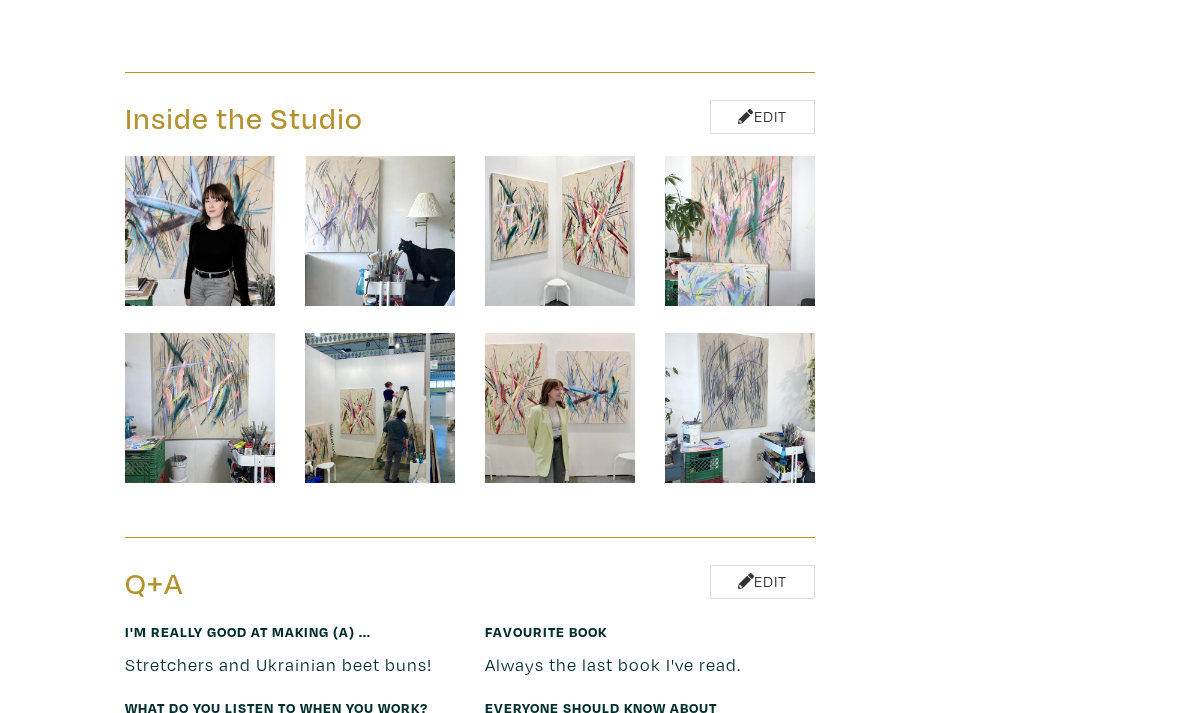
scroll to position [10325, 0]
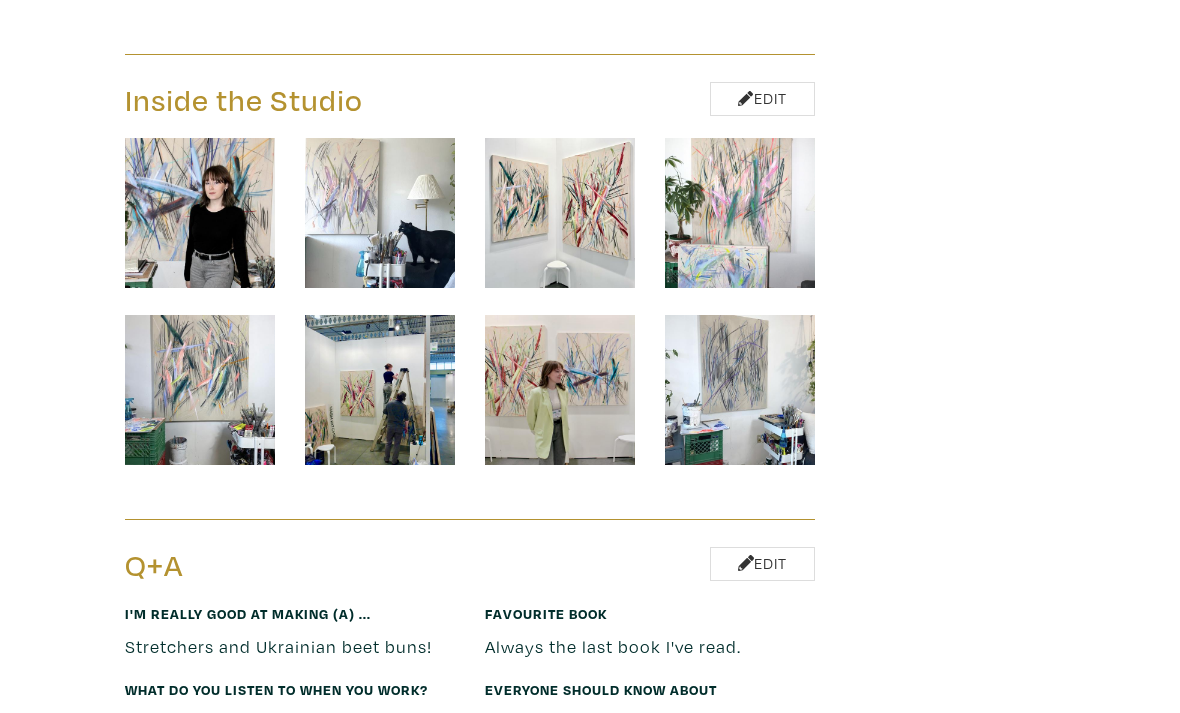
click at [418, 170] on img at bounding box center [380, 214] width 150 height 150
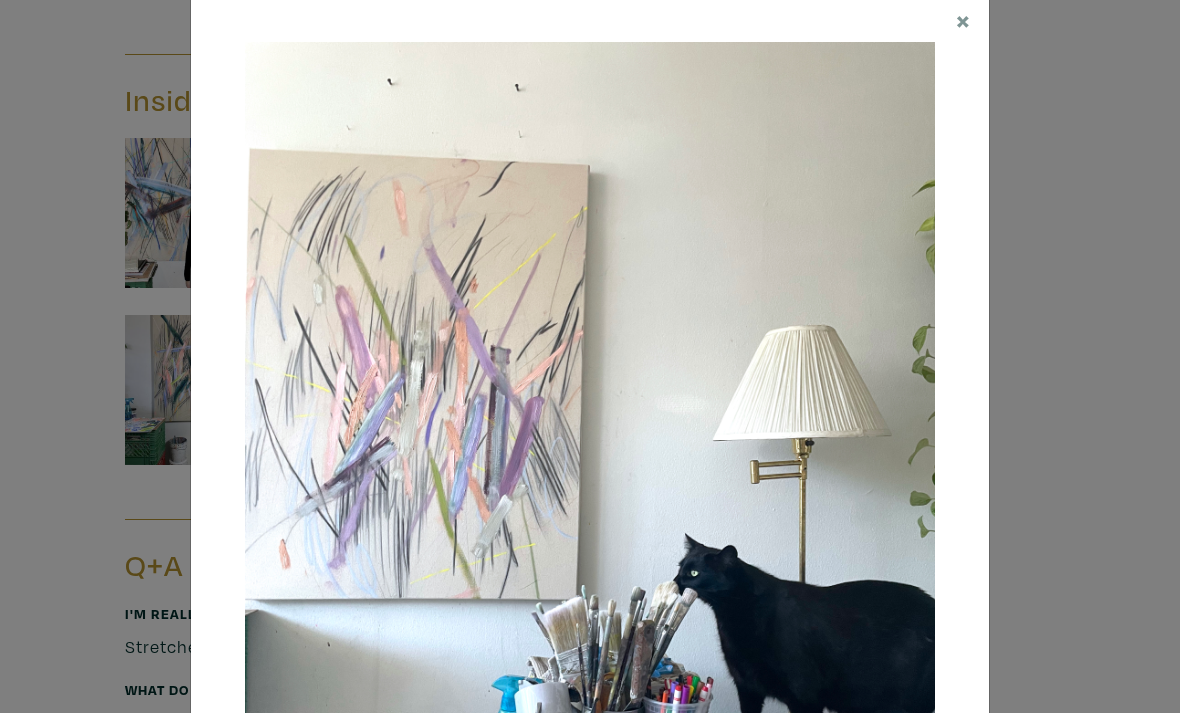
scroll to position [43, 0]
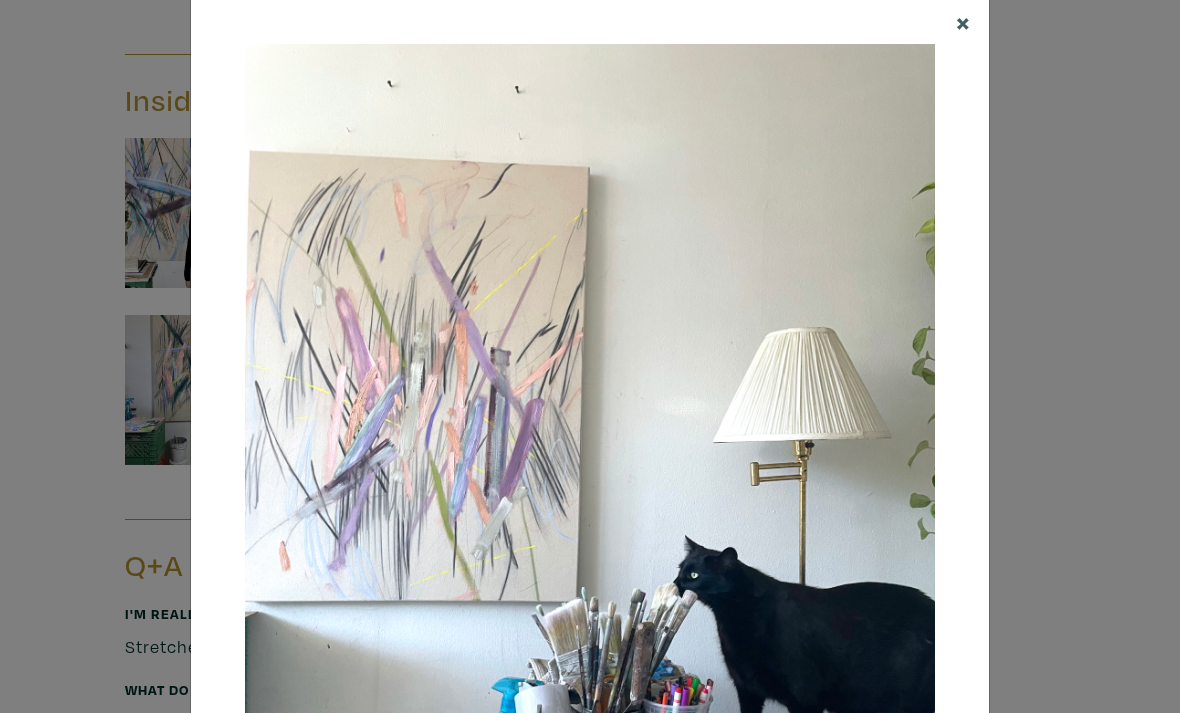
click at [960, 21] on span "×" at bounding box center [963, 21] width 15 height 35
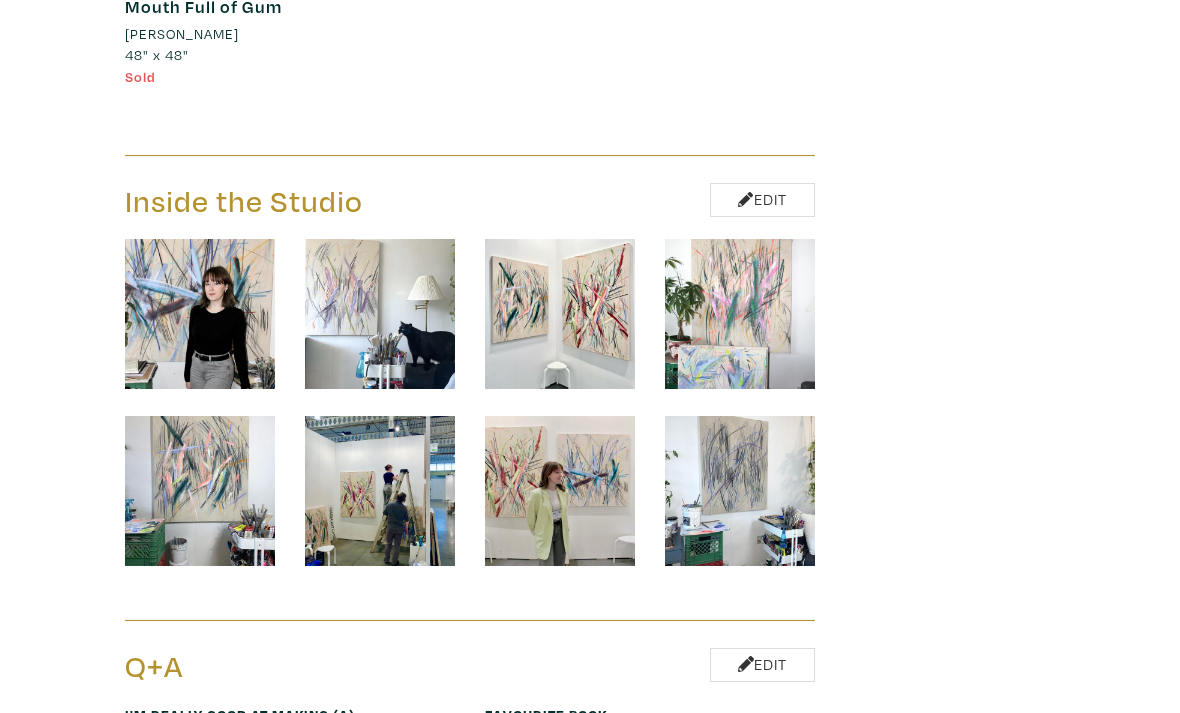
click at [593, 417] on img at bounding box center [560, 492] width 150 height 150
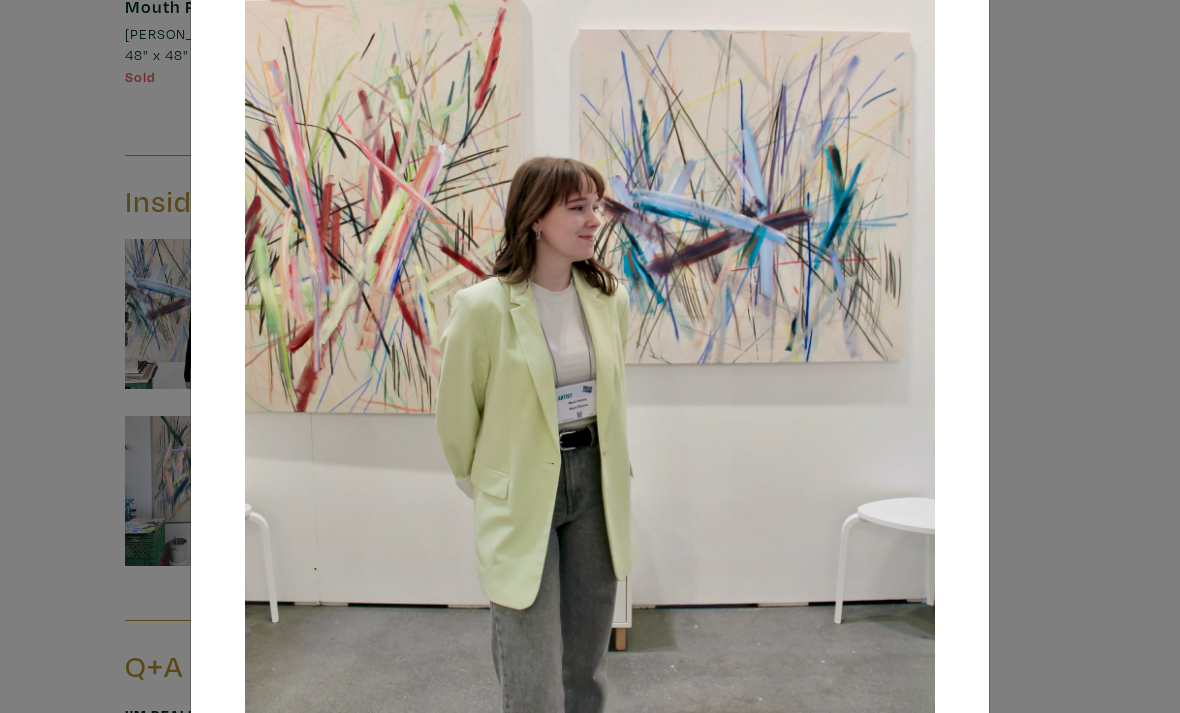
scroll to position [326, 0]
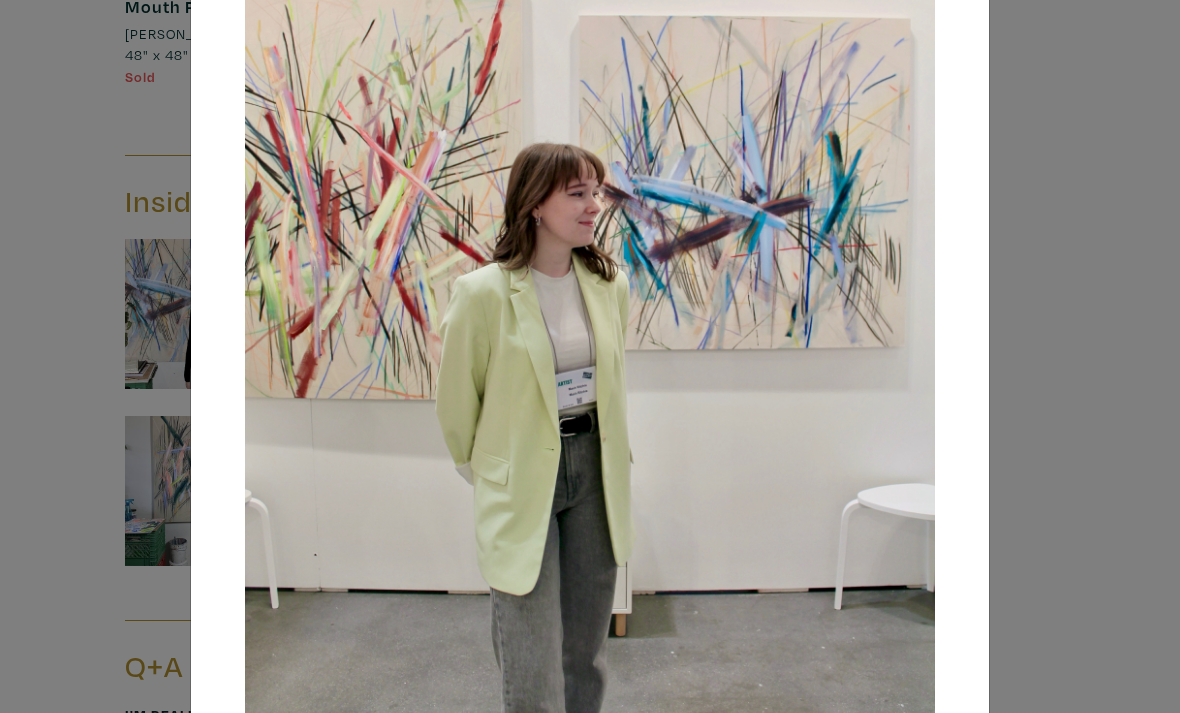
click at [958, 340] on div at bounding box center [590, 278] width 798 height 1143
click at [1047, 299] on div "× Save changes Close" at bounding box center [590, 356] width 1180 height 713
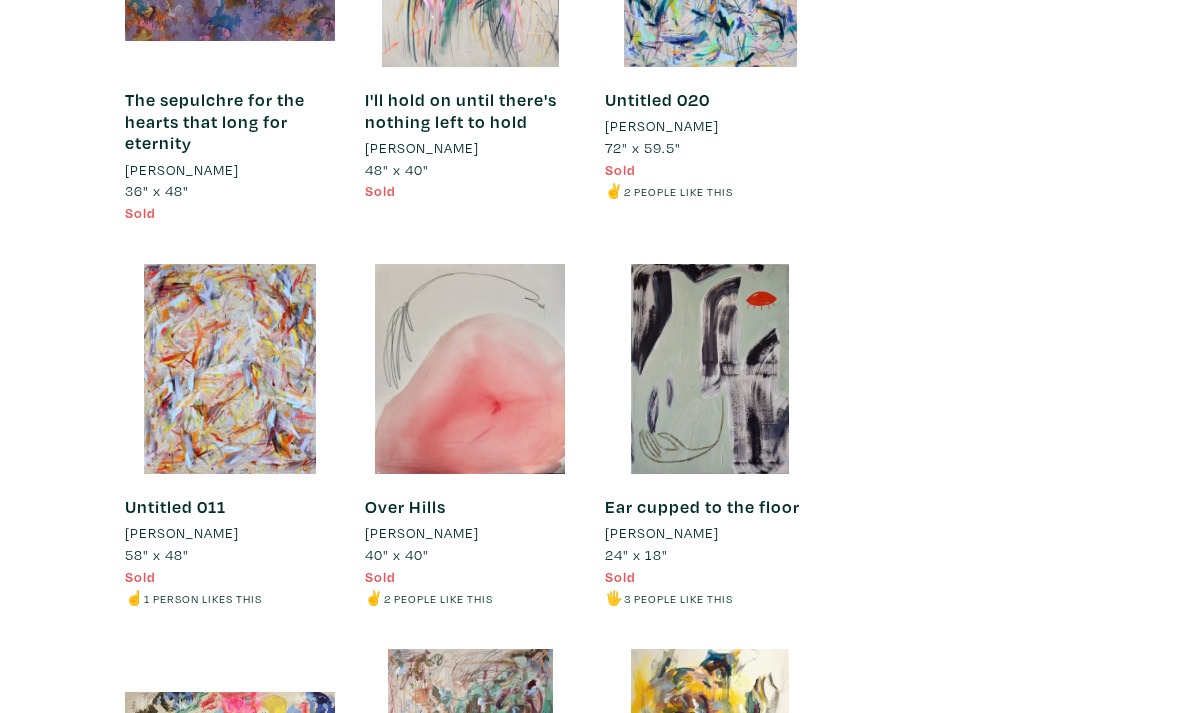
scroll to position [8852, 0]
